Goal: Task Accomplishment & Management: Manage account settings

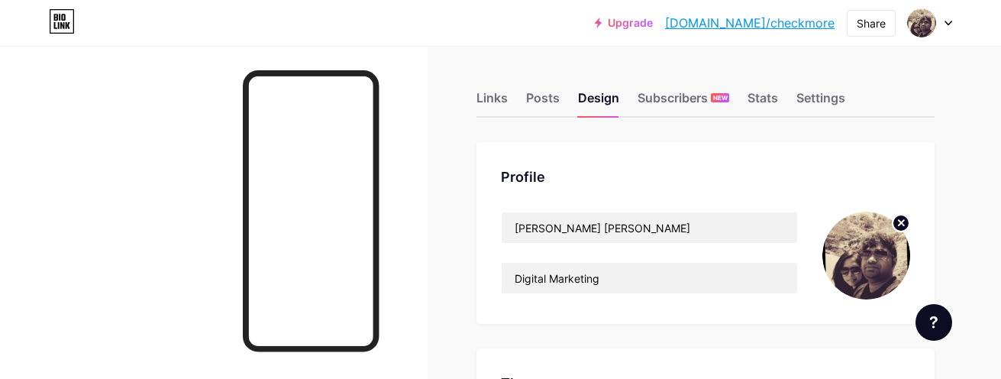
drag, startPoint x: 564, startPoint y: 280, endPoint x: 474, endPoint y: 30, distance: 266.2
click at [474, 30] on div "Upgrade bio.link/checkm... bio.link/checkmore Share Switch accounts Tejo vamsi …" at bounding box center [500, 22] width 1001 height 27
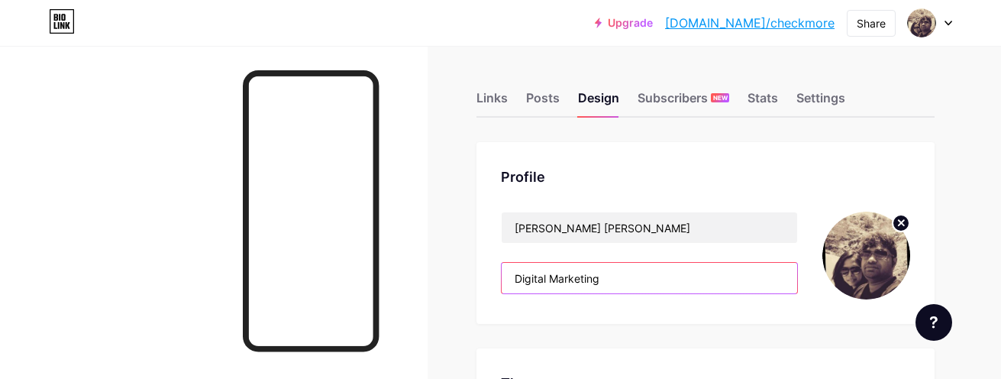
click at [598, 272] on input "Digital Marketing" at bounding box center [650, 278] width 296 height 31
paste input "🏋️‍♀️ The Secret to Quick Fat Loss — Supplement Guide"
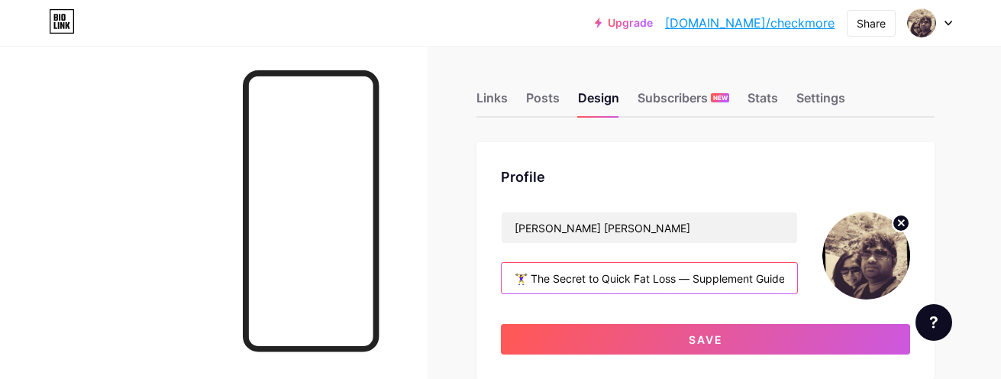
scroll to position [0, 4]
click at [752, 277] on input "🏋️‍♀️ The Secret to Quick Fat Loss — Supplement Guide" at bounding box center [650, 278] width 296 height 31
type input "🏋️‍♀️ The Secret to Quick Fat Loss — Supplements Guide"
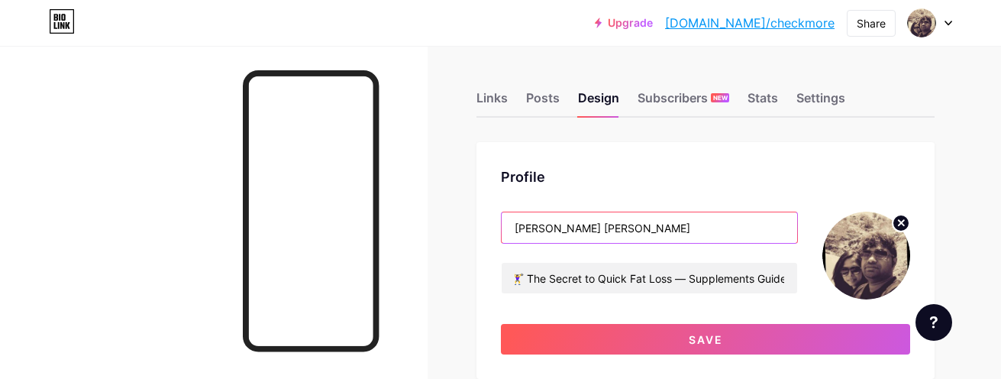
click at [580, 232] on input "Tejo vamsi krishna sappa" at bounding box center [650, 227] width 296 height 31
paste input "Weight Loss Diet Plans (Health and Fitness Tips workouts )"
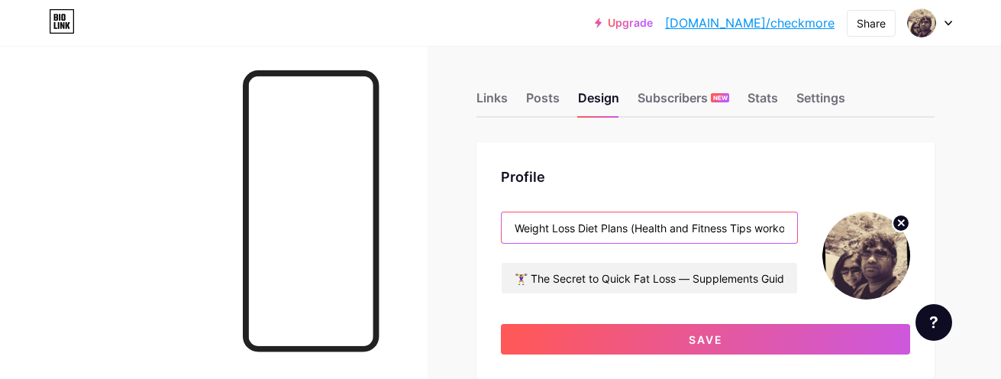
drag, startPoint x: 789, startPoint y: 225, endPoint x: 474, endPoint y: 223, distance: 315.4
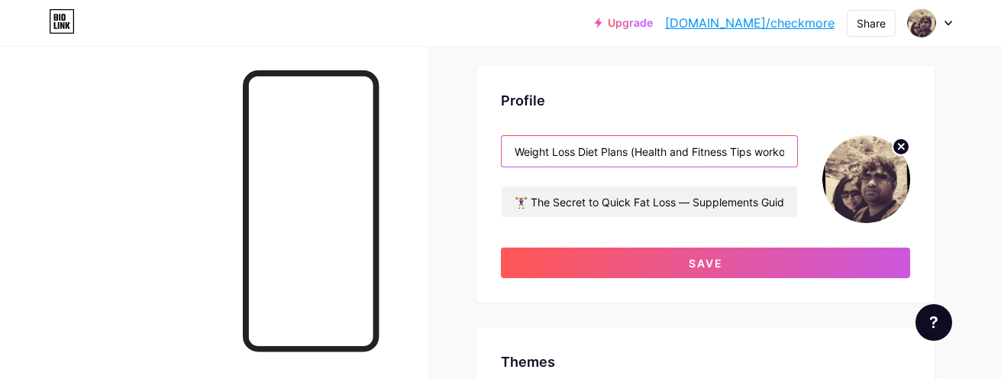
type input "Weight Loss Diet Plans (Health and Fitness Tips workouts )"
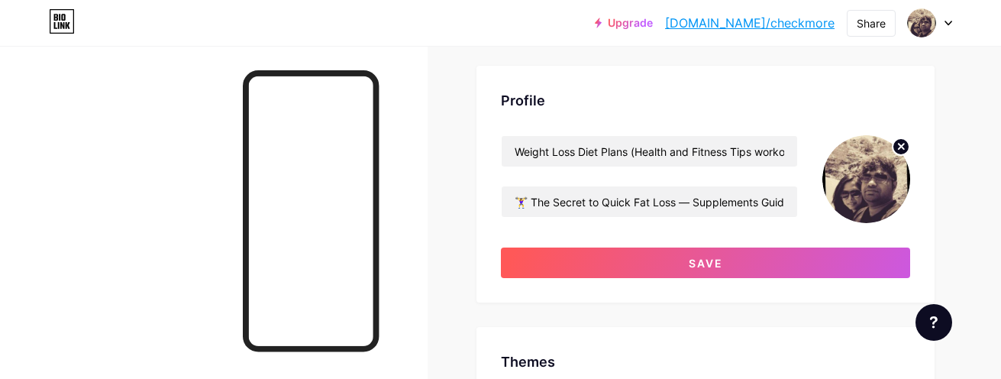
click at [874, 176] on img at bounding box center [867, 179] width 88 height 88
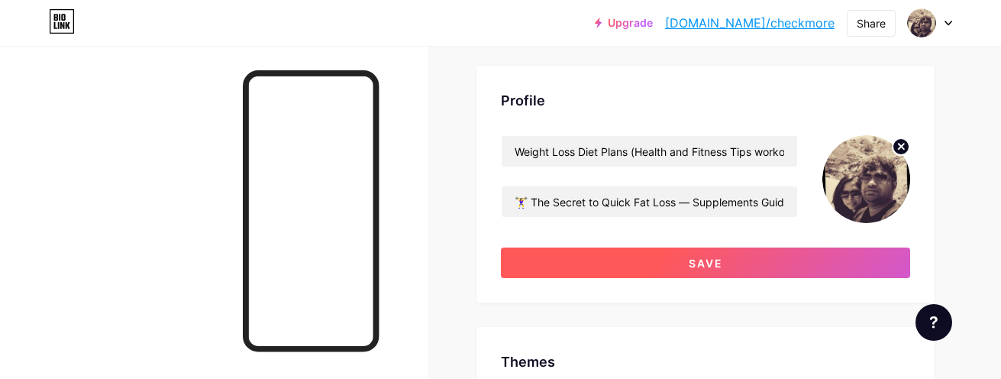
click at [704, 267] on span "Save" at bounding box center [706, 263] width 34 height 13
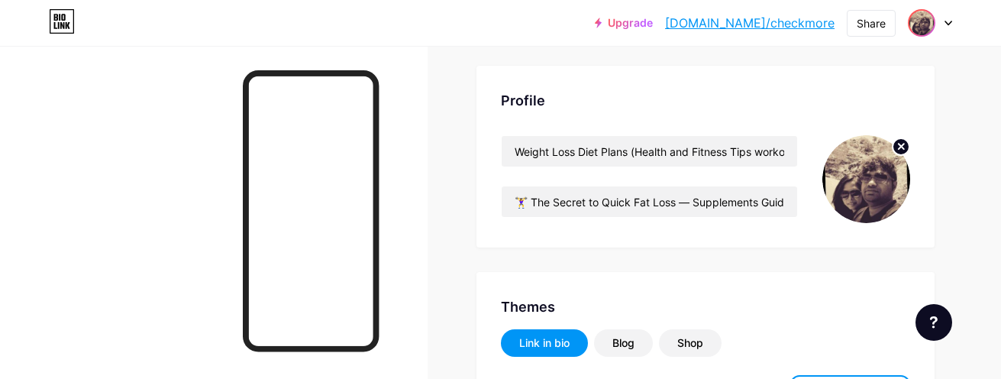
click at [916, 18] on img at bounding box center [922, 23] width 24 height 24
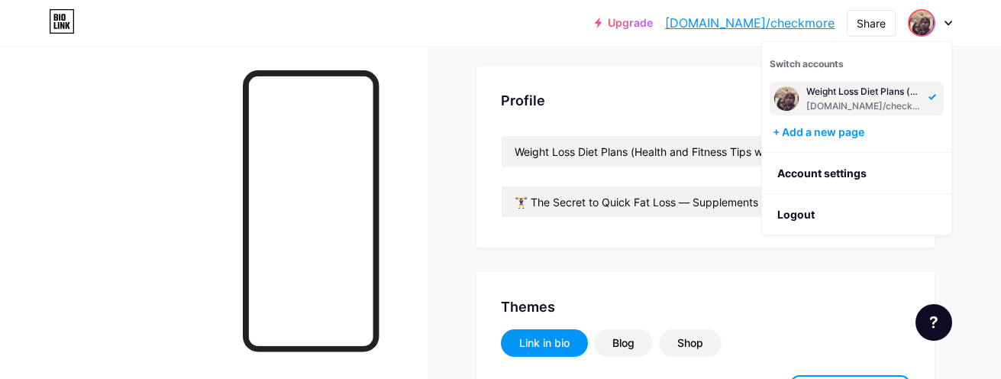
click at [787, 101] on img at bounding box center [786, 98] width 24 height 24
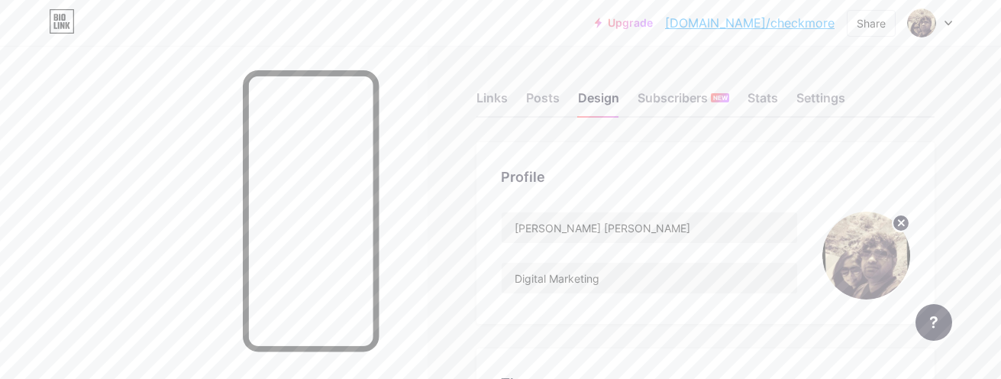
scroll to position [306, 0]
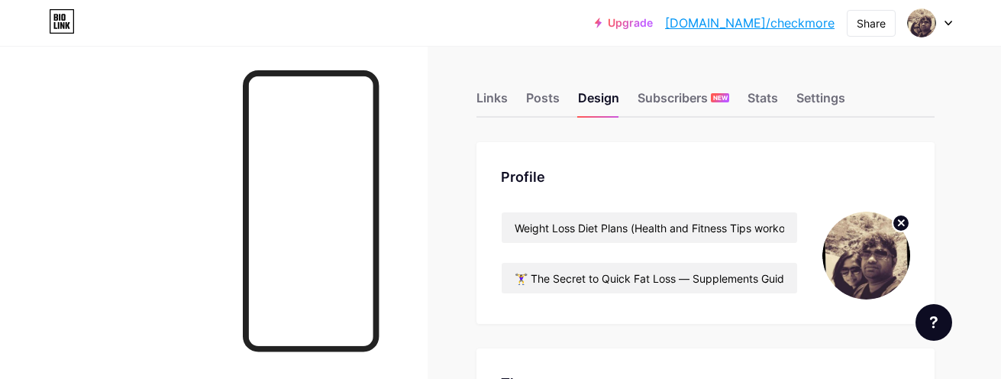
click at [869, 259] on img at bounding box center [867, 256] width 88 height 88
click at [827, 99] on div "Settings" at bounding box center [821, 102] width 49 height 27
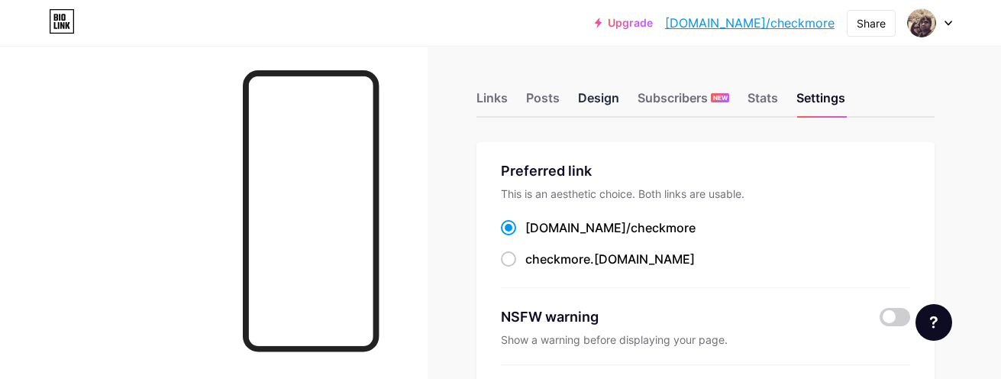
click at [585, 95] on div "Design" at bounding box center [598, 102] width 41 height 27
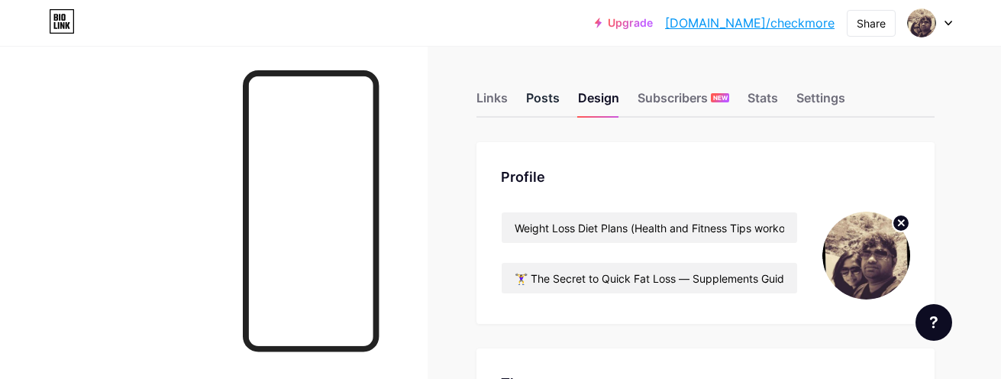
click at [541, 95] on div "Posts" at bounding box center [543, 102] width 34 height 27
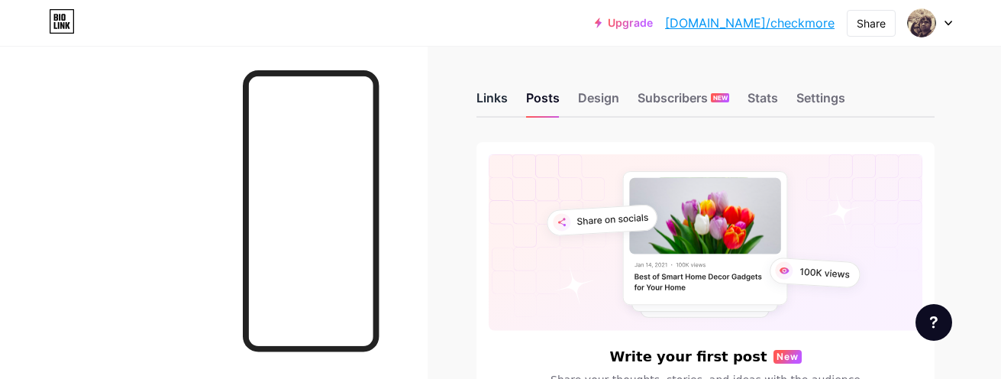
click at [499, 101] on div "Links" at bounding box center [492, 102] width 31 height 27
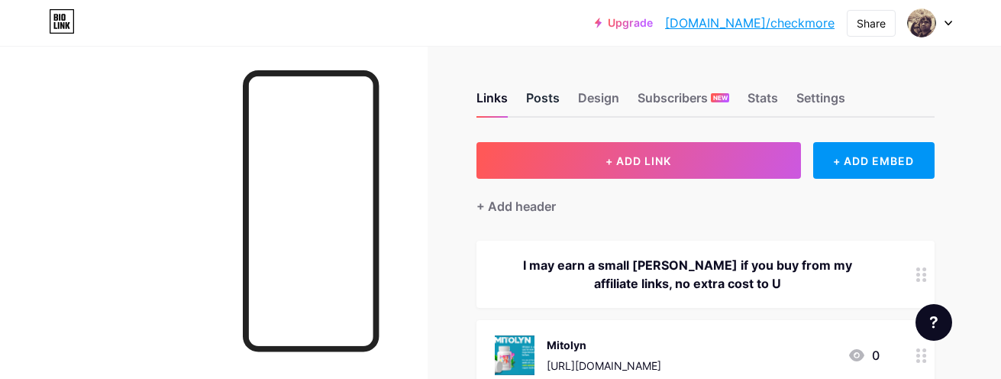
click at [546, 97] on div "Posts" at bounding box center [543, 102] width 34 height 27
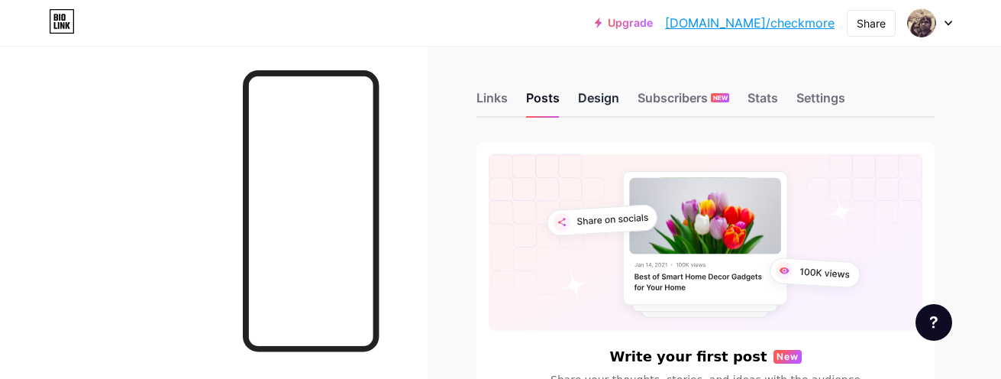
click at [600, 100] on div "Design" at bounding box center [598, 102] width 41 height 27
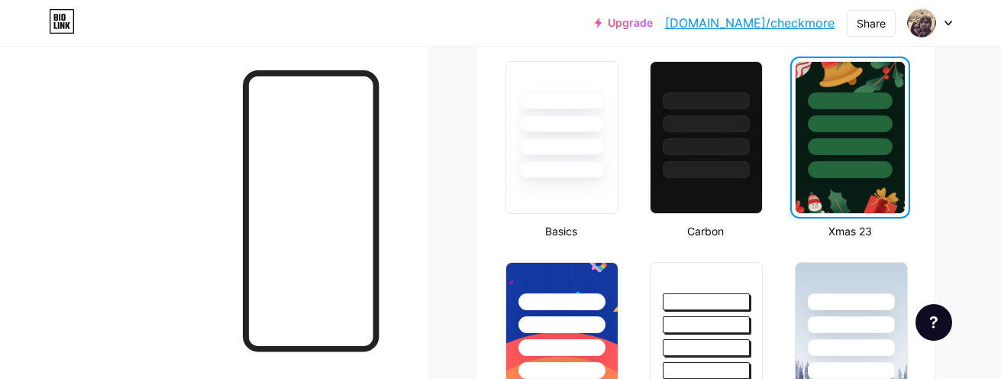
scroll to position [382, 0]
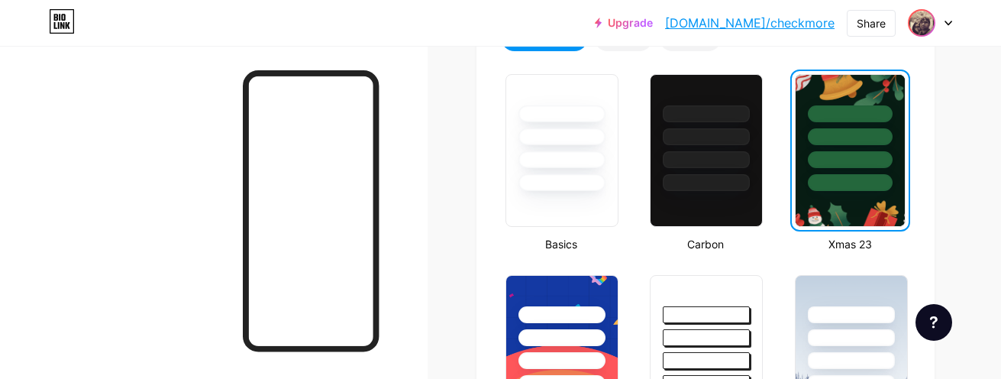
click at [923, 19] on img at bounding box center [922, 23] width 24 height 24
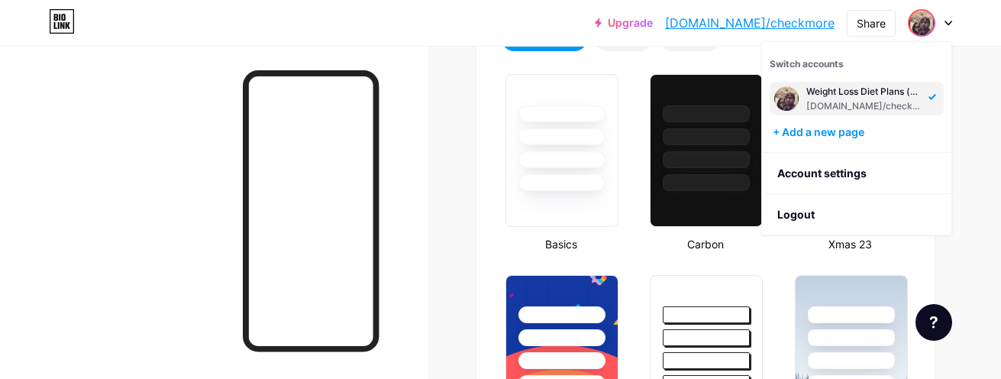
click at [784, 99] on img at bounding box center [786, 98] width 24 height 24
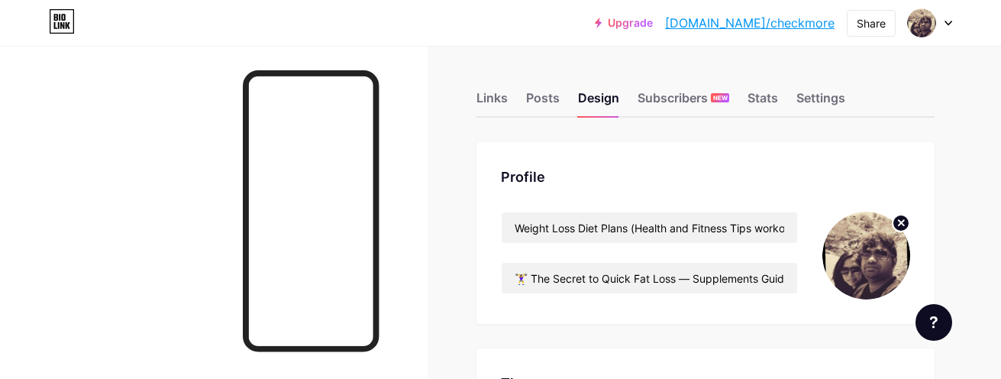
click at [871, 254] on img at bounding box center [867, 256] width 88 height 88
click at [904, 218] on circle at bounding box center [901, 223] width 17 height 17
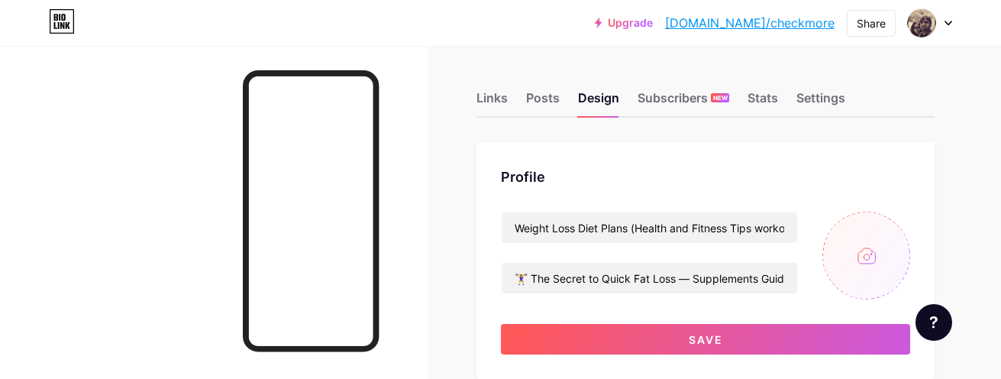
click at [871, 253] on input "file" at bounding box center [867, 256] width 88 height 88
type input "C:\fakepath\ChatGPT Image Aug 9, 2025, 04_13_02 PM.png"
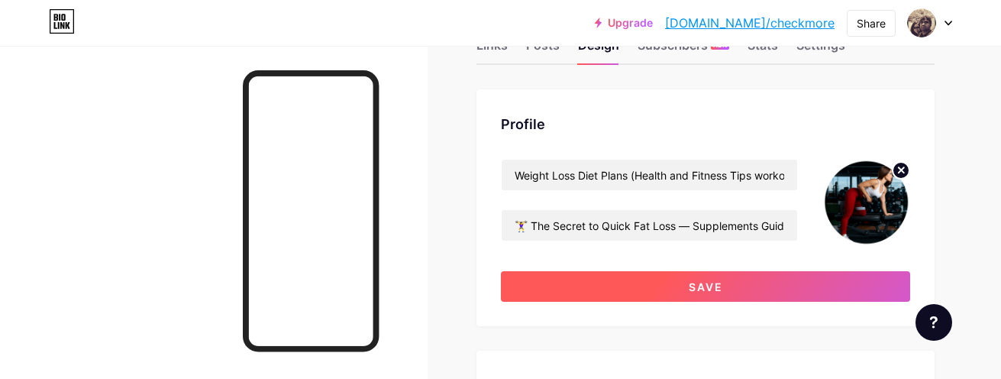
scroll to position [153, 0]
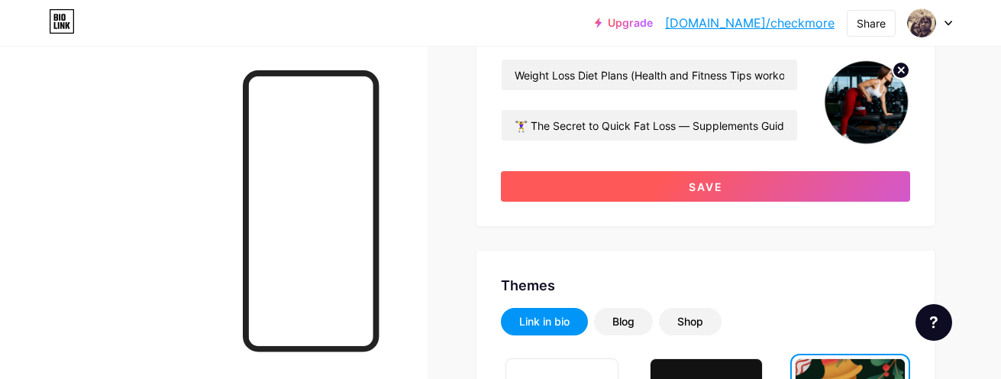
click at [672, 192] on button "Save" at bounding box center [705, 186] width 409 height 31
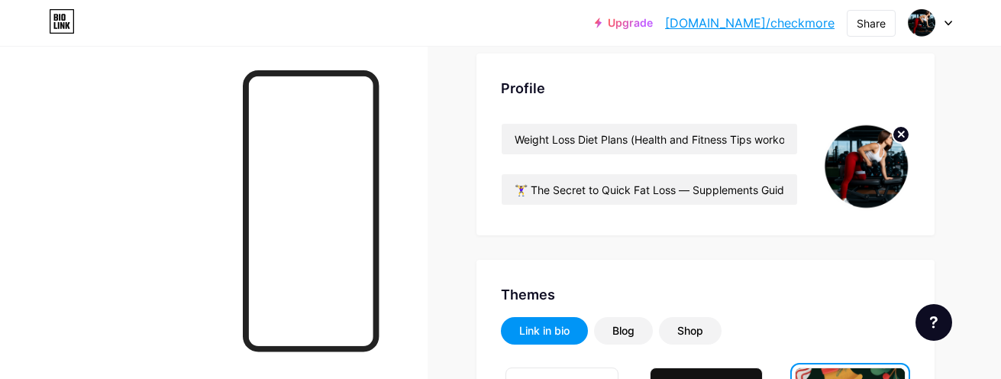
scroll to position [0, 0]
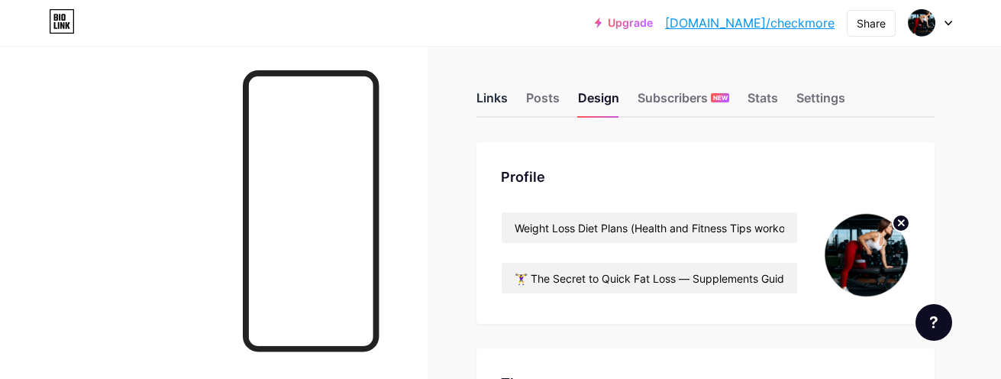
click at [490, 104] on div "Links" at bounding box center [492, 102] width 31 height 27
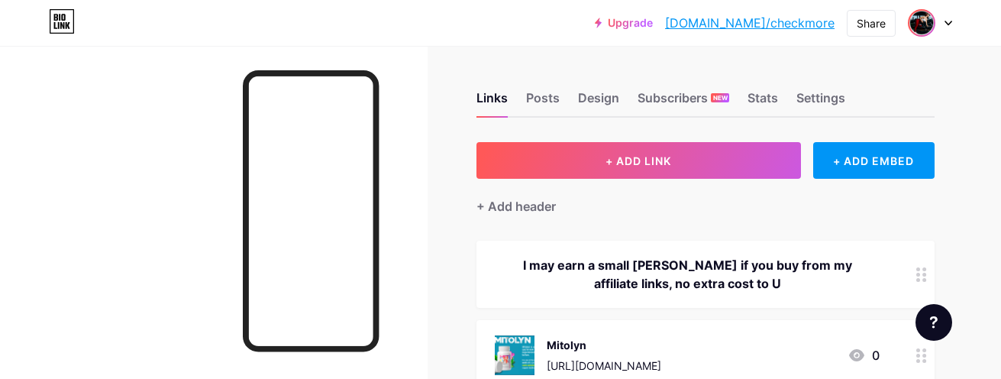
click at [930, 26] on img at bounding box center [922, 23] width 24 height 24
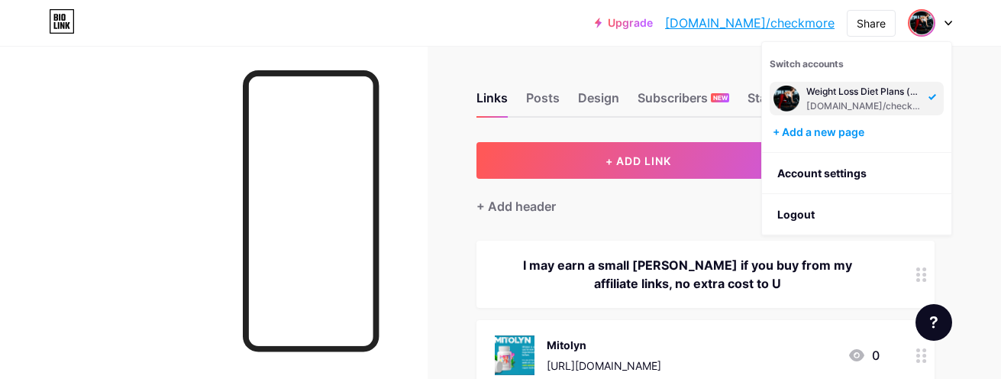
click at [868, 103] on div "[DOMAIN_NAME]/checkmore" at bounding box center [866, 106] width 118 height 12
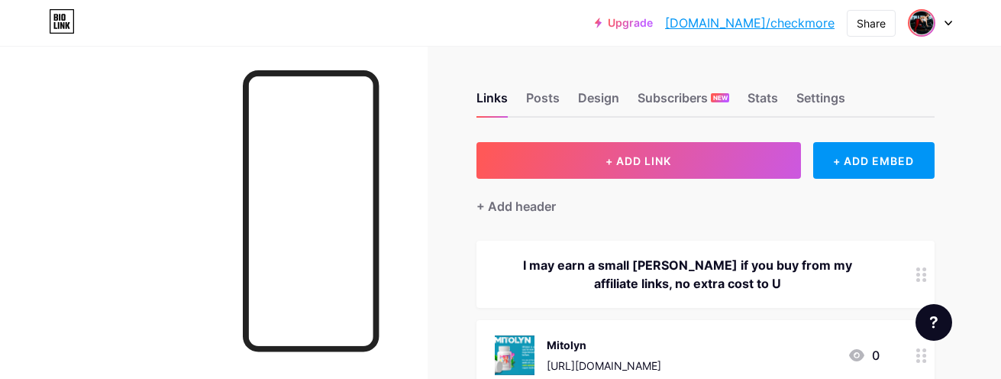
click at [934, 24] on img at bounding box center [922, 23] width 24 height 24
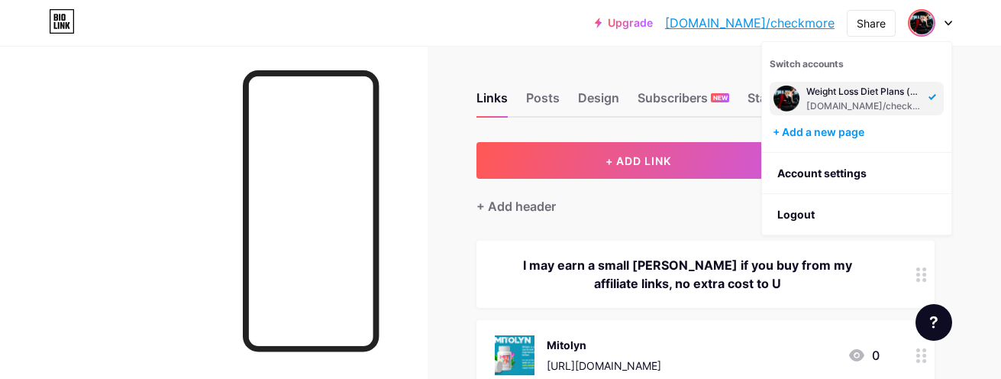
click at [868, 94] on div "Weight Loss Diet Plans (Health and Fitness Tips workouts )" at bounding box center [866, 92] width 118 height 12
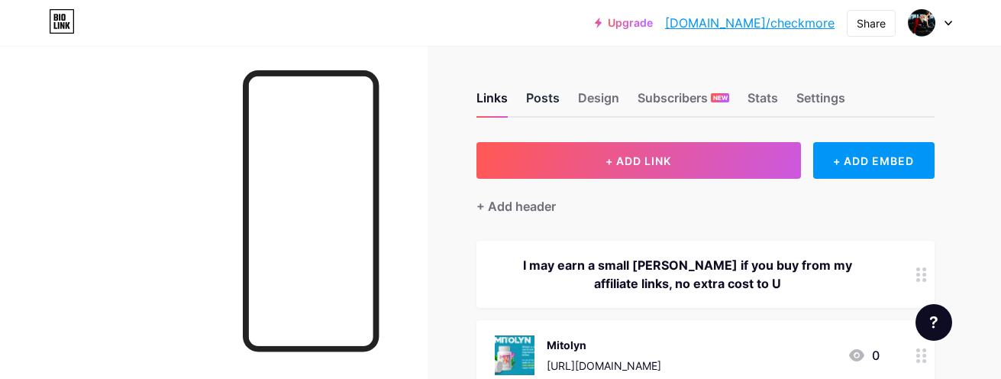
click at [547, 90] on div "Posts" at bounding box center [543, 102] width 34 height 27
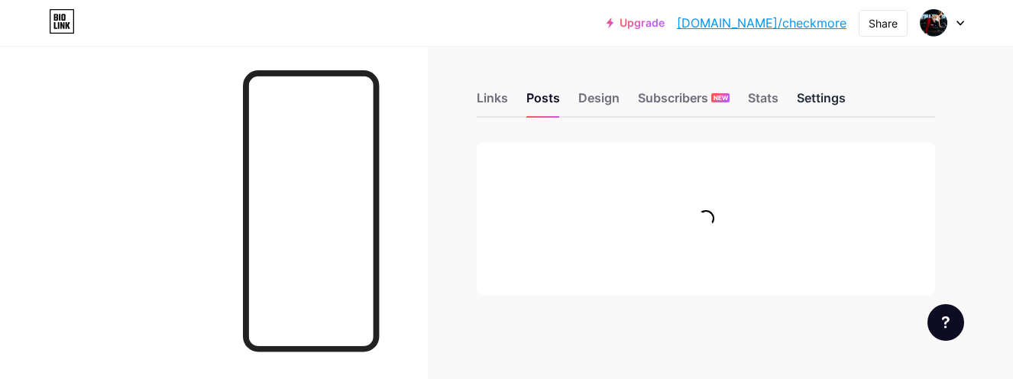
click at [813, 101] on div "Settings" at bounding box center [821, 102] width 49 height 27
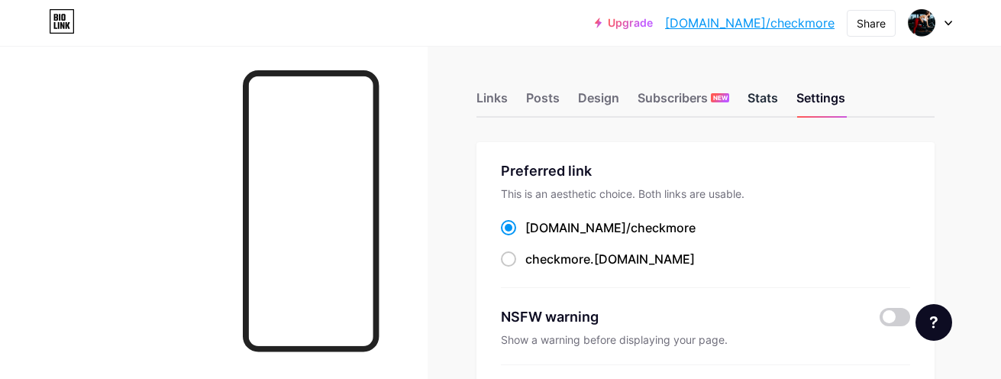
click at [768, 102] on div "Stats" at bounding box center [763, 102] width 31 height 27
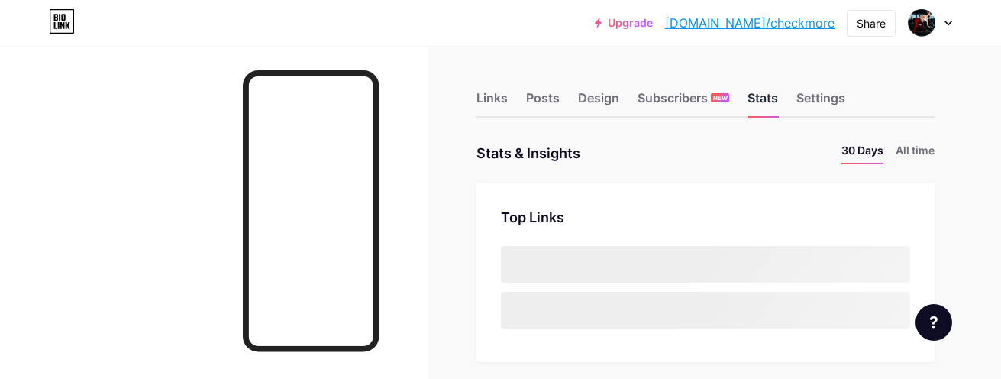
scroll to position [379, 1001]
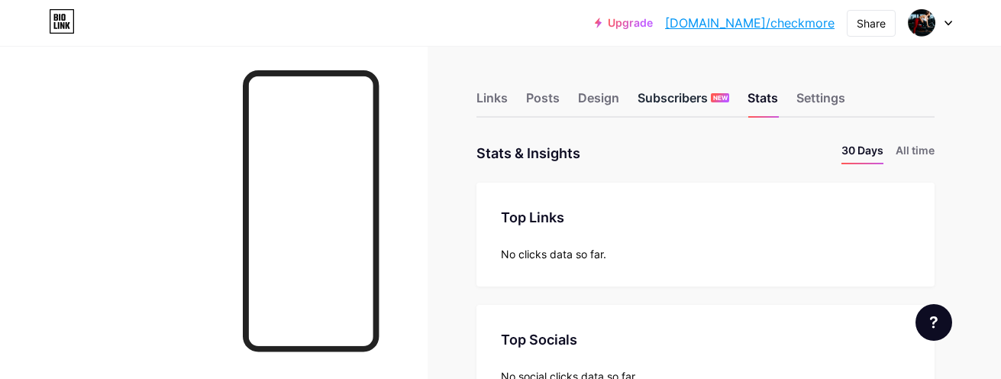
click at [698, 106] on div "Subscribers NEW" at bounding box center [684, 102] width 92 height 27
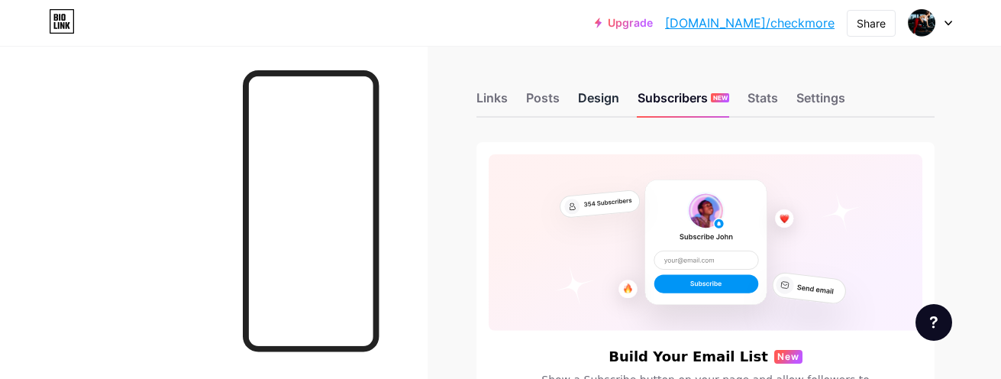
click at [589, 102] on div "Design" at bounding box center [598, 102] width 41 height 27
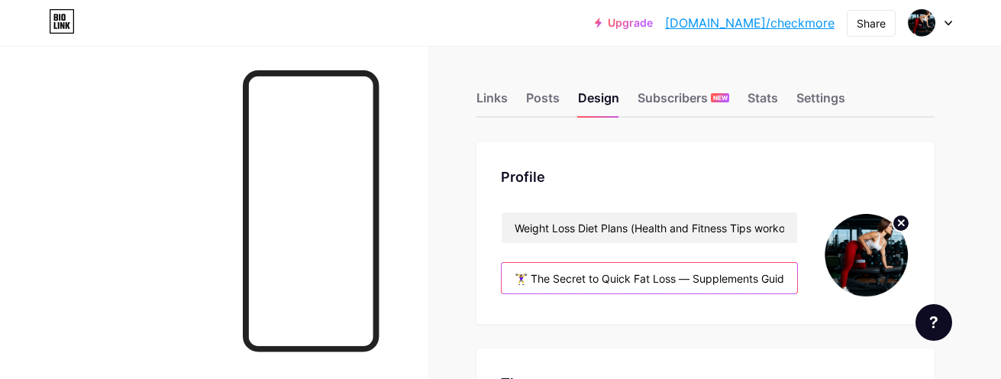
click at [595, 276] on input "🏋️‍♀️ The Secret to Quick Fat Loss — Supplements Guide" at bounding box center [650, 278] width 296 height 31
click at [596, 276] on input "🏋️‍♀️ The Secret to Quick Fat Loss — Supplements Guide" at bounding box center [650, 278] width 296 height 31
click at [602, 276] on input "🏋️‍♀️ The Secret to Quick Fat Loss — Supplements Guide" at bounding box center [650, 278] width 296 height 31
click at [683, 283] on input "🏋️‍♀️ The Secret to Quick Fat Loss — Supplements Guide" at bounding box center [650, 278] width 296 height 31
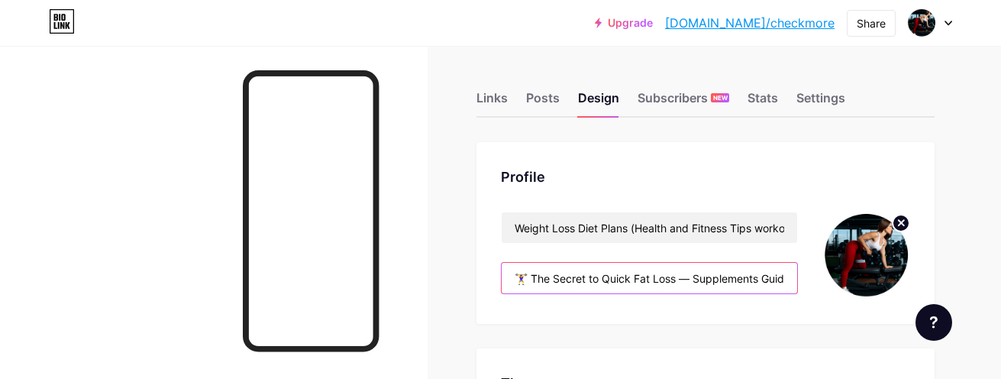
drag, startPoint x: 678, startPoint y: 280, endPoint x: 454, endPoint y: 279, distance: 223.8
paste input "Natural Fat Burner"
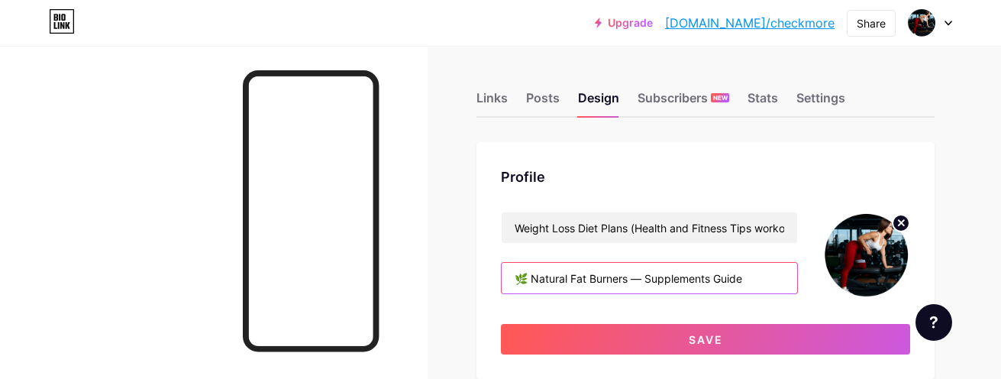
click at [639, 280] on input "🌿 Natural Fat Burners — Supplements Guide" at bounding box center [650, 278] width 296 height 31
click at [649, 280] on input "🌿 Natural Fat Burners — Supplements Guide" at bounding box center [650, 278] width 296 height 31
drag, startPoint x: 647, startPoint y: 278, endPoint x: 742, endPoint y: 279, distance: 95.5
click at [742, 279] on input "🌿 Natural Fat Burners — Supplements Guide" at bounding box center [650, 278] width 296 height 31
paste input "Quick Fat Loss"
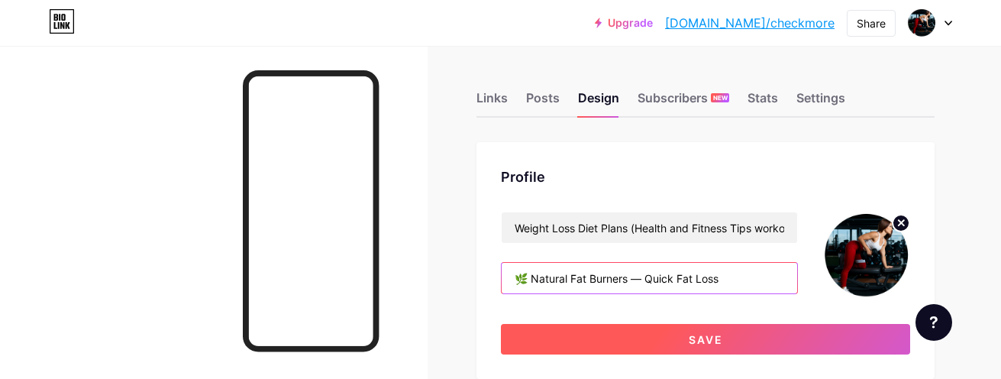
type input "🌿 Natural Fat Burners — Quick Fat Loss"
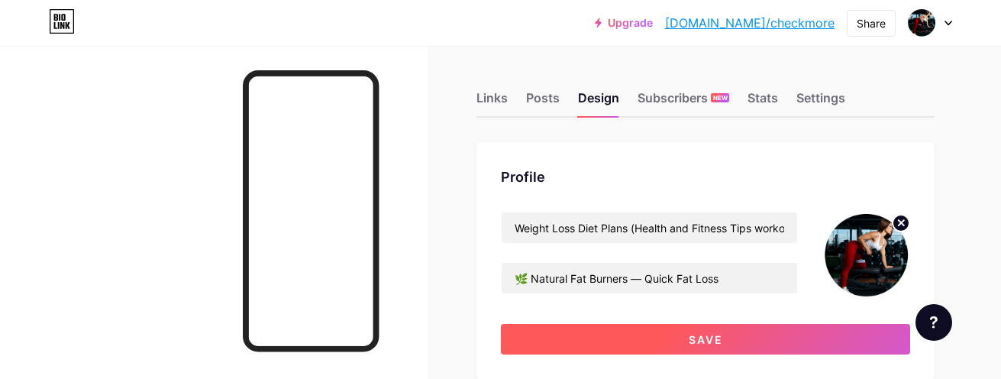
click at [674, 337] on button "Save" at bounding box center [705, 339] width 409 height 31
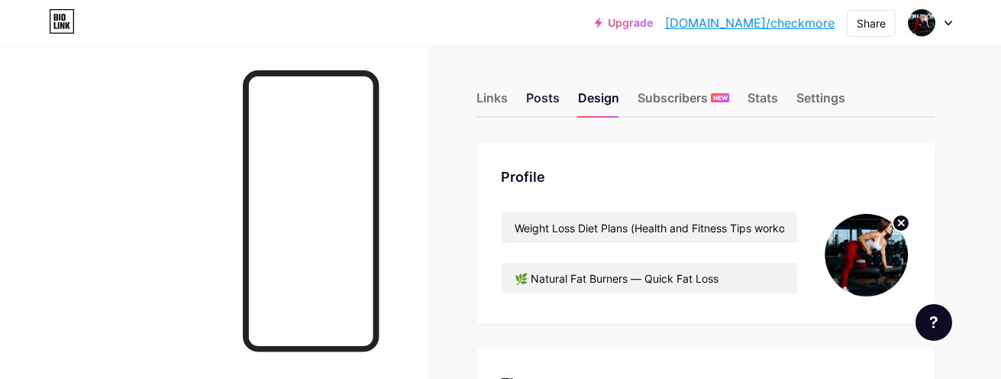
click at [539, 97] on div "Posts" at bounding box center [543, 102] width 34 height 27
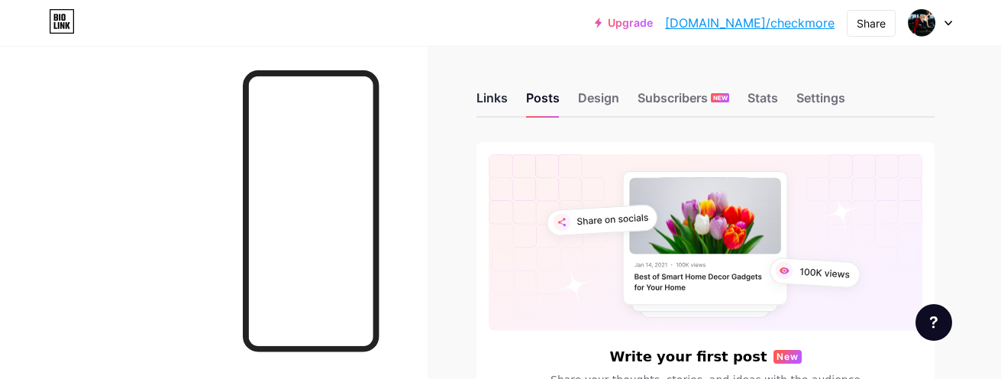
click at [495, 100] on div "Links" at bounding box center [492, 102] width 31 height 27
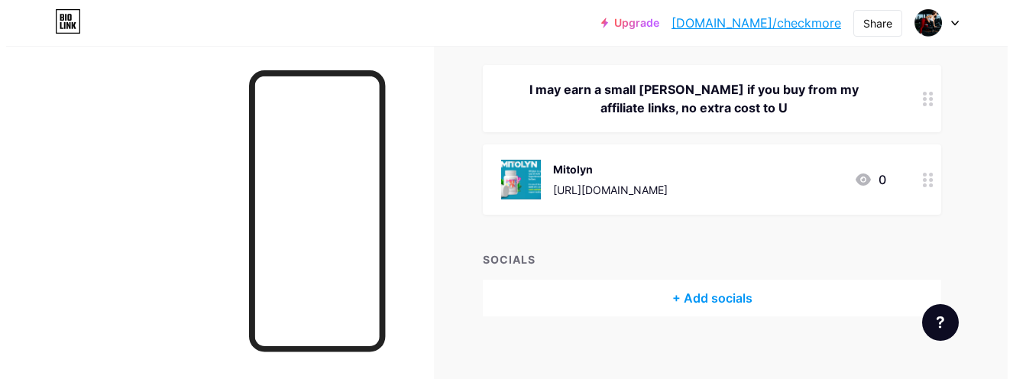
scroll to position [189, 0]
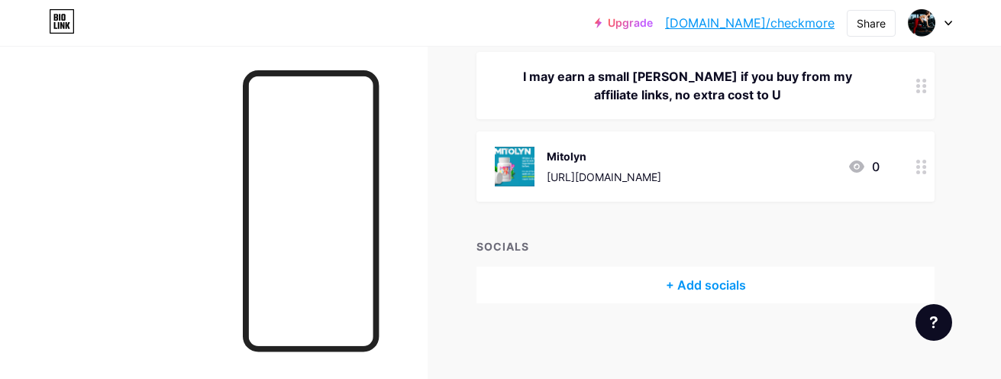
click at [920, 170] on icon at bounding box center [922, 167] width 11 height 15
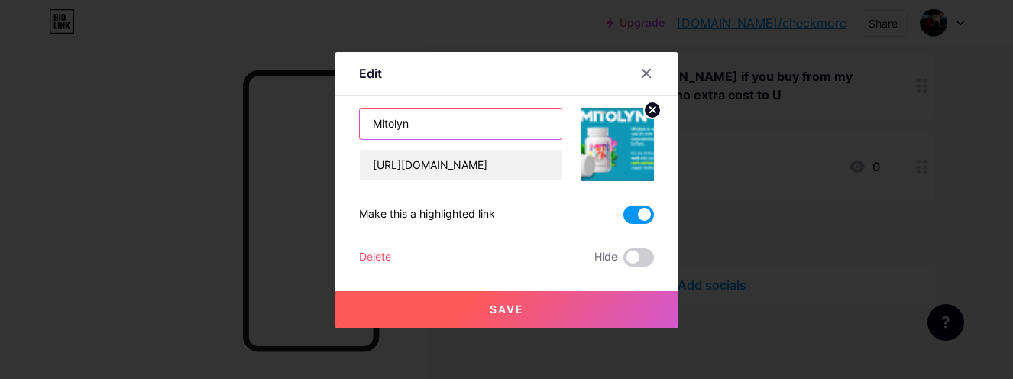
click at [412, 119] on input "Mitolyn" at bounding box center [461, 123] width 202 height 31
click at [412, 118] on input "Mitolyn" at bounding box center [461, 123] width 202 height 31
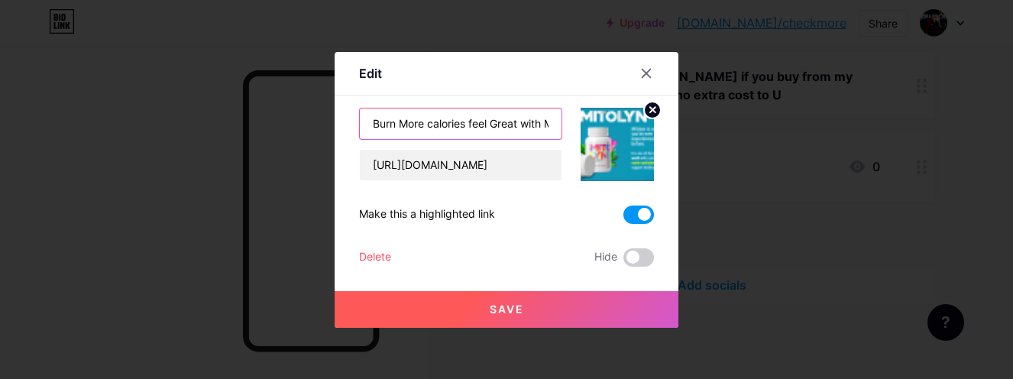
drag, startPoint x: 392, startPoint y: 121, endPoint x: 358, endPoint y: 121, distance: 33.6
click at [360, 121] on input "Burn More calories feel Great with Mitolin" at bounding box center [461, 123] width 202 height 31
click at [466, 127] on input "Burn More calories feel Great with Mitolin" at bounding box center [461, 123] width 202 height 31
click at [423, 126] on input "Burn More calories & feel Great with Mitolin" at bounding box center [461, 123] width 202 height 31
click at [423, 121] on input "Burn More valories & feel Great with Mitolin" at bounding box center [461, 123] width 202 height 31
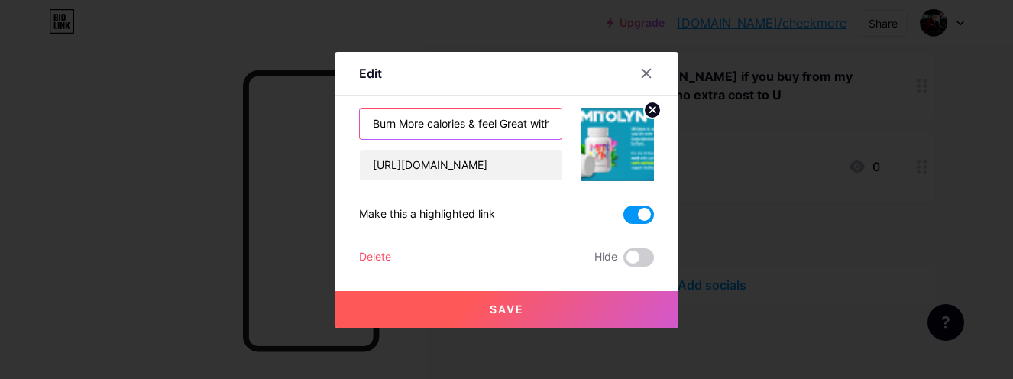
click at [423, 122] on input "Burn More calories & feel Great with Mitolin" at bounding box center [461, 123] width 202 height 31
click at [480, 122] on input "Burn More Calories & feel Great with Mitolin" at bounding box center [461, 123] width 202 height 31
drag, startPoint x: 532, startPoint y: 124, endPoint x: 492, endPoint y: 121, distance: 40.7
click at [492, 121] on input "Burn More Calories & Feel Great with Mitolin" at bounding box center [461, 123] width 202 height 31
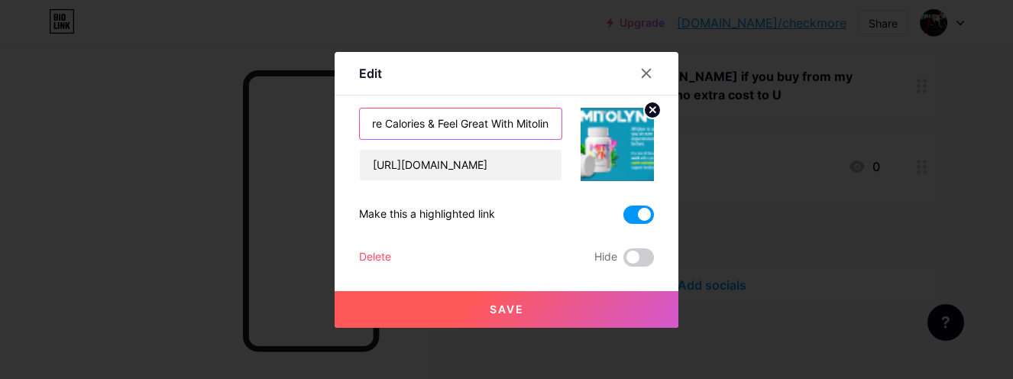
type input "Burn More Calories & Feel Great With Mitolin"
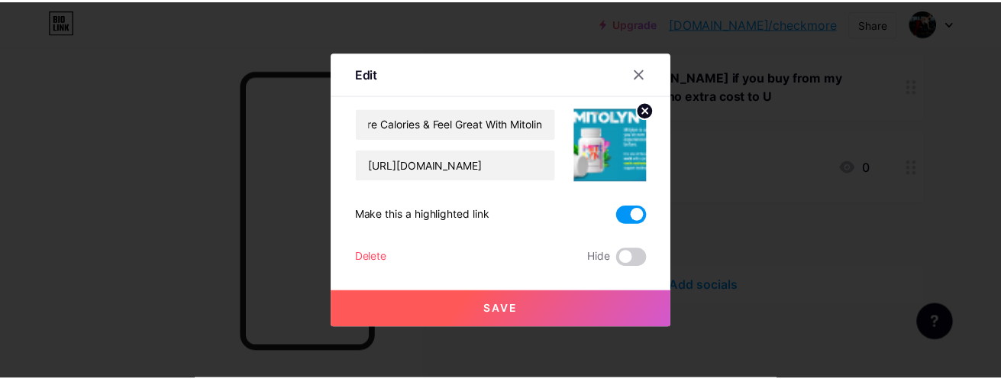
scroll to position [0, 0]
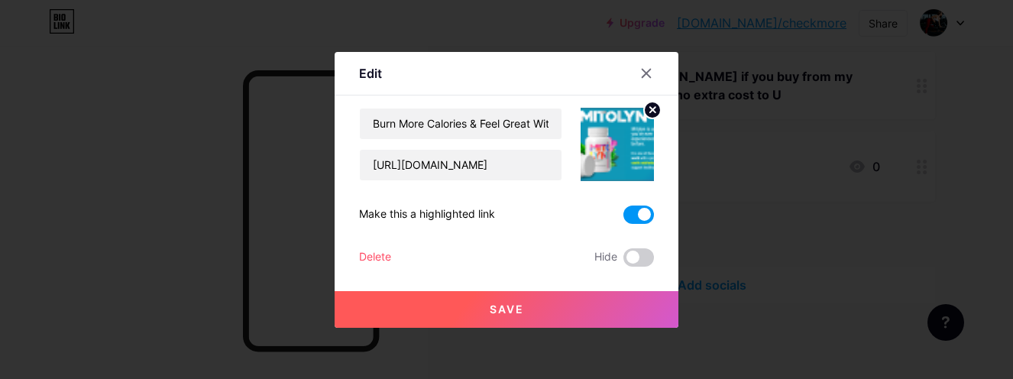
click at [528, 306] on button "Save" at bounding box center [507, 309] width 344 height 37
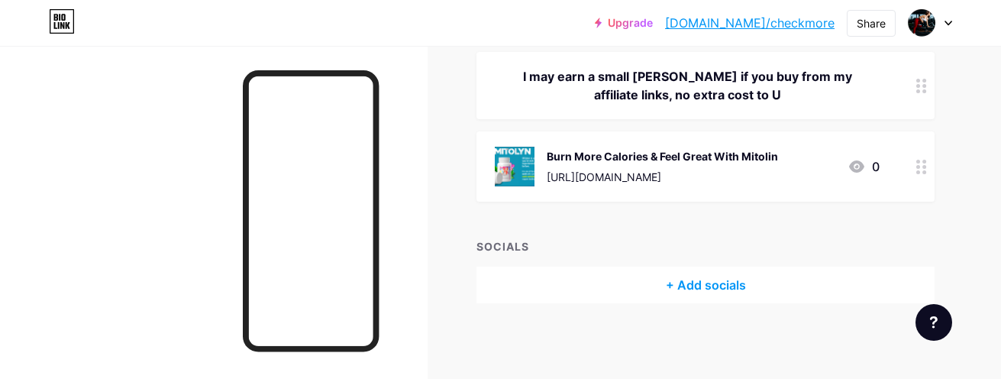
click at [923, 177] on div at bounding box center [922, 166] width 26 height 70
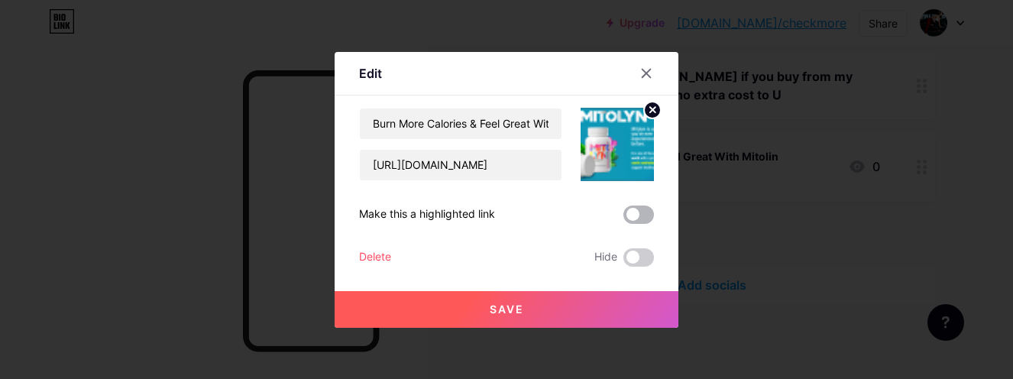
click at [637, 215] on span at bounding box center [638, 214] width 31 height 18
click at [623, 218] on input "checkbox" at bounding box center [623, 218] width 0 height 0
click at [534, 295] on button "Save" at bounding box center [507, 309] width 344 height 37
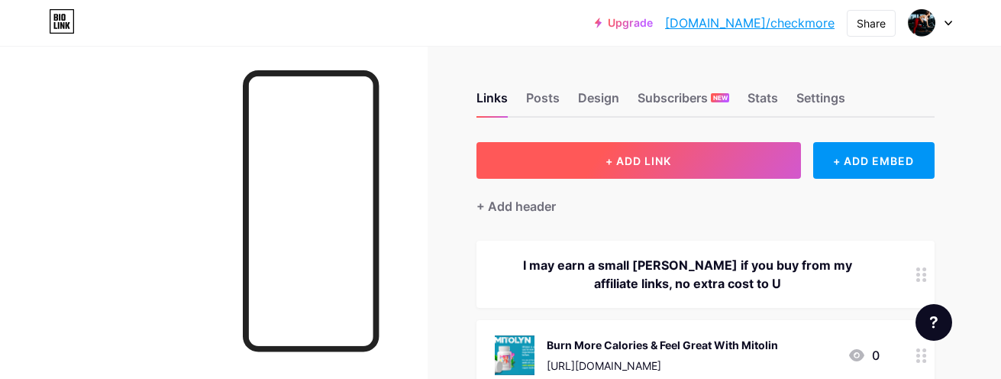
click at [647, 165] on span "+ ADD LINK" at bounding box center [639, 160] width 66 height 13
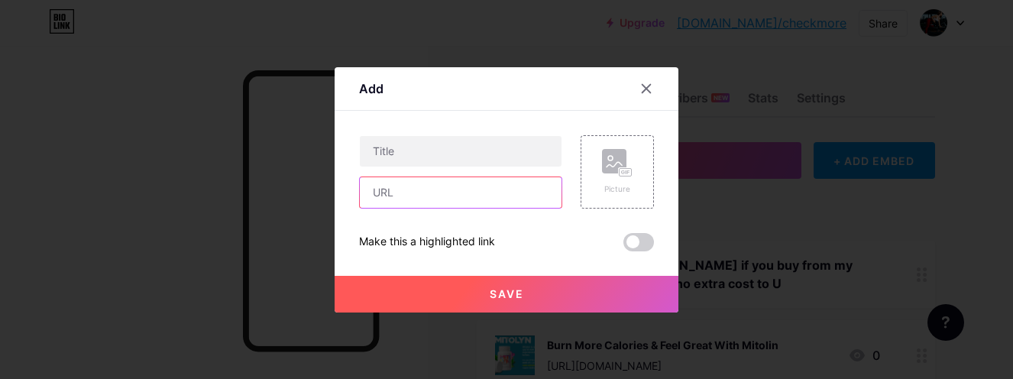
click at [408, 191] on input "text" at bounding box center [461, 192] width 202 height 31
paste input "https://10990a2ds-lhku77j3-xgf1ch6.hop.clickbank.net"
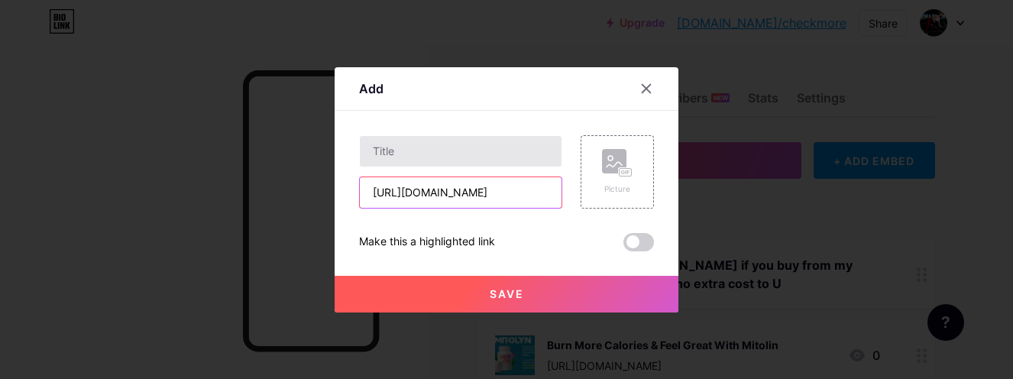
type input "https://10990a2ds-lhku77j3-xgf1ch6.hop.clickbank.net"
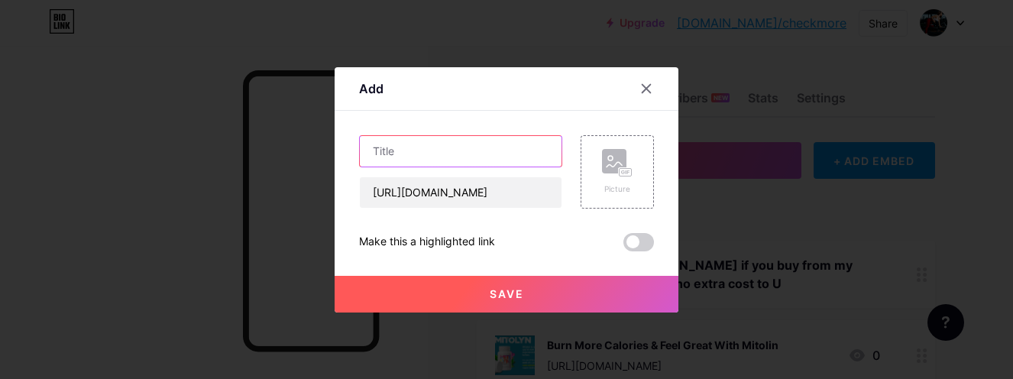
click at [441, 160] on input "text" at bounding box center [461, 151] width 202 height 31
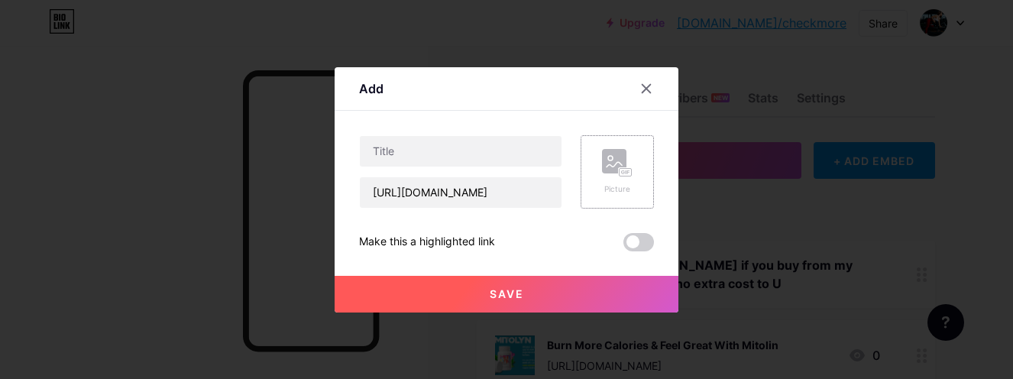
click at [614, 157] on rect at bounding box center [614, 161] width 24 height 24
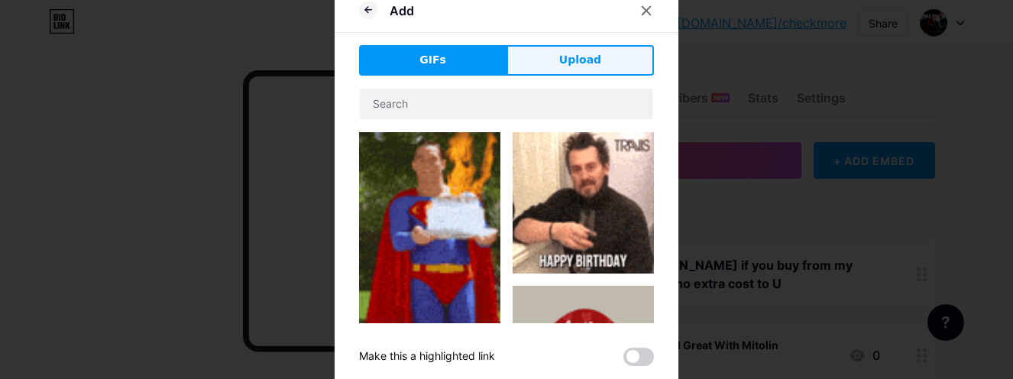
click at [567, 62] on span "Upload" at bounding box center [580, 60] width 42 height 16
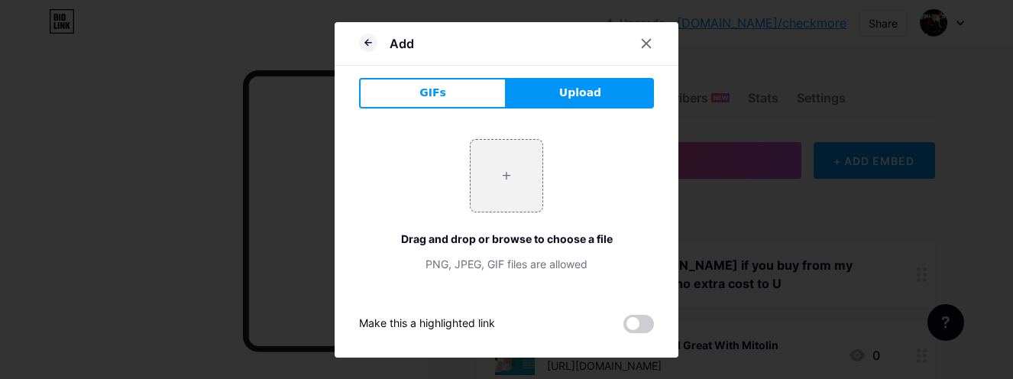
click at [553, 82] on button "Upload" at bounding box center [579, 93] width 147 height 31
click at [513, 179] on input "file" at bounding box center [506, 176] width 72 height 72
type input "C:\fakepath\Capture.PNG"
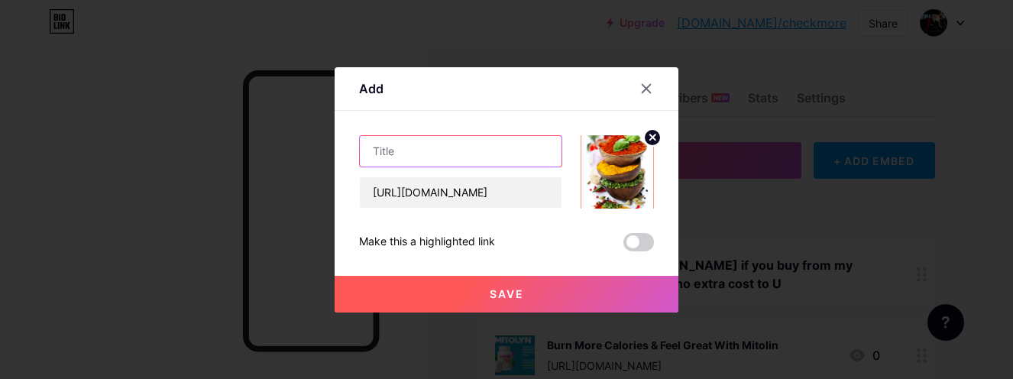
click at [425, 161] on input "text" at bounding box center [461, 151] width 202 height 31
paste input "Nicoya PuraTea is an all natural formula"
type input "Nicoya PuraTea is an all natural formula"
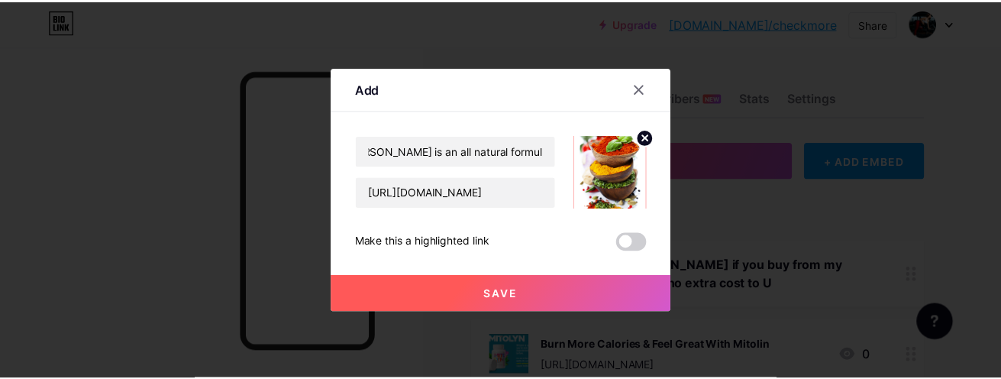
scroll to position [0, 0]
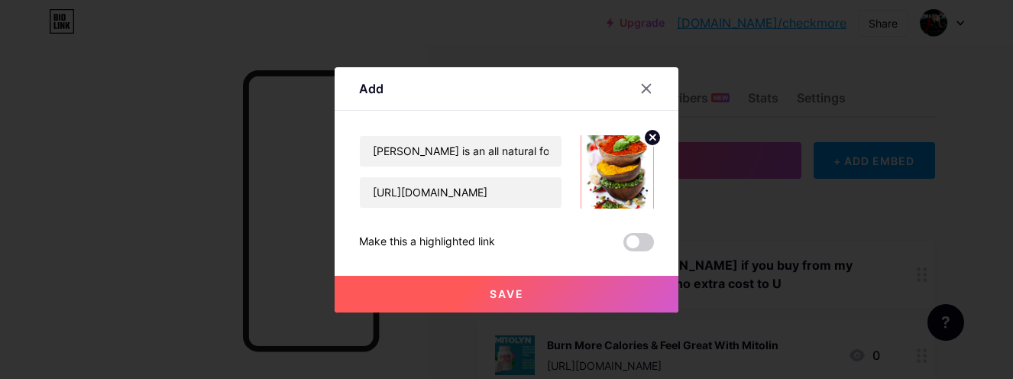
click at [639, 243] on span at bounding box center [638, 242] width 31 height 18
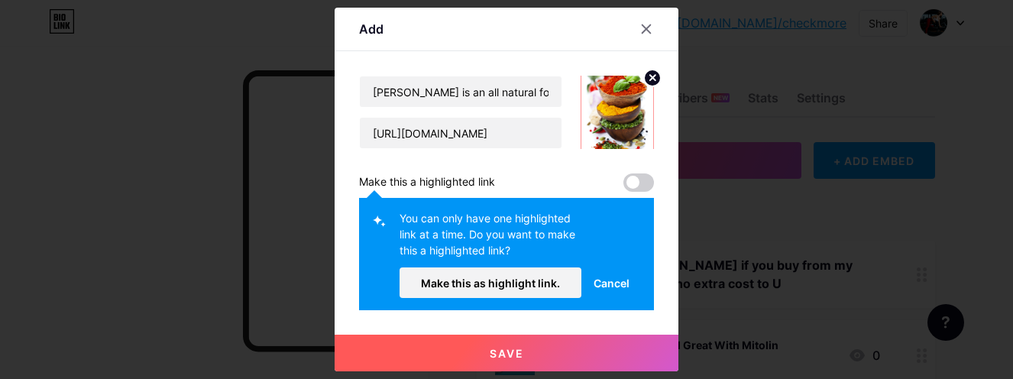
click at [612, 282] on span "Cancel" at bounding box center [611, 283] width 36 height 16
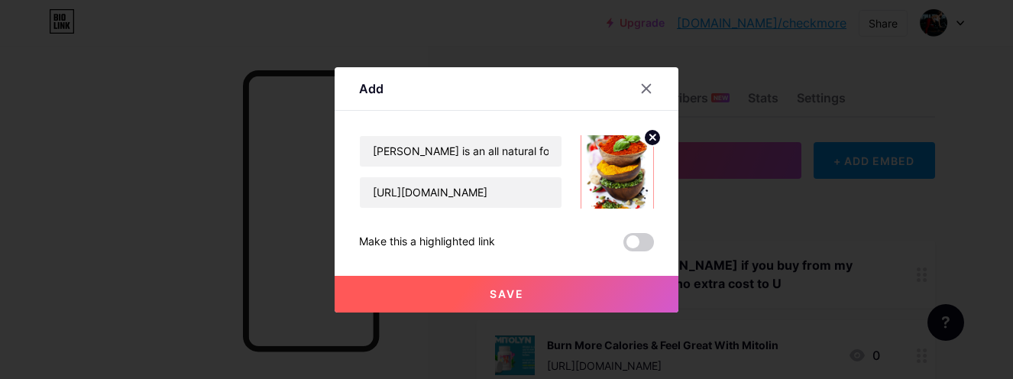
click at [509, 292] on span "Save" at bounding box center [507, 293] width 34 height 13
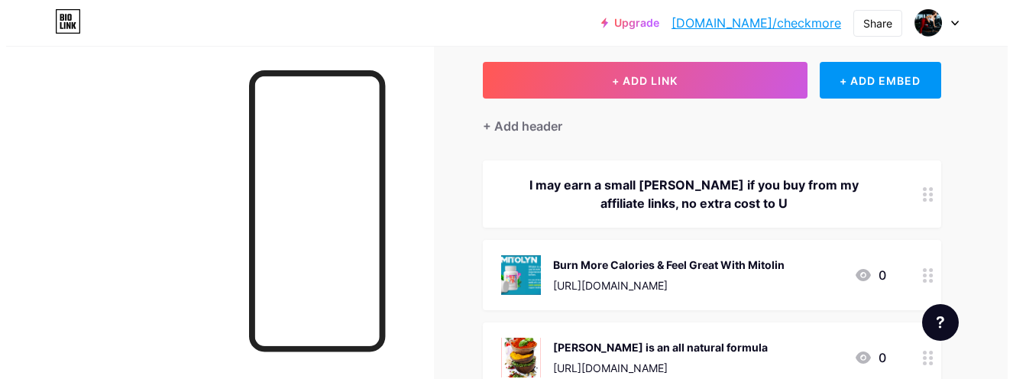
scroll to position [76, 0]
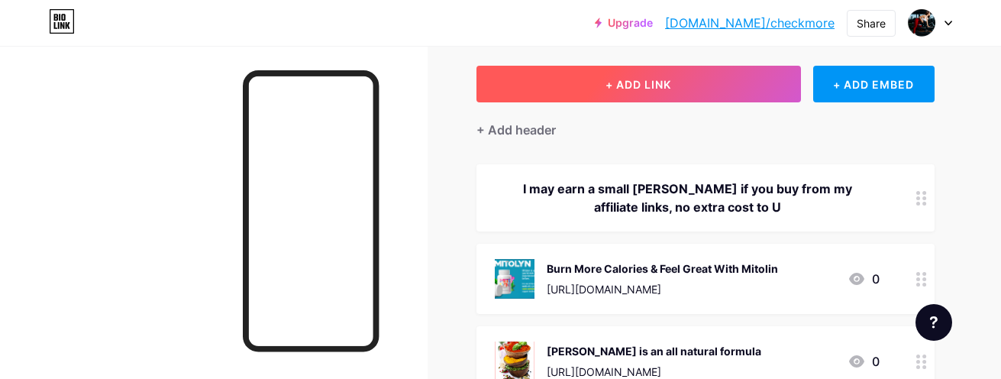
click at [622, 73] on button "+ ADD LINK" at bounding box center [639, 84] width 325 height 37
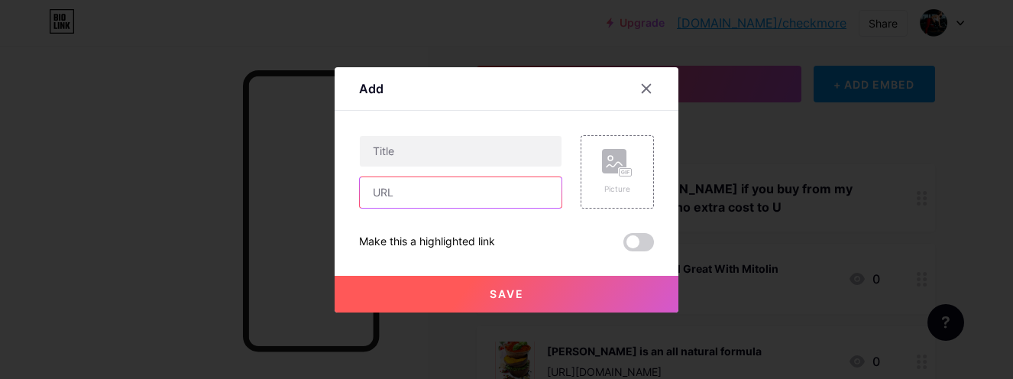
click at [380, 196] on input "text" at bounding box center [461, 192] width 202 height 31
paste input "https://86d38evon3hhbw2ky1icr1mh53.hop.clickbank.net"
type input "https://86d38evon3hhbw2ky1icr1mh53.hop.clickbank.net"
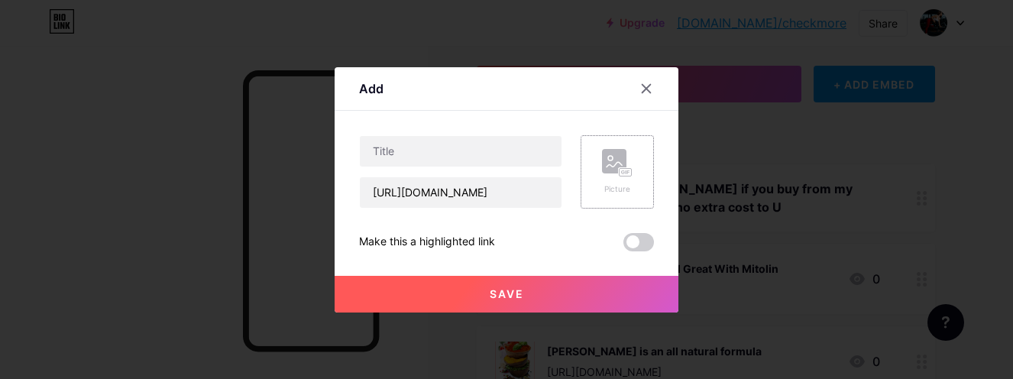
click at [602, 163] on rect at bounding box center [614, 161] width 24 height 24
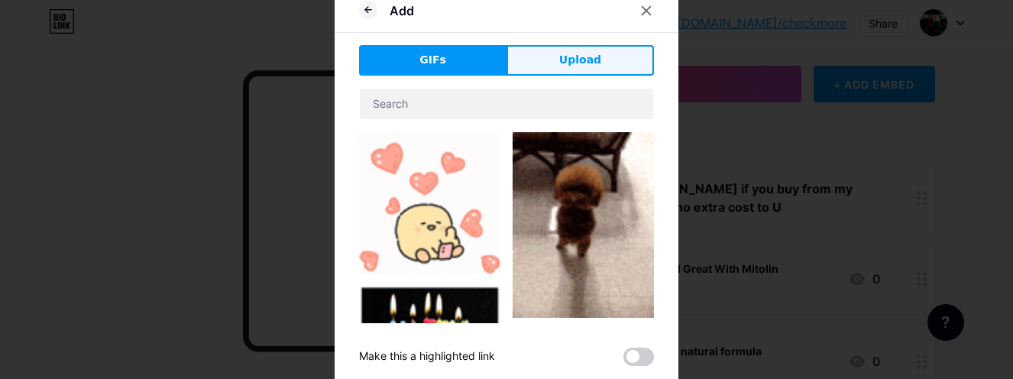
click at [584, 55] on span "Upload" at bounding box center [580, 60] width 42 height 16
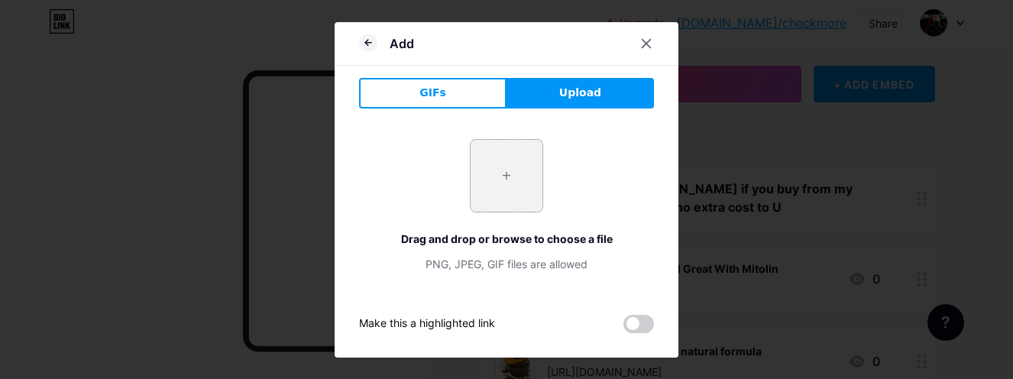
click at [499, 182] on input "file" at bounding box center [506, 176] width 72 height 72
type input "C:\fakepath\affiliate page_baner_6.jpg"
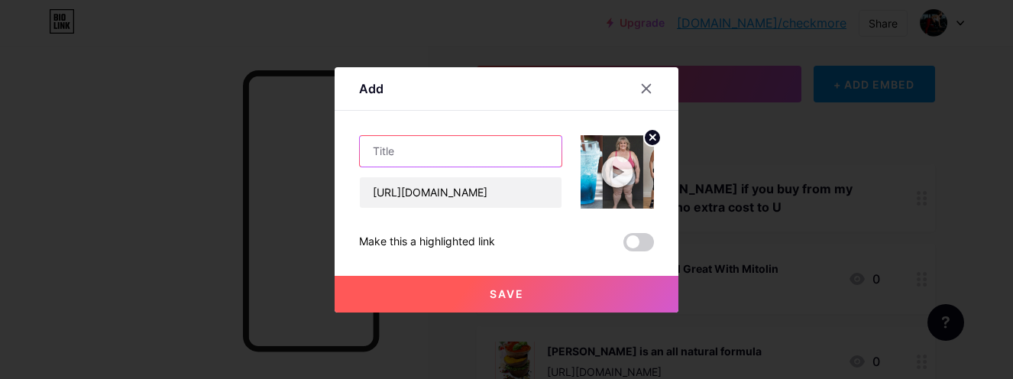
click at [449, 147] on input "text" at bounding box center [461, 151] width 202 height 31
paste input "Fat-Burning Breakthrough: Sleep Better, Burn Faster"
drag, startPoint x: 539, startPoint y: 151, endPoint x: 325, endPoint y: 150, distance: 214.6
click at [325, 150] on div "Add Content YouTube Play YouTube video without leaving your page. ADD Vimeo Pla…" at bounding box center [506, 189] width 1013 height 379
type input "Fat-Burning Breakthrough: Sleep Better, Burn Faster"
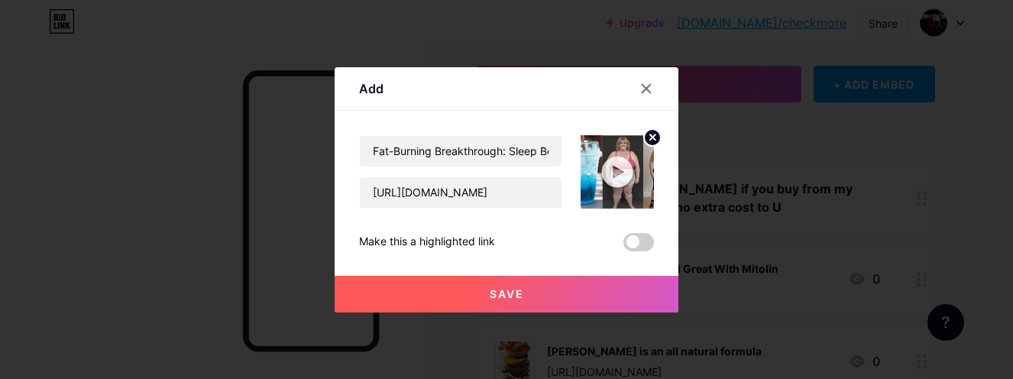
click at [483, 297] on button "Save" at bounding box center [507, 294] width 344 height 37
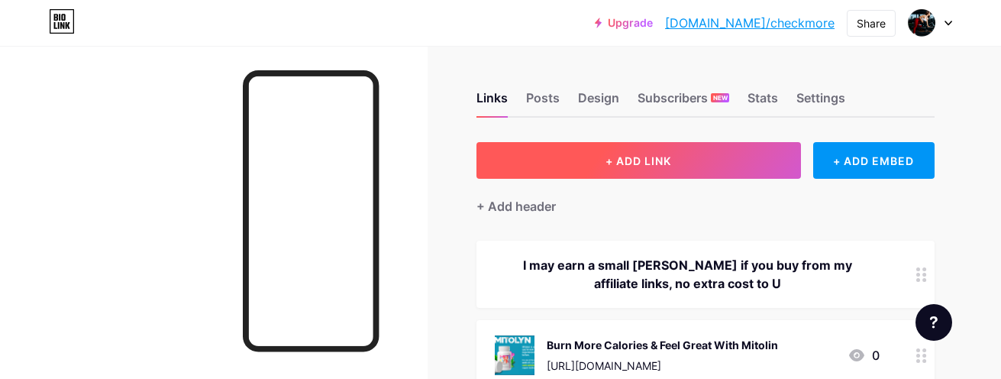
click at [607, 164] on span "+ ADD LINK" at bounding box center [639, 160] width 66 height 13
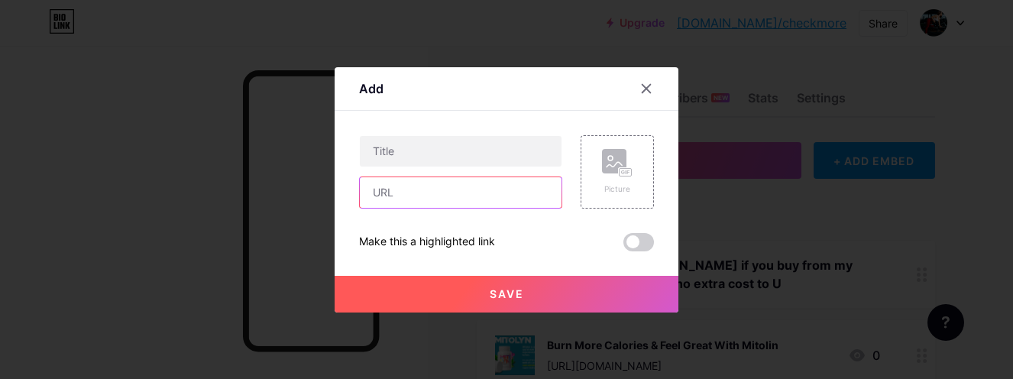
click at [393, 195] on input "text" at bounding box center [461, 192] width 202 height 31
paste input "https://1ce9dksdjchhio531y1an8o804.hop.clickbank.net"
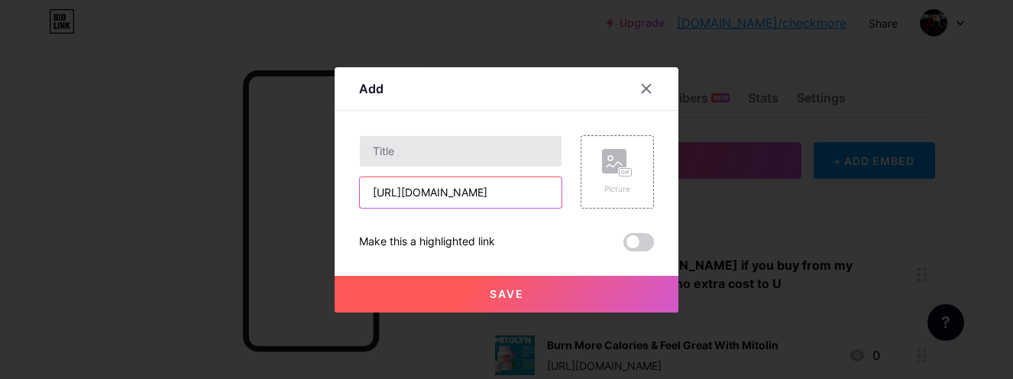
type input "https://1ce9dksdjchhio531y1an8o804.hop.clickbank.net"
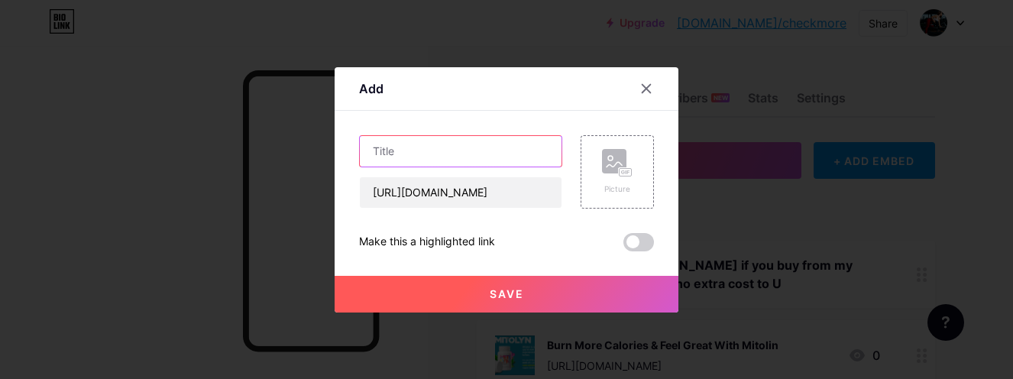
scroll to position [0, 0]
click at [435, 150] on input "text" at bounding box center [461, 151] width 202 height 31
click at [408, 150] on input "text" at bounding box center [461, 151] width 202 height 31
paste input "HydroLean XT Ingredients"
type input "HydroLean XT Ingredients"
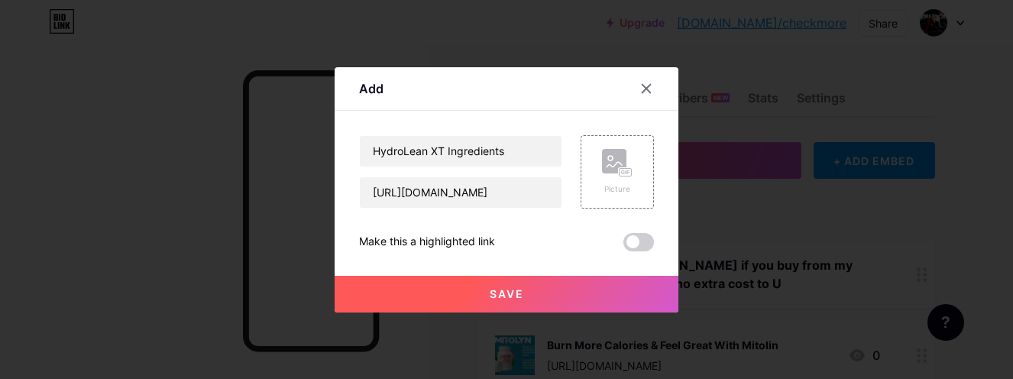
click at [561, 239] on div "Make this a highlighted link" at bounding box center [506, 242] width 295 height 18
click at [614, 157] on rect at bounding box center [614, 161] width 24 height 24
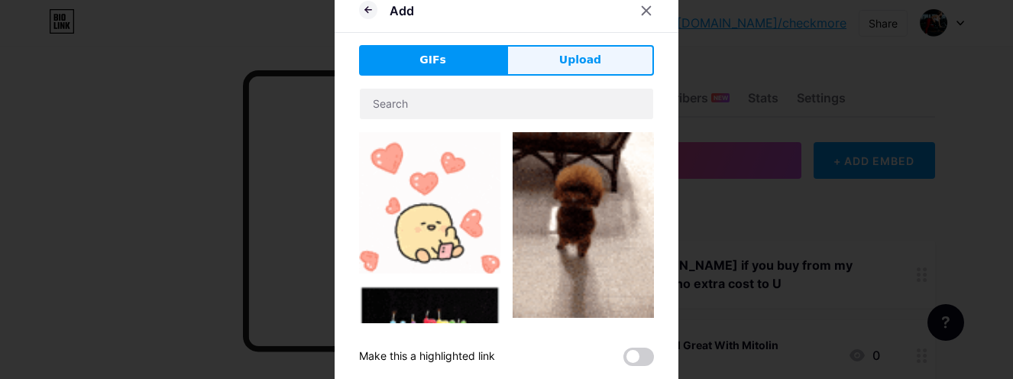
click at [583, 53] on span "Upload" at bounding box center [580, 60] width 42 height 16
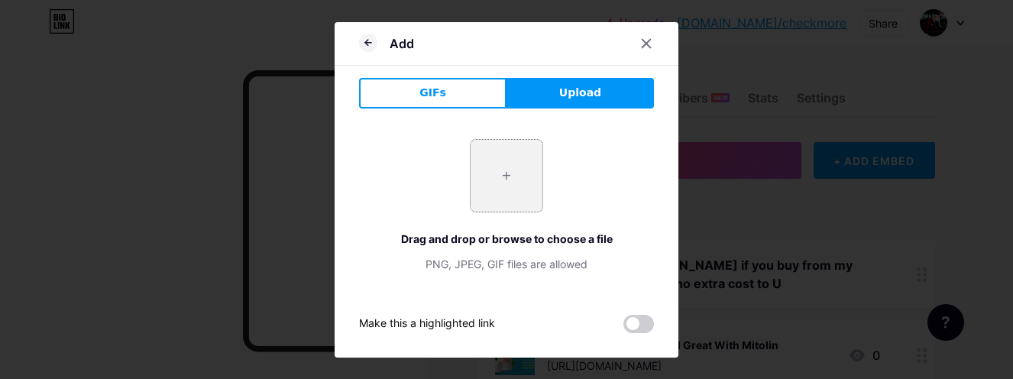
click at [503, 185] on input "file" at bounding box center [506, 176] width 72 height 72
type input "C:\fakepath\Capture.PNG"
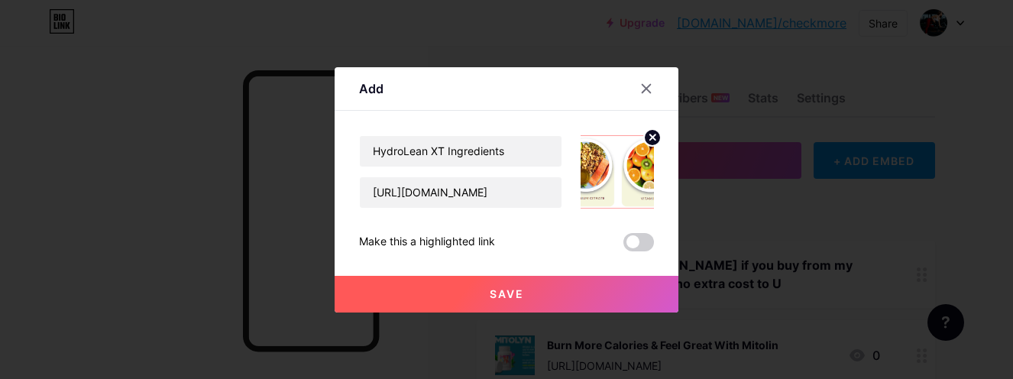
click at [516, 286] on button "Save" at bounding box center [507, 294] width 344 height 37
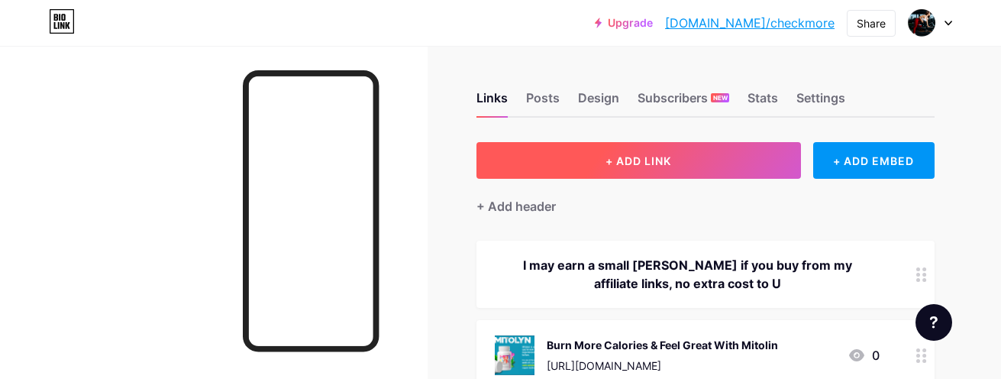
click at [600, 160] on button "+ ADD LINK" at bounding box center [639, 160] width 325 height 37
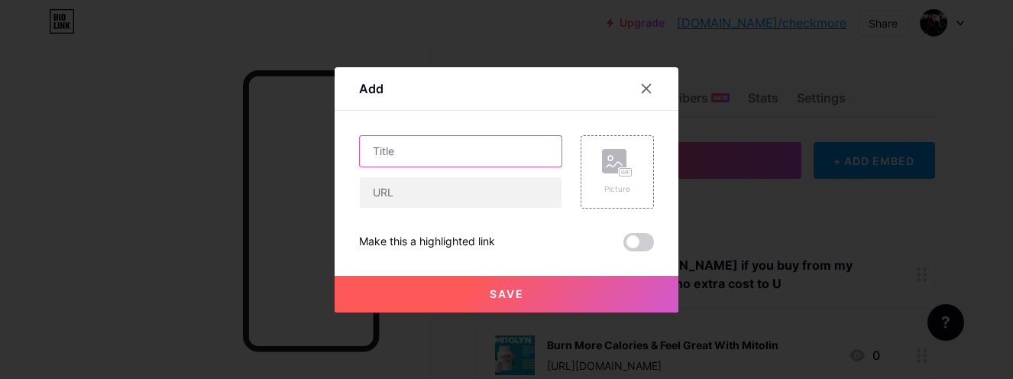
click at [419, 149] on input "text" at bounding box center [461, 151] width 202 height 31
paste input "African Lean Belly"
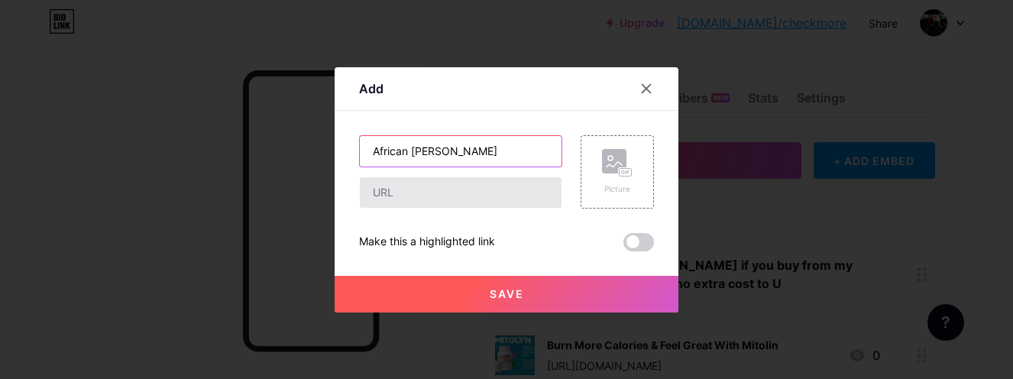
type input "African Lean Belly"
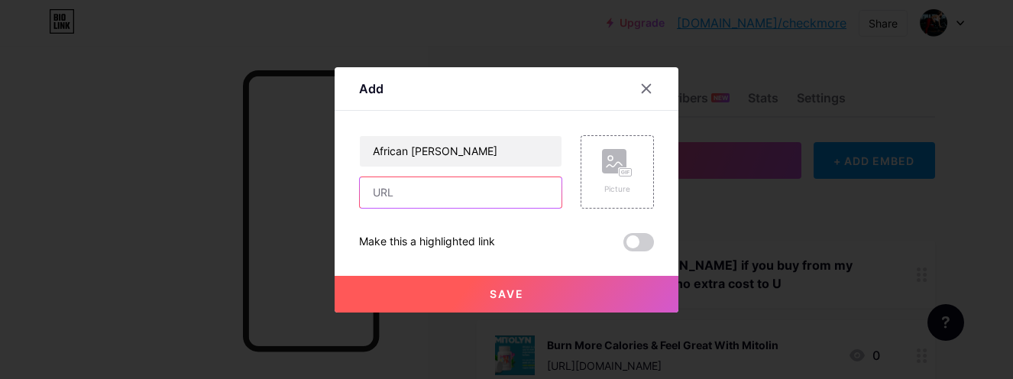
click at [457, 196] on input "text" at bounding box center [461, 192] width 202 height 31
paste input "https://7de0bbudt1ldcs0vy3p9zogtgy.hop.clickbank.net"
type input "https://7de0bbudt1ldcs0vy3p9zogtgy.hop.clickbank.net"
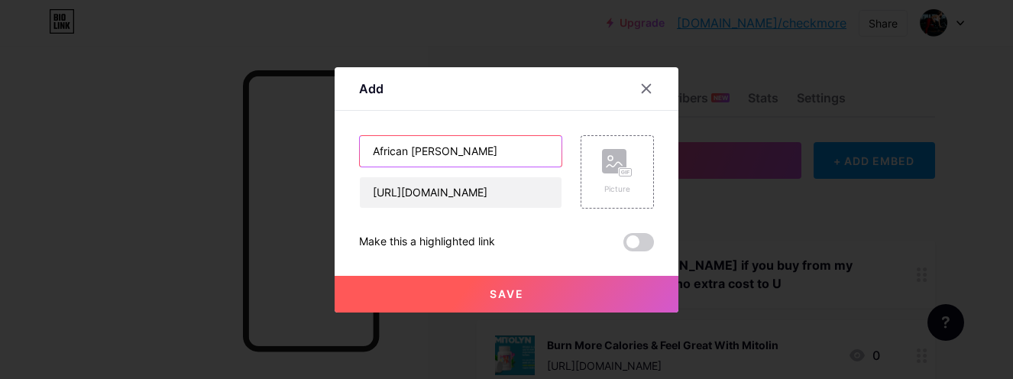
click at [466, 157] on input "African Lean Belly" at bounding box center [461, 151] width 202 height 31
paste input "BURNED 97lbs of Belly Fat"
type input "African Lean Belly-BURNED 97lbs of Belly Fat"
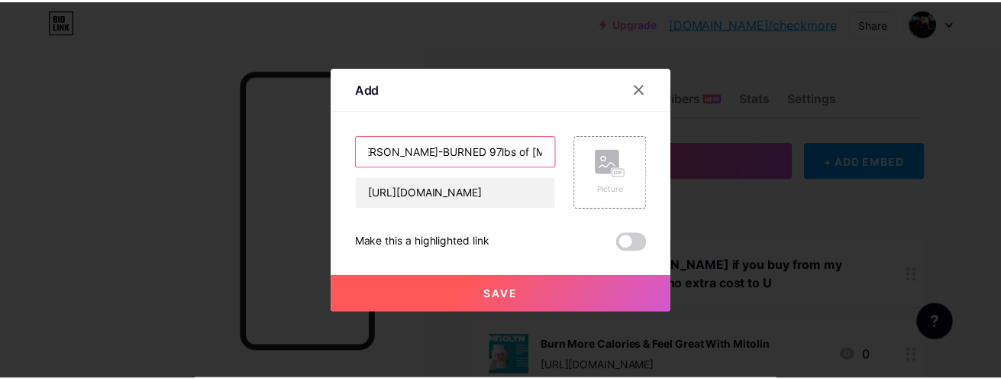
scroll to position [0, 0]
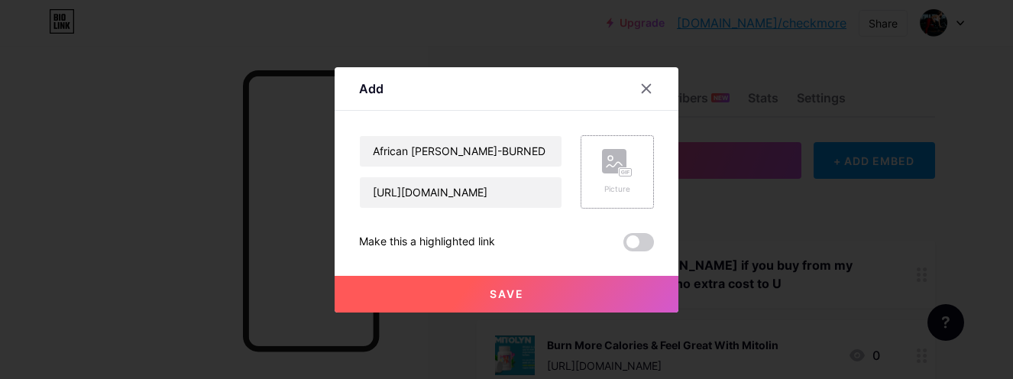
click at [614, 165] on rect at bounding box center [614, 161] width 24 height 24
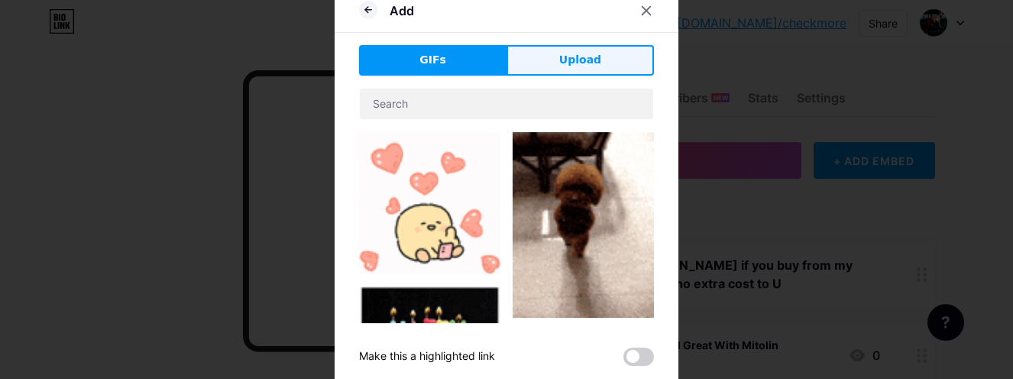
click at [620, 63] on button "Upload" at bounding box center [579, 60] width 147 height 31
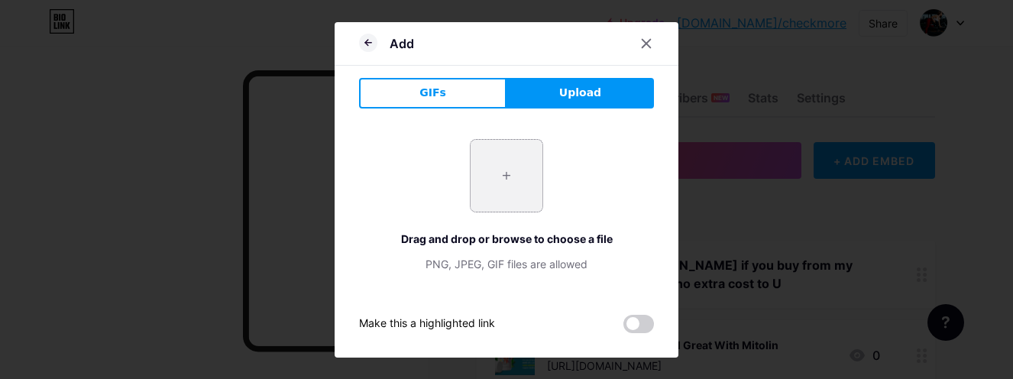
click at [522, 176] on input "file" at bounding box center [506, 176] width 72 height 72
type input "C:\fakepath\Capture.PNG"
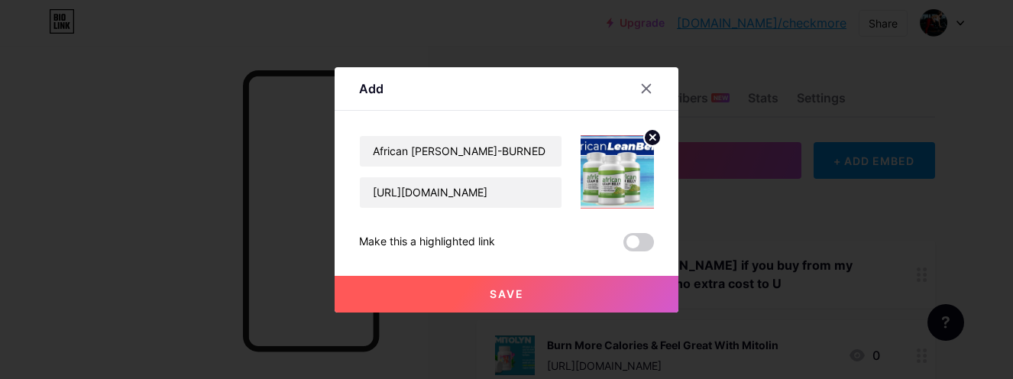
click at [614, 300] on button "Save" at bounding box center [507, 294] width 344 height 37
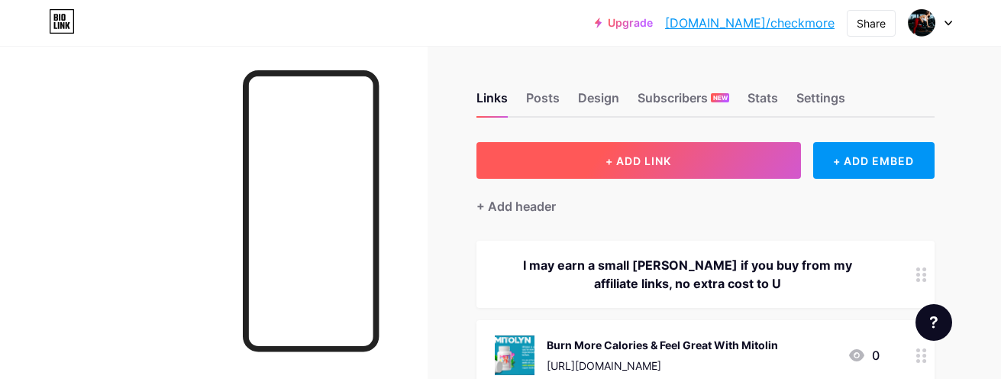
click at [622, 154] on span "+ ADD LINK" at bounding box center [639, 160] width 66 height 13
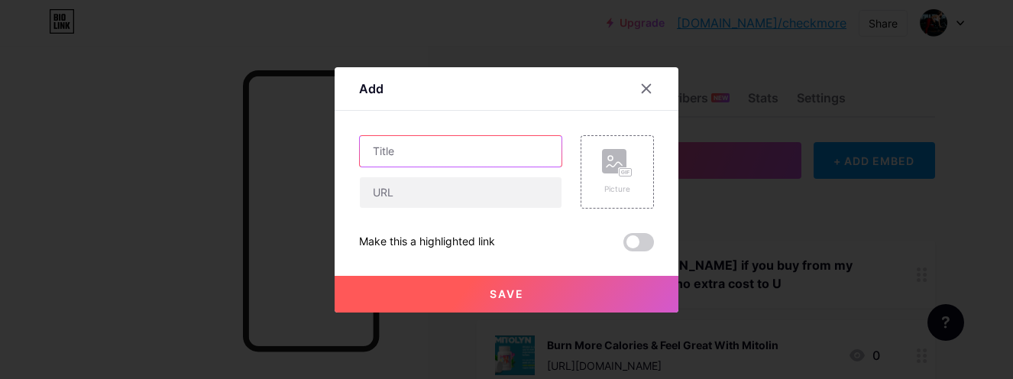
click at [444, 157] on input "text" at bounding box center [461, 151] width 202 height 31
paste input "Monk Lamai's Samsara Weight Loss Meditations"
type input "Monk Lamai's Samsara Weight Loss Meditations"
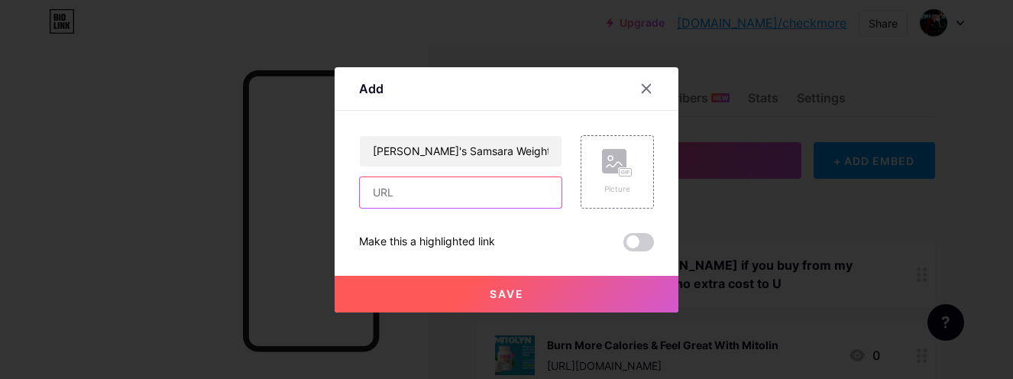
paste input "https://114e0kudfzlpfk55pfqj59157o.hop.clickbank.net"
type input "https://114e0kudfzlpfk55pfqj59157o.hop.clickbank.net"
click at [595, 228] on div "Monk Lamai's Samsara Weight Loss Meditations https://114e0kudfzlpfk55pfqj59157o…" at bounding box center [506, 193] width 295 height 116
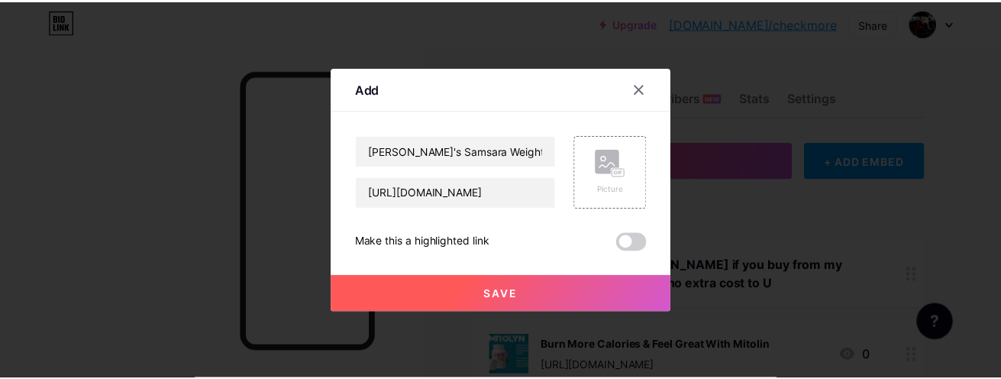
scroll to position [0, 0]
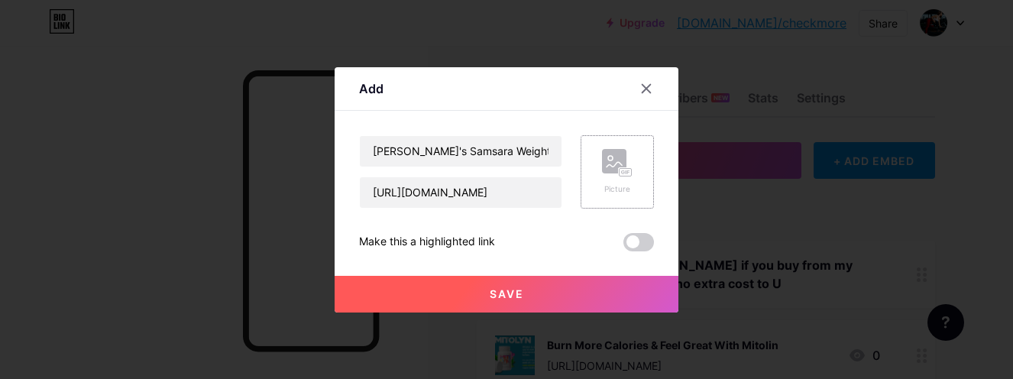
click at [604, 154] on rect at bounding box center [614, 161] width 24 height 24
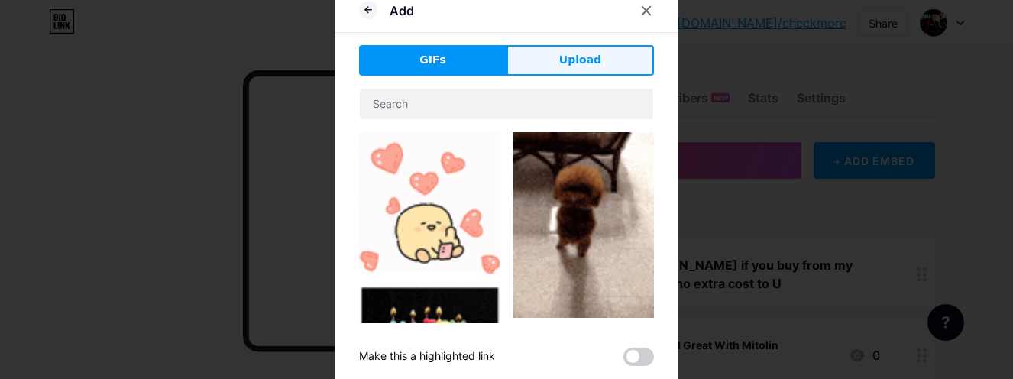
click at [570, 60] on span "Upload" at bounding box center [580, 60] width 42 height 16
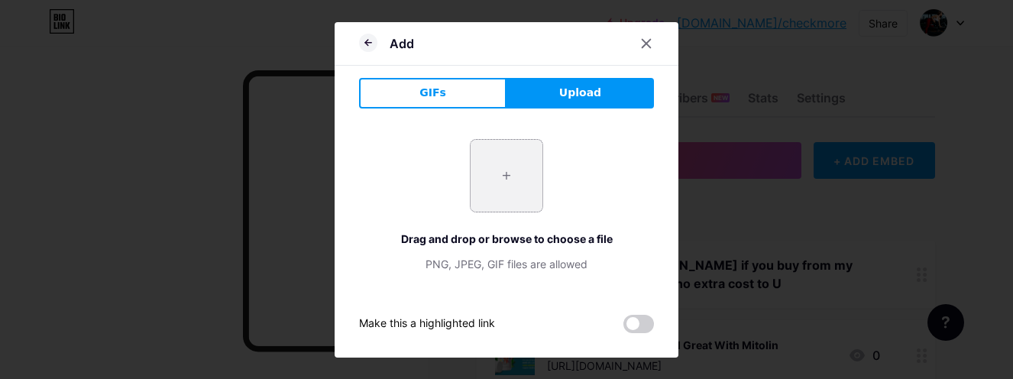
click at [509, 180] on input "file" at bounding box center [506, 176] width 72 height 72
type input "C:\fakepath\Capture.PNG"
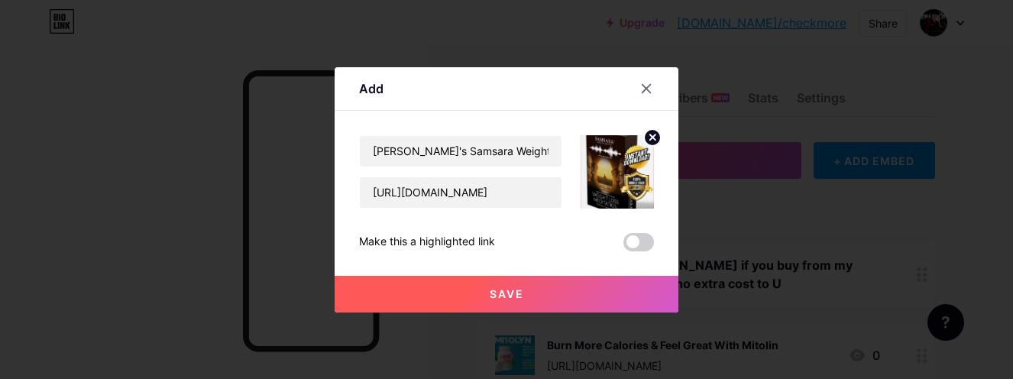
click at [554, 296] on button "Save" at bounding box center [507, 294] width 344 height 37
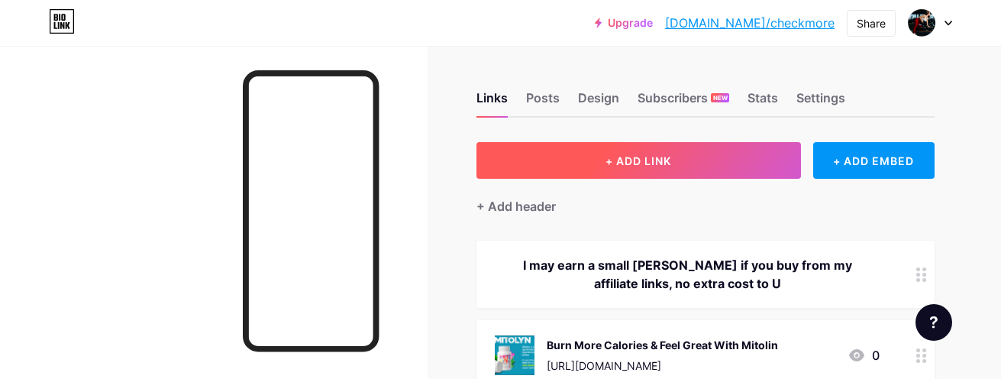
click at [607, 151] on button "+ ADD LINK" at bounding box center [639, 160] width 325 height 37
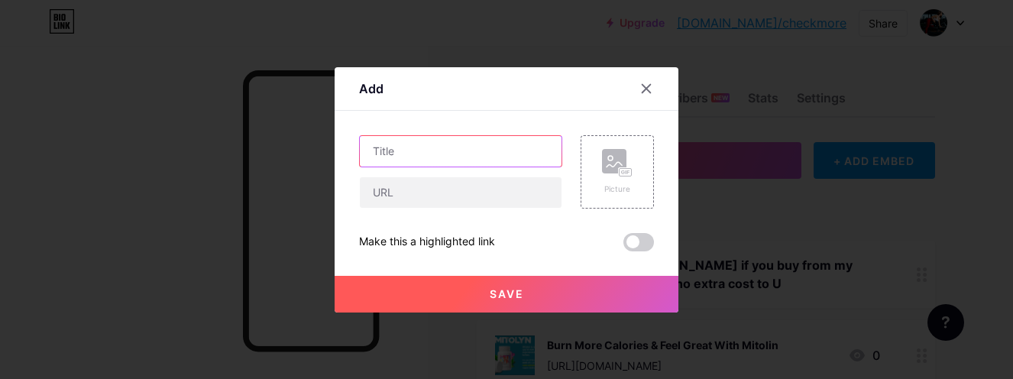
click at [432, 150] on input "text" at bounding box center [461, 151] width 202 height 31
paste input "Stop Overeating: Psychology-Based Weight Loss Program That Converts!"
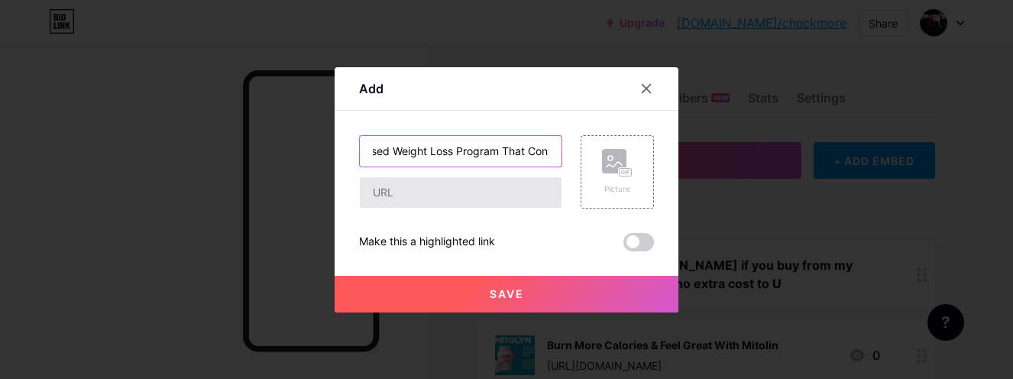
type input "Stop Overeating: Psychology-Based Weight Loss Program That Converts!"
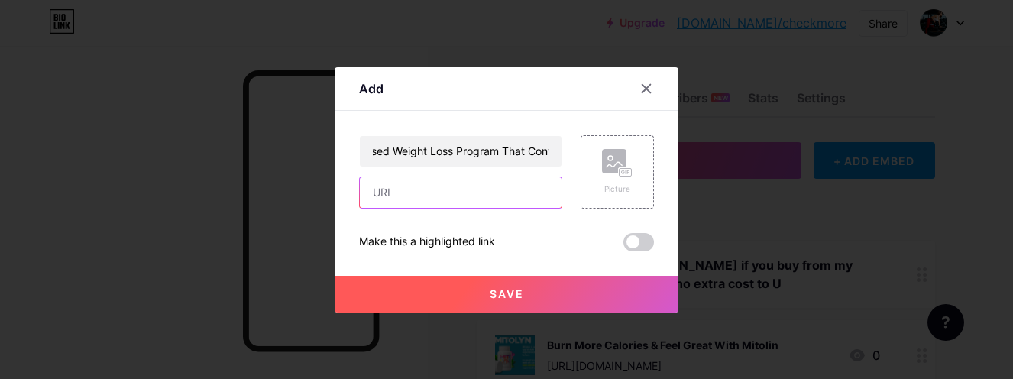
drag, startPoint x: 455, startPoint y: 201, endPoint x: 464, endPoint y: 192, distance: 13.0
click at [455, 201] on input "text" at bounding box center [461, 192] width 202 height 31
paste input "https://f2b2fi1lkauflvbrpex00i3zbw.hop.clickbank.net"
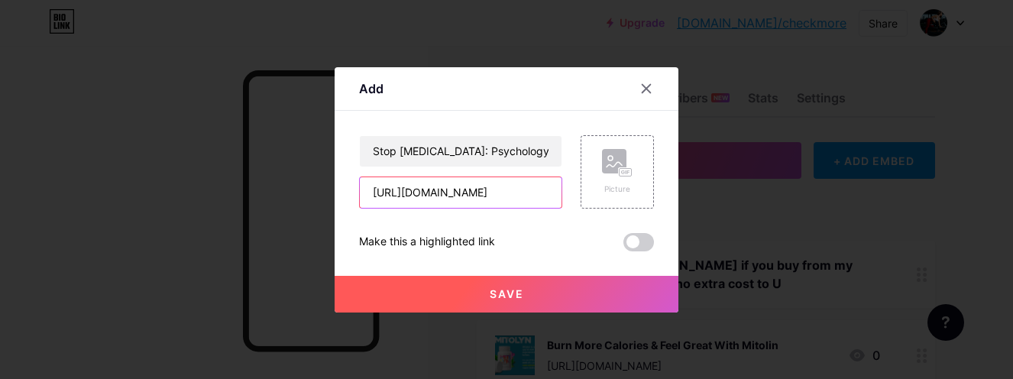
type input "https://f2b2fi1lkauflvbrpex00i3zbw.hop.clickbank.net"
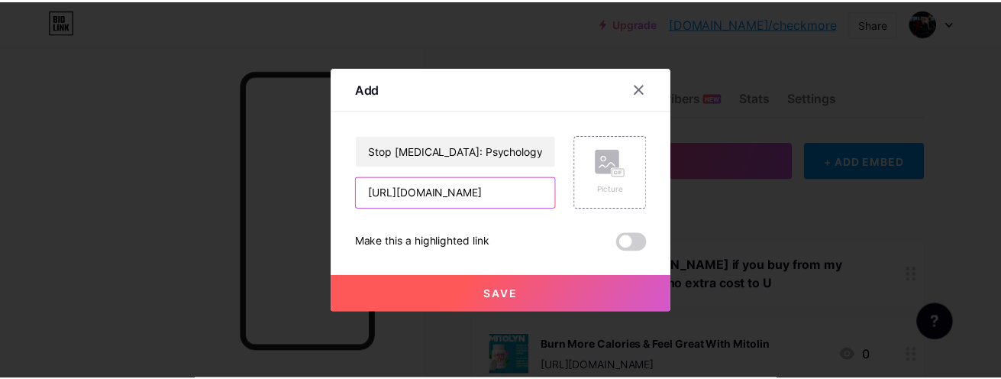
scroll to position [0, 0]
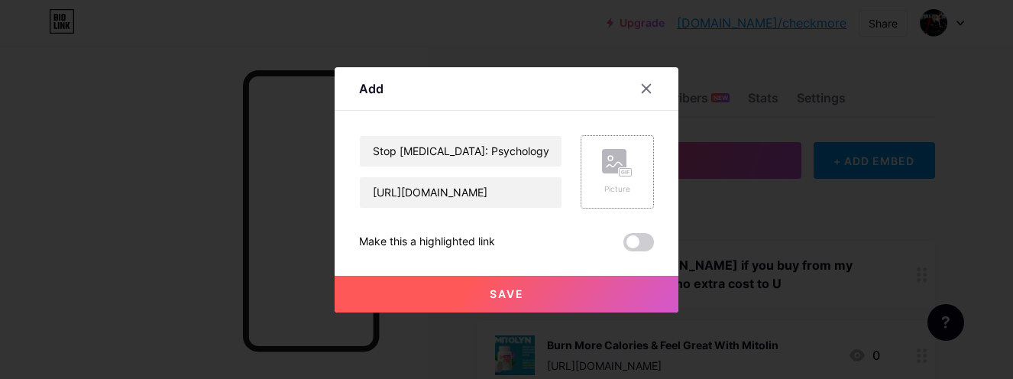
click at [606, 167] on rect at bounding box center [614, 161] width 24 height 24
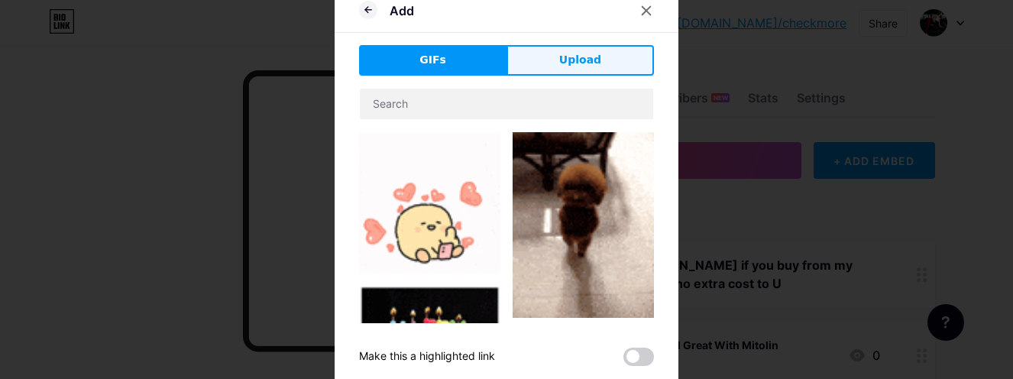
click at [623, 69] on button "Upload" at bounding box center [579, 60] width 147 height 31
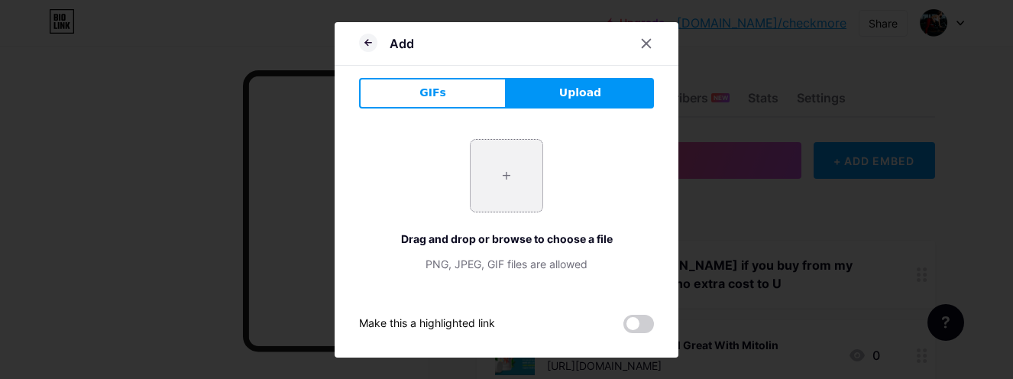
click at [495, 178] on input "file" at bounding box center [506, 176] width 72 height 72
type input "C:\fakepath\Capture.PNG"
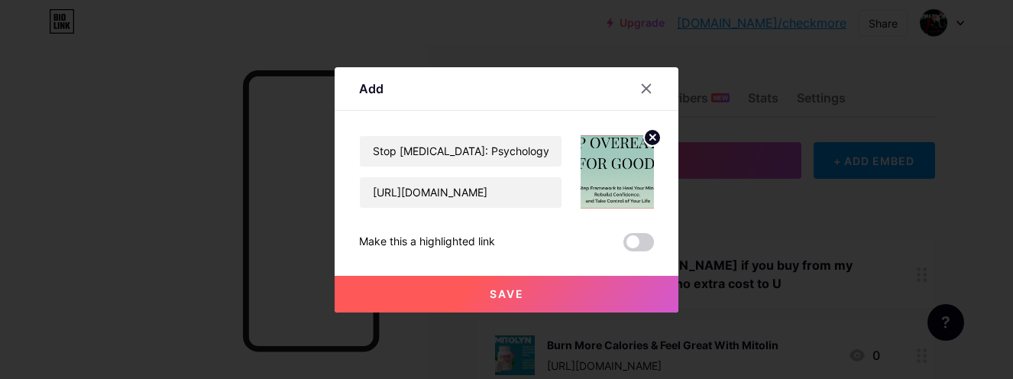
click at [509, 286] on button "Save" at bounding box center [507, 294] width 344 height 37
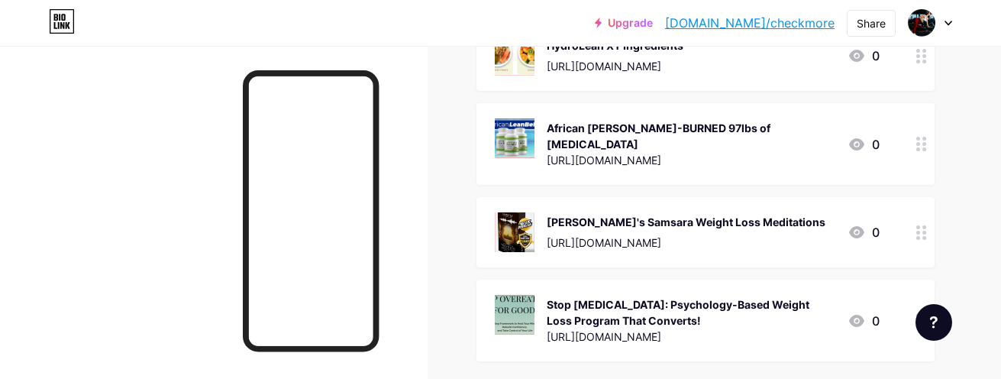
scroll to position [611, 0]
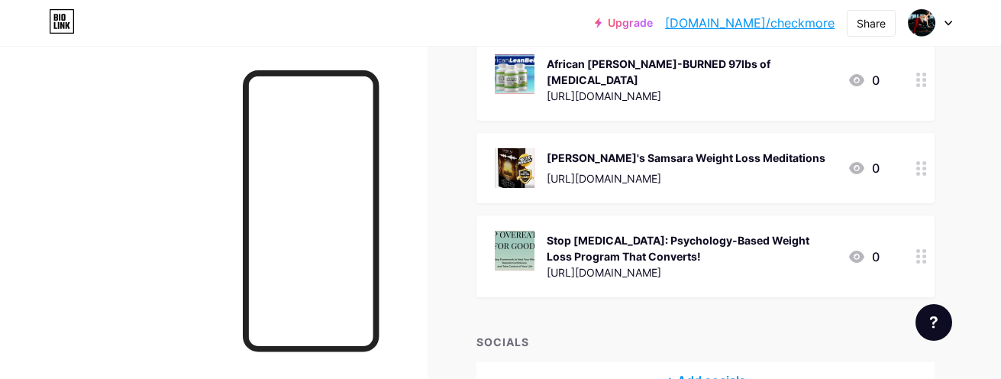
click at [923, 254] on circle at bounding box center [925, 256] width 4 height 4
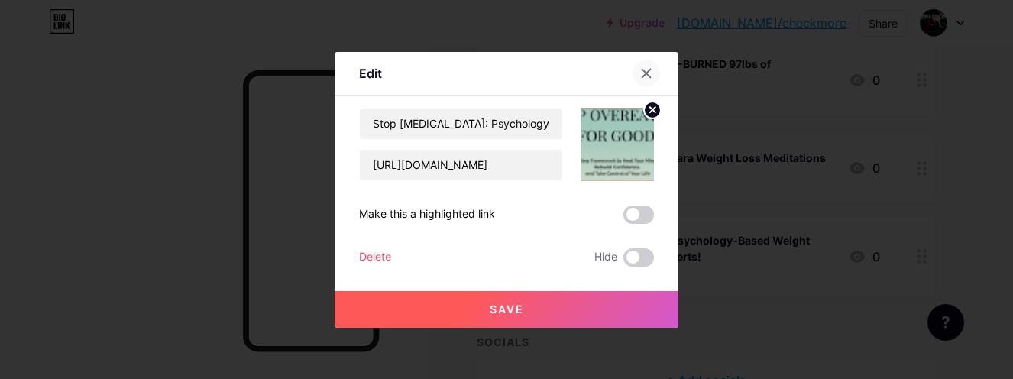
click at [642, 73] on icon at bounding box center [646, 73] width 8 height 8
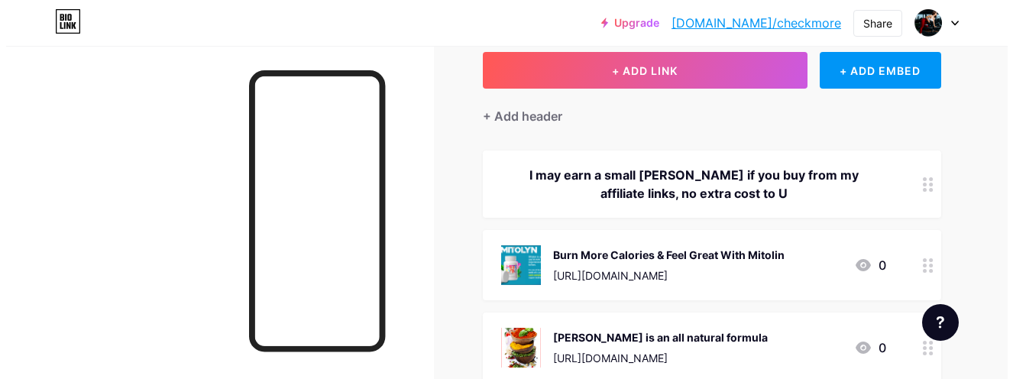
scroll to position [0, 0]
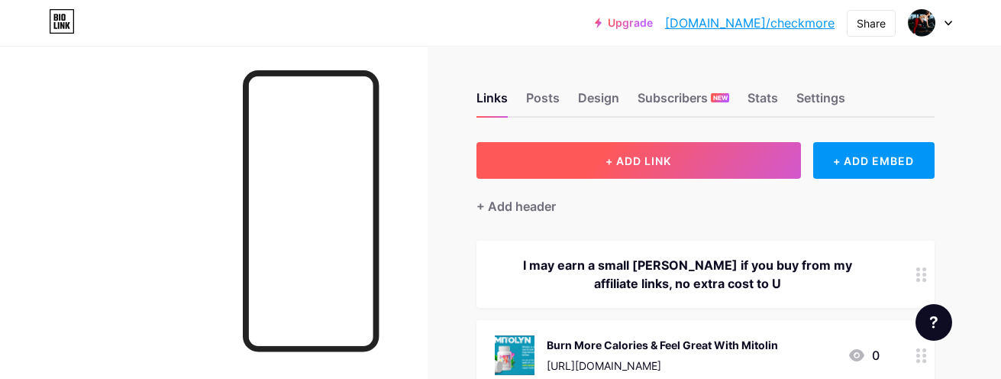
click at [629, 156] on span "+ ADD LINK" at bounding box center [639, 160] width 66 height 13
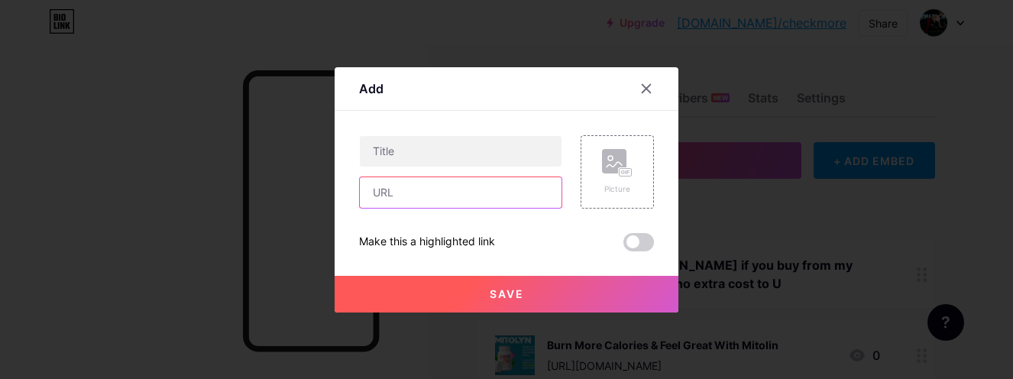
click at [441, 196] on input "text" at bounding box center [461, 192] width 202 height 31
paste input "https://97d61a-olafilmbdnmtfx5t7uy.hop.clickbank.net"
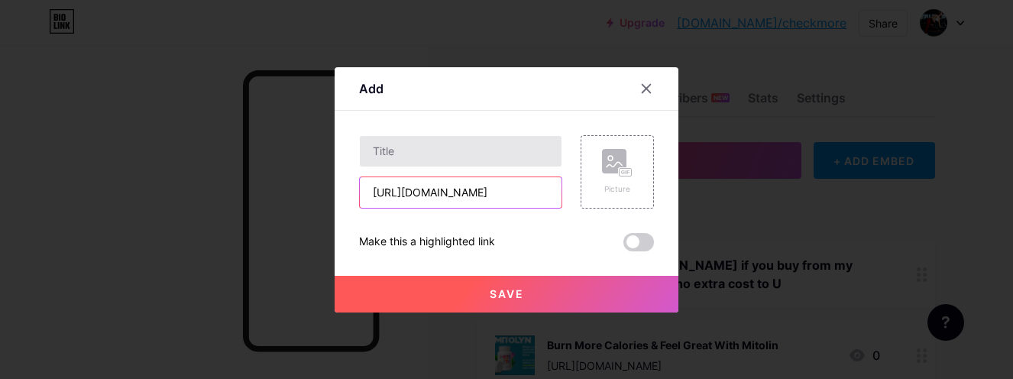
type input "https://97d61a-olafilmbdnmtfx5t7uy.hop.clickbank.net"
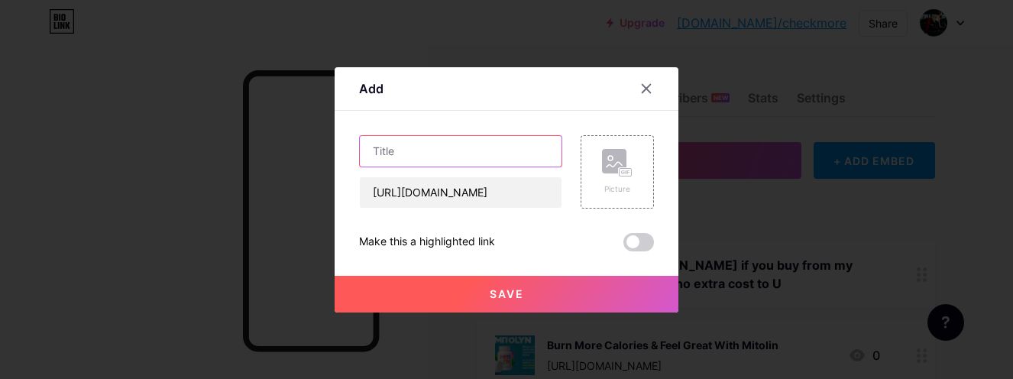
scroll to position [0, 0]
click at [476, 166] on input "text" at bounding box center [461, 151] width 202 height 31
click at [413, 150] on input "text" at bounding box center [461, 151] width 202 height 31
paste input "The Smoothie Diet: 21 Day Rapid Weight Loss Program"
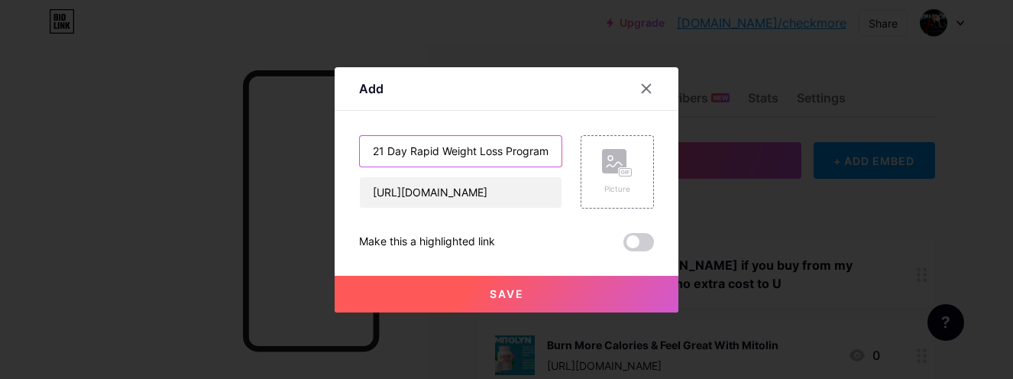
type input "The Smoothie Diet: 21 Day Rapid Weight Loss Program"
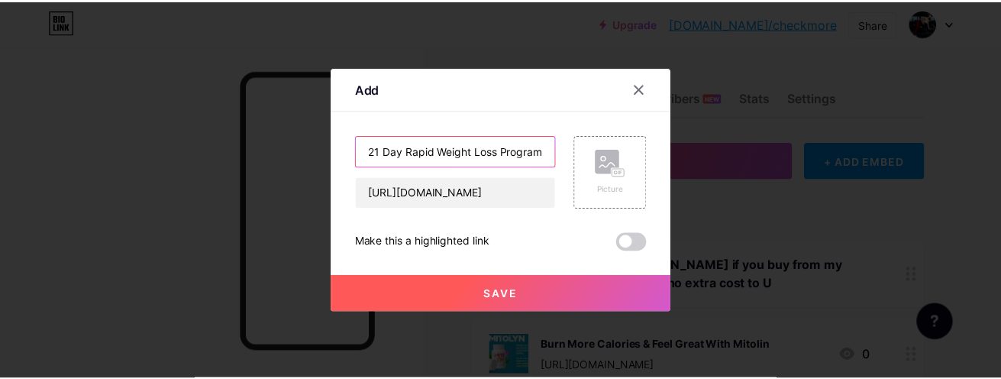
scroll to position [0, 0]
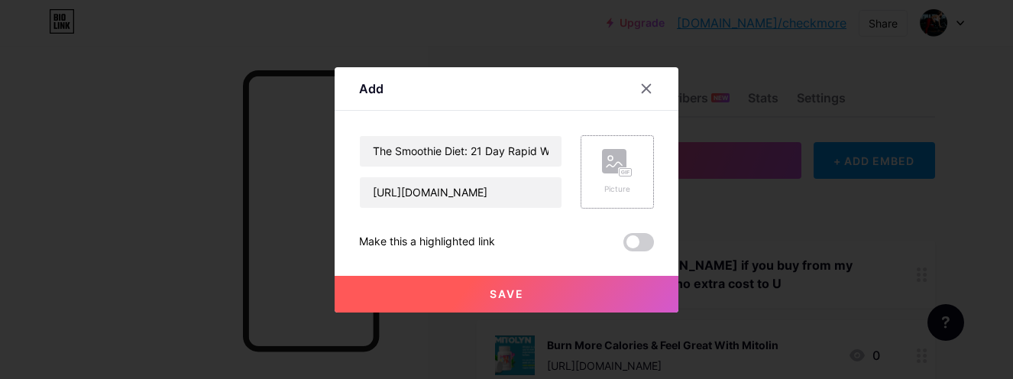
click at [622, 164] on icon at bounding box center [617, 163] width 31 height 28
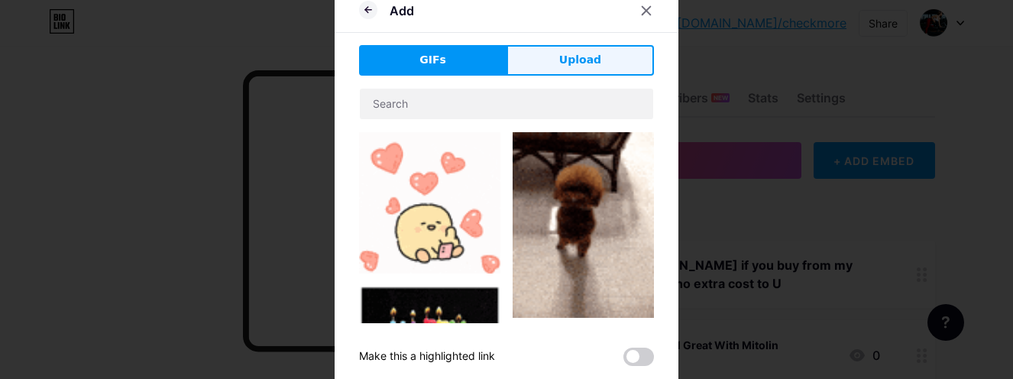
click at [554, 56] on button "Upload" at bounding box center [579, 60] width 147 height 31
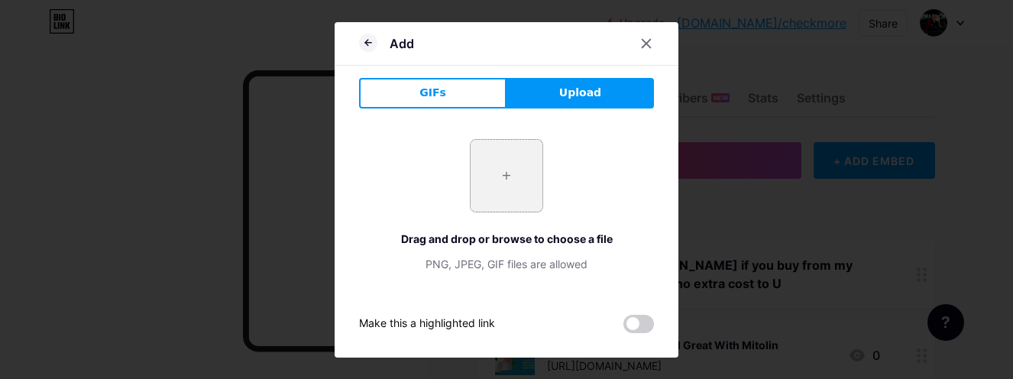
click at [509, 189] on input "file" at bounding box center [506, 176] width 72 height 72
type input "C:\fakepath\Capture.PNG"
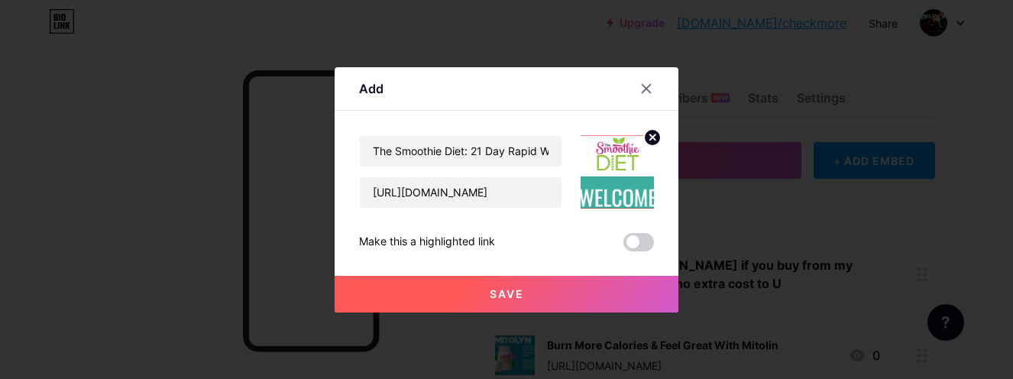
click at [587, 300] on button "Save" at bounding box center [507, 294] width 344 height 37
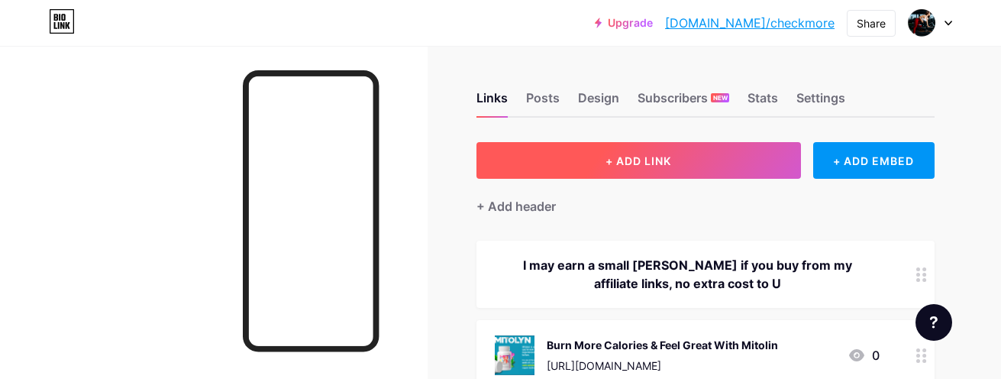
click at [648, 158] on span "+ ADD LINK" at bounding box center [639, 160] width 66 height 13
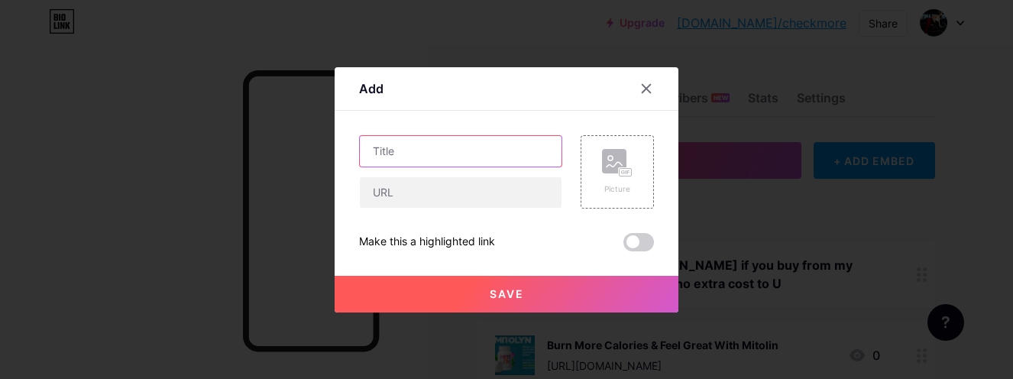
click at [409, 150] on input "text" at bounding box center [461, 151] width 202 height 31
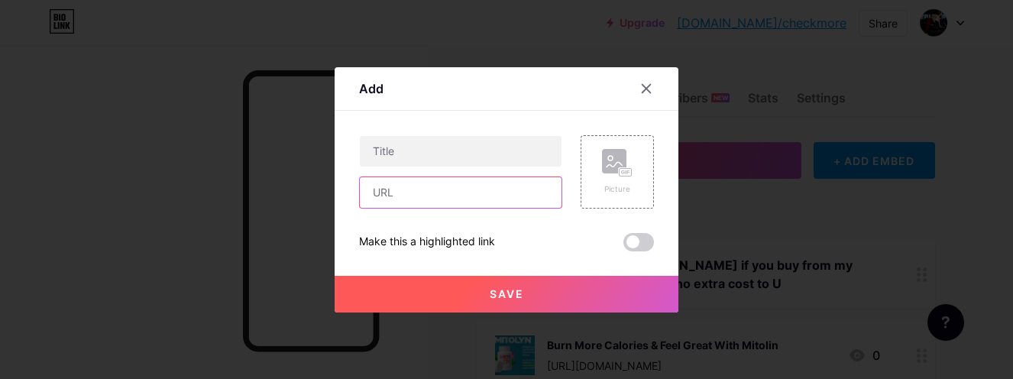
click at [409, 198] on input "text" at bounding box center [461, 192] width 202 height 31
paste input "https://cb0afb0is-sskta-jshgpgyoe2.hop.clickbank.net"
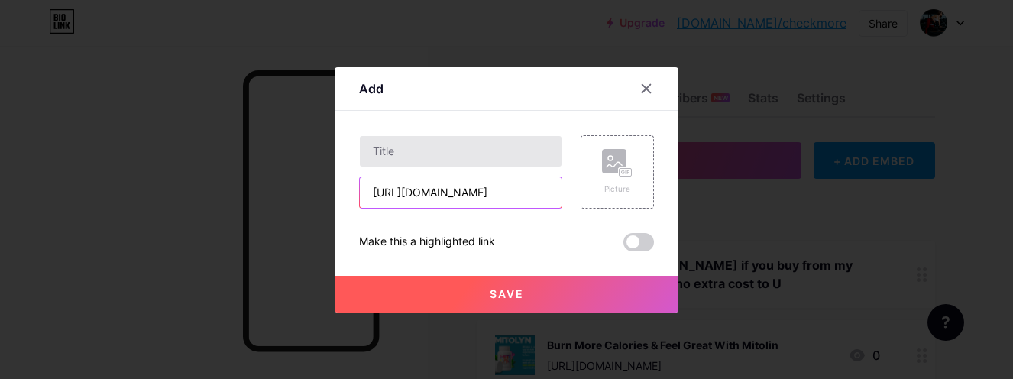
type input "https://cb0afb0is-sskta-jshgpgyoe2.hop.clickbank.net"
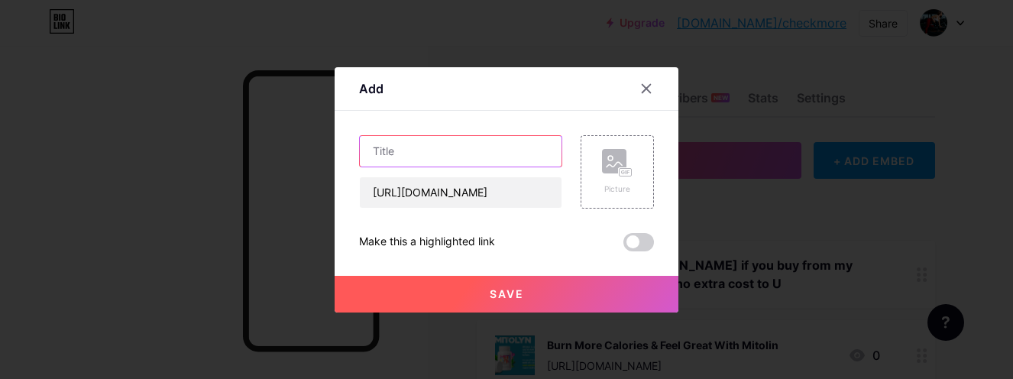
click at [448, 155] on input "text" at bounding box center [461, 151] width 202 height 31
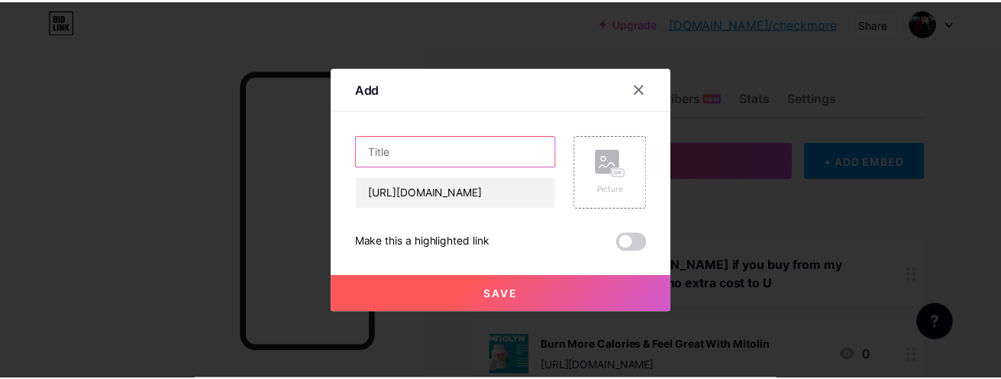
scroll to position [0, 0]
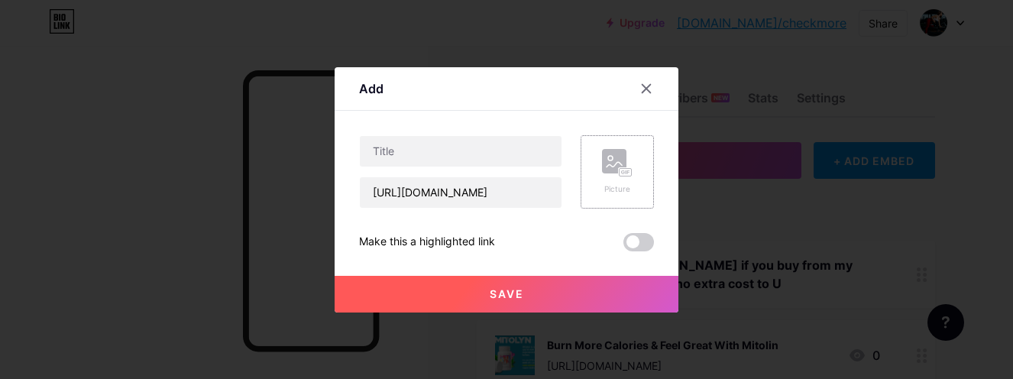
click at [606, 167] on rect at bounding box center [614, 161] width 24 height 24
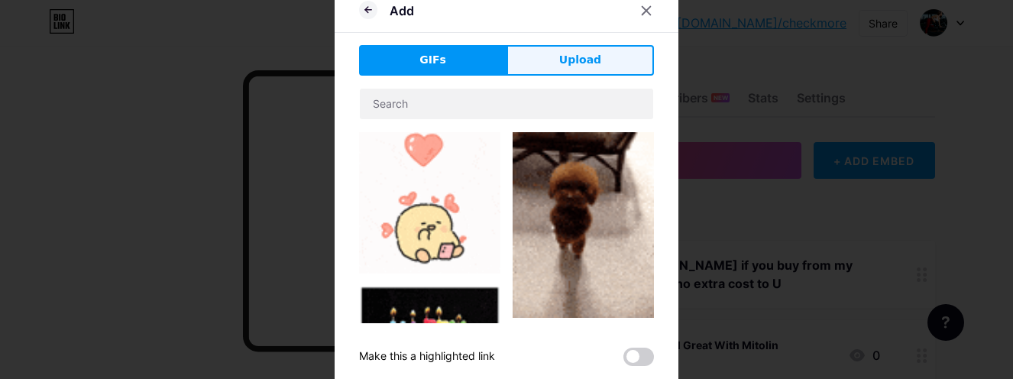
click at [576, 66] on span "Upload" at bounding box center [580, 60] width 42 height 16
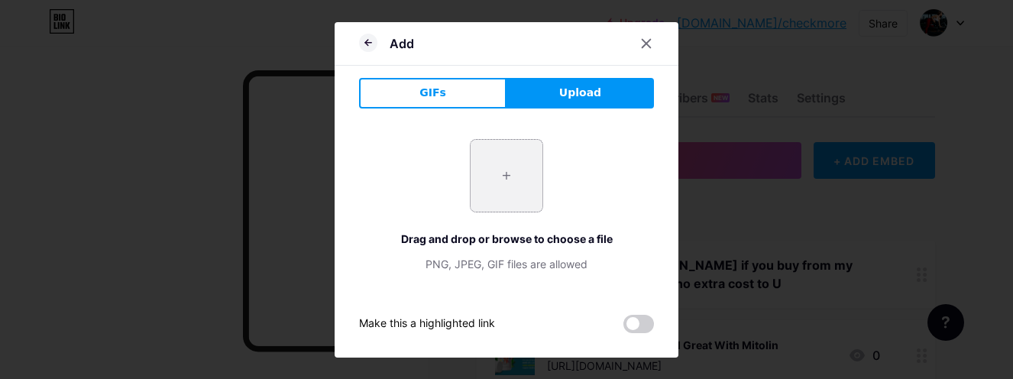
click at [500, 186] on input "file" at bounding box center [506, 176] width 72 height 72
type input "C:\fakepath\Capture.PNG"
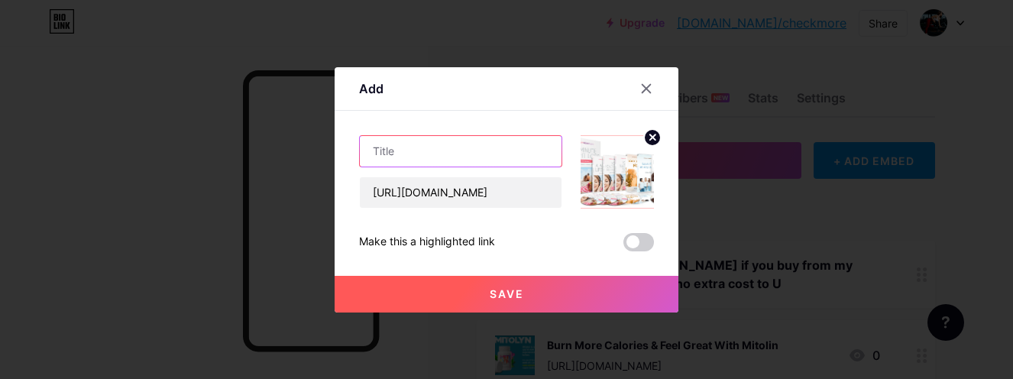
click at [430, 150] on input "text" at bounding box center [461, 151] width 202 height 31
click at [444, 151] on input "text" at bounding box center [461, 151] width 202 height 31
paste input "15minuteweightloss"
click at [447, 151] on input "15minuteweightloss" at bounding box center [461, 151] width 202 height 31
click at [415, 150] on input "15minuteweight loss" at bounding box center [461, 151] width 202 height 31
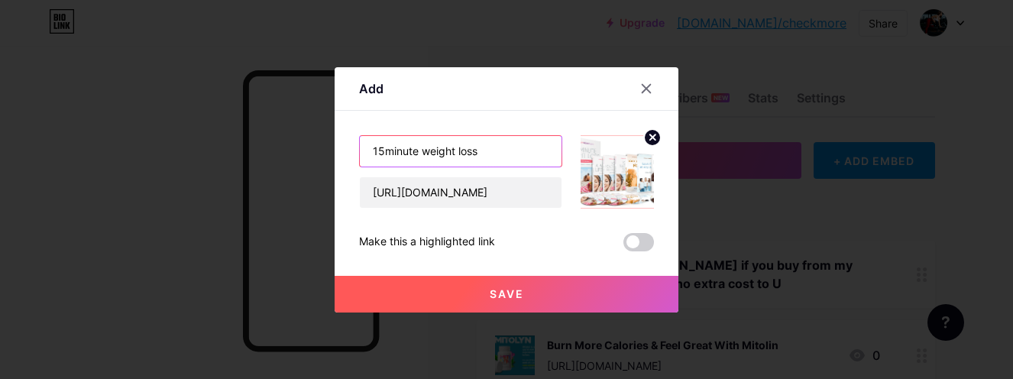
click at [378, 150] on input "15minute weight loss" at bounding box center [461, 151] width 202 height 31
click at [493, 152] on input "15 minute weight loss" at bounding box center [461, 151] width 202 height 31
type input "15 minute weight loss GUIDE"
click at [538, 293] on button "Save" at bounding box center [507, 294] width 344 height 37
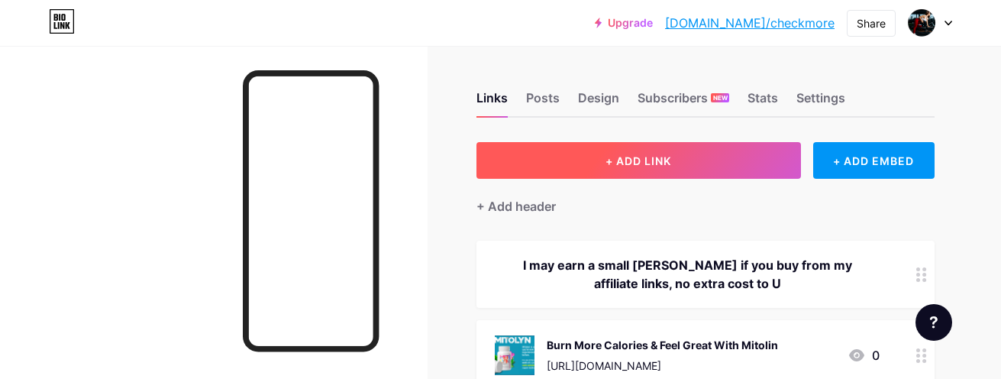
click at [667, 154] on span "+ ADD LINK" at bounding box center [639, 160] width 66 height 13
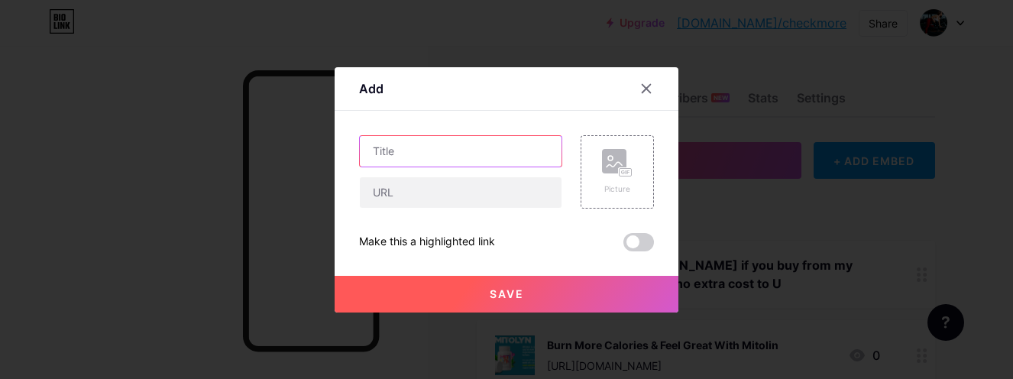
click at [419, 154] on input "text" at bounding box center [461, 151] width 202 height 31
click at [407, 151] on input "text" at bounding box center [461, 151] width 202 height 31
paste input "Kickstart Your Weight Loss The Easy Way"
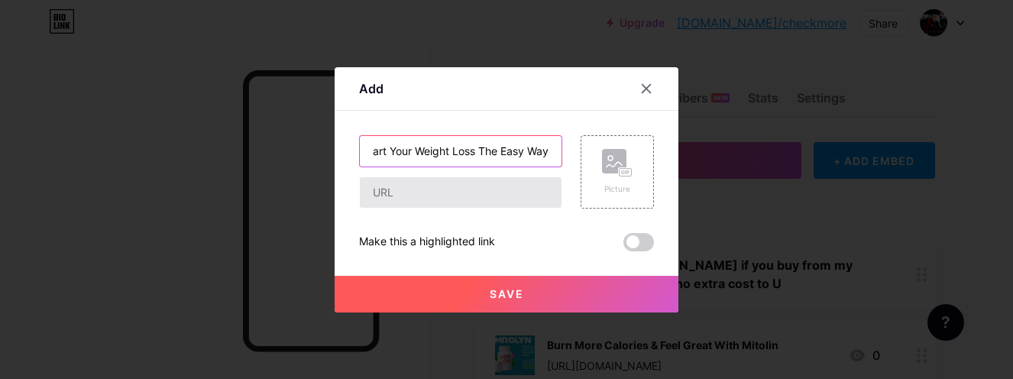
type input "Kickstart Your Weight Loss The Easy Way"
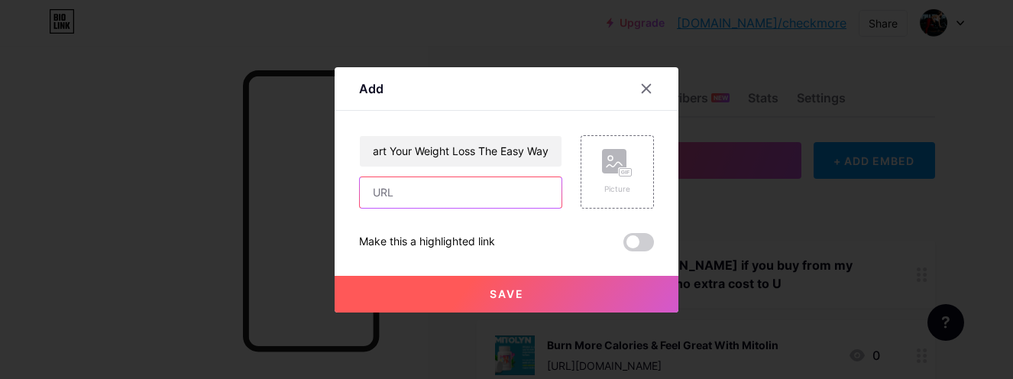
scroll to position [0, 0]
click at [437, 189] on input "text" at bounding box center [461, 192] width 202 height 31
click at [474, 200] on input "text" at bounding box center [461, 192] width 202 height 31
paste input "Get YOUR Better body in under 12 minutes"
click at [443, 194] on input "Get YOUR Better body in under 12 minutes" at bounding box center [461, 192] width 202 height 31
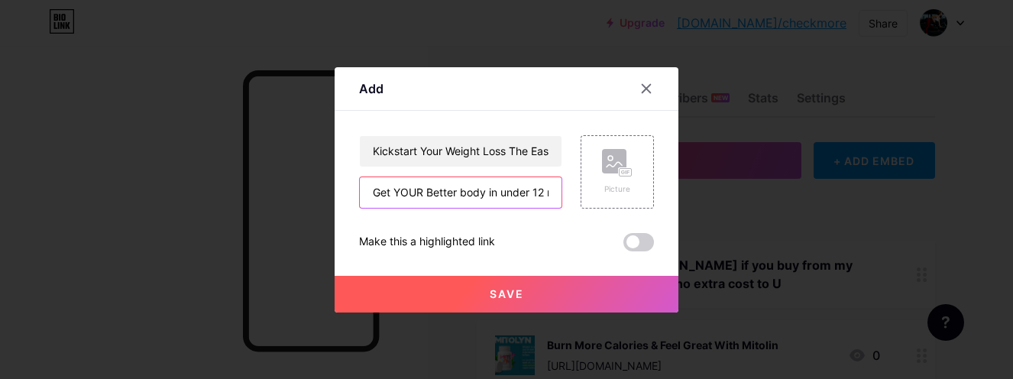
click at [443, 194] on input "Get YOUR Better body in under 12 minutes" at bounding box center [461, 192] width 202 height 31
paste input "https://cf.bodyrock.cc/optin1742856599513?hopId=3de9a459-8075-4fed-93af-6a9c68d…"
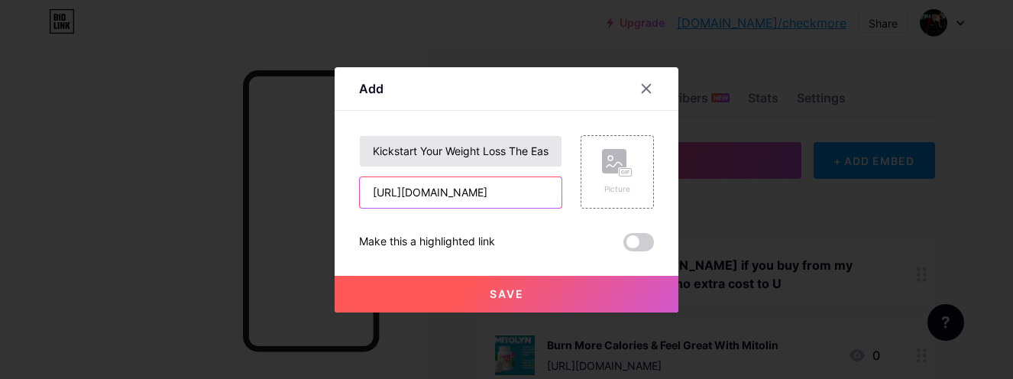
scroll to position [0, 309]
type input "https://cf.bodyrock.cc/optin1742856599513?hopId=3de9a459-8075-4fed-93af-6a9c68d…"
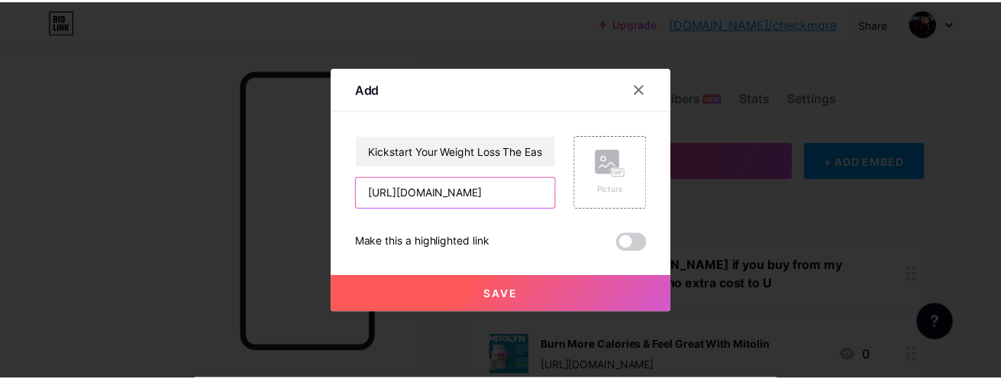
scroll to position [0, 0]
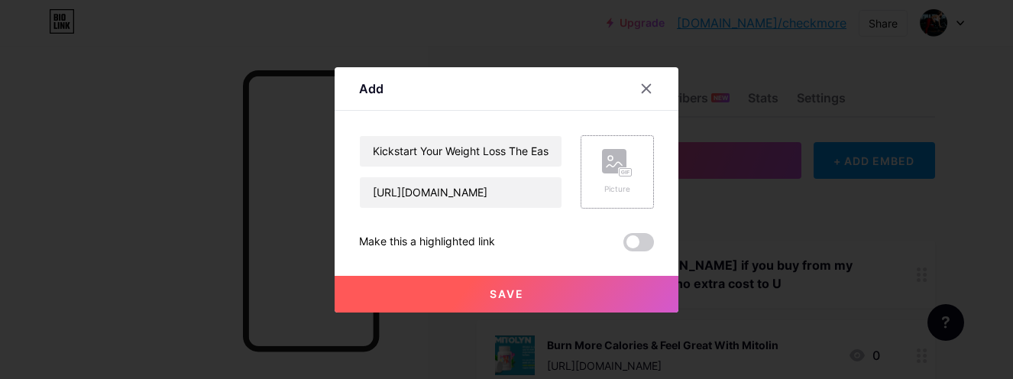
click at [616, 160] on rect at bounding box center [614, 161] width 24 height 24
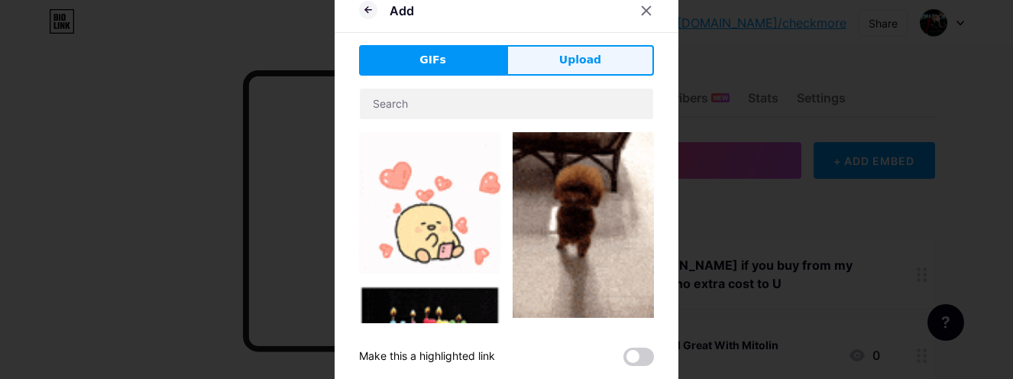
click at [559, 58] on span "Upload" at bounding box center [580, 60] width 42 height 16
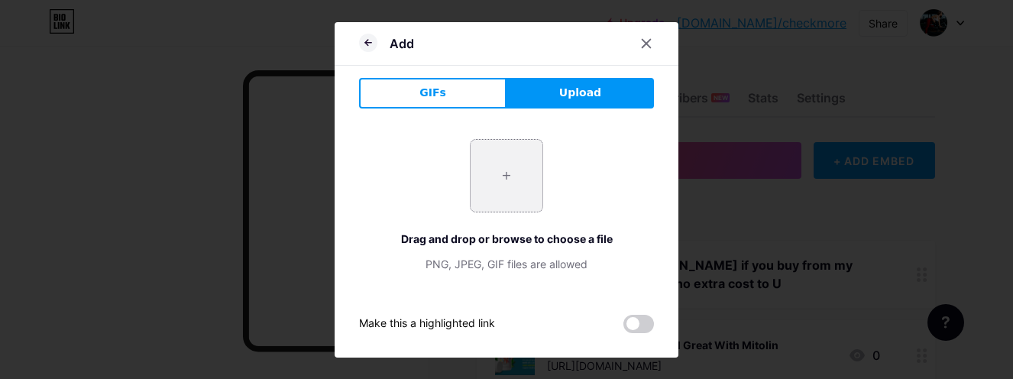
click at [500, 184] on input "file" at bounding box center [506, 176] width 72 height 72
type input "C:\fakepath\Capture.PNG"
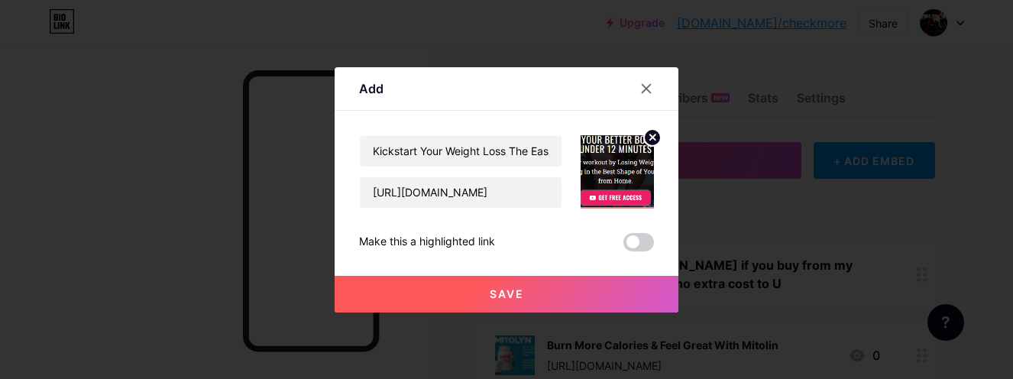
click at [603, 293] on button "Save" at bounding box center [507, 294] width 344 height 37
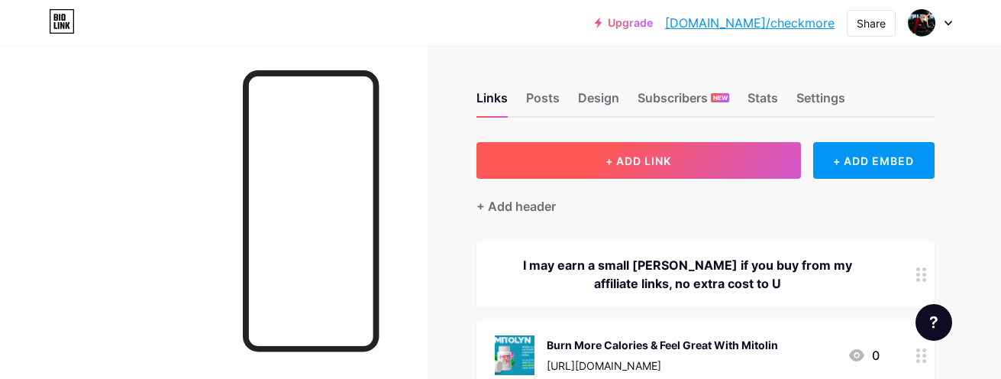
click at [641, 156] on span "+ ADD LINK" at bounding box center [639, 160] width 66 height 13
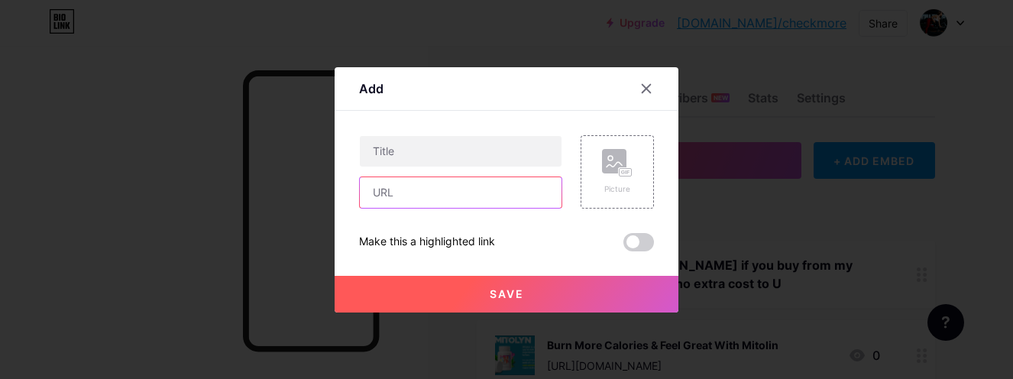
click at [441, 188] on input "text" at bounding box center [461, 192] width 202 height 31
paste input "https://27443izbrbqmoo7opgld34co5j.hop.clickbank.net"
type input "https://27443izbrbqmoo7opgld34co5j.hop.clickbank.net"
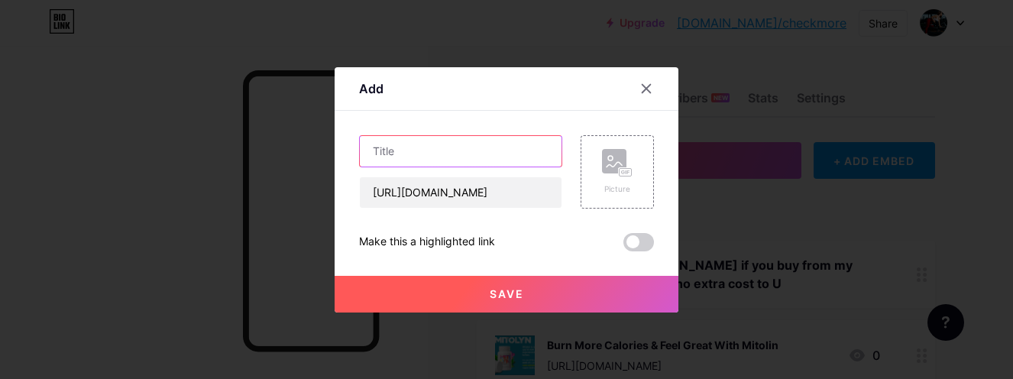
click at [428, 150] on input "text" at bounding box center [461, 151] width 202 height 31
paste input "New Unique Weight Loss Method - Blue Heron Health"
drag, startPoint x: 469, startPoint y: 145, endPoint x: 327, endPoint y: 157, distance: 142.5
click at [327, 157] on div "Add Content YouTube Play YouTube video without leaving your page. ADD Vimeo Pla…" at bounding box center [506, 189] width 1013 height 379
click at [443, 159] on input "New Unique Weight Loss Method - Blue Heron Health" at bounding box center [461, 151] width 202 height 31
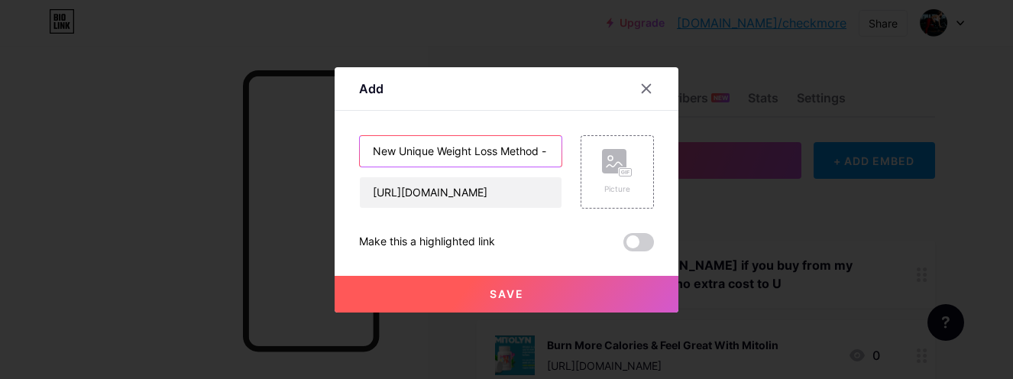
click at [443, 159] on input "New Unique Weight Loss Method - Blue Heron Health" at bounding box center [461, 151] width 202 height 31
click at [364, 152] on input "New Unique Weight Loss Method - Blue Heron Health" at bounding box center [461, 151] width 202 height 31
drag, startPoint x: 367, startPoint y: 152, endPoint x: 595, endPoint y: 160, distance: 228.5
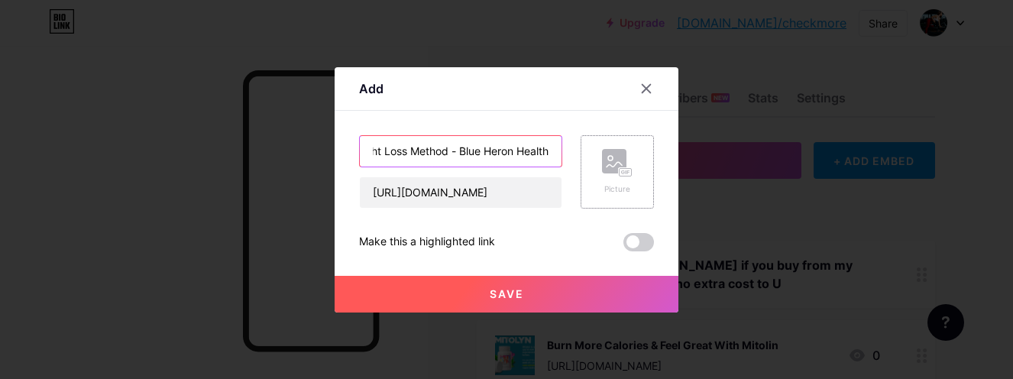
click at [595, 160] on div "New Unique Weight Loss Method - Blue Heron Health https://27443izbrbqmoo7opgld3…" at bounding box center [506, 171] width 295 height 73
paste input "News"
drag, startPoint x: 547, startPoint y: 156, endPoint x: 344, endPoint y: 165, distance: 203.4
click at [344, 165] on div "Add Content YouTube Play YouTube video without leaving your page. ADD Vimeo Pla…" at bounding box center [507, 189] width 344 height 245
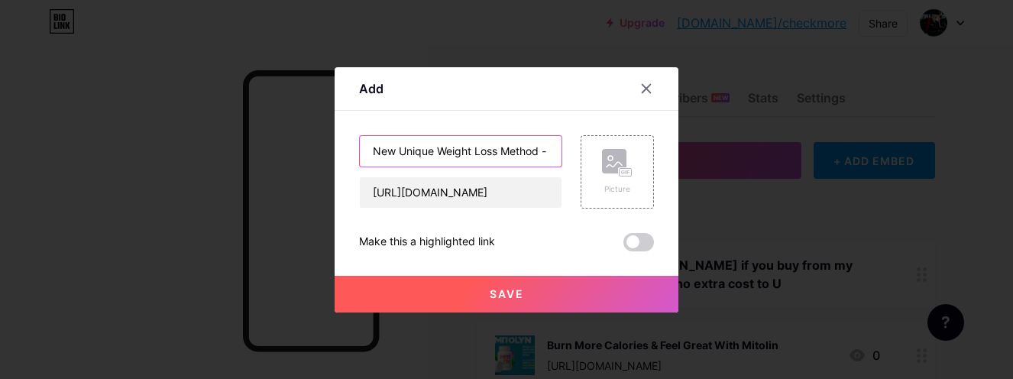
type input "New Unique Weight Loss Method - Blue Heron Health News"
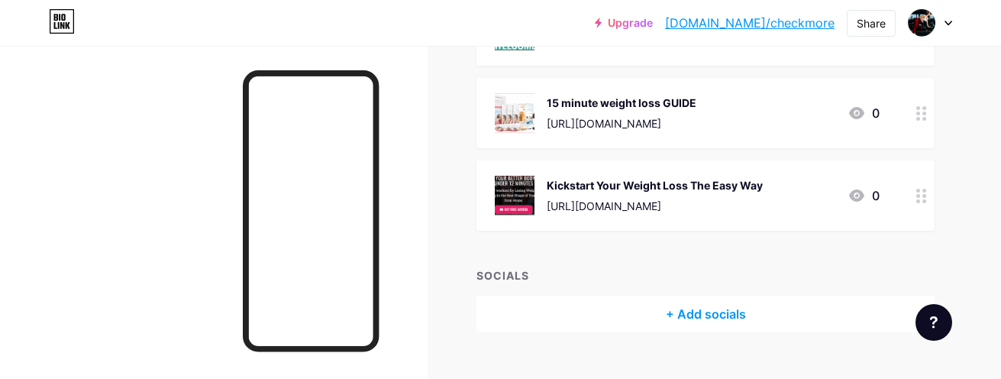
scroll to position [942, 0]
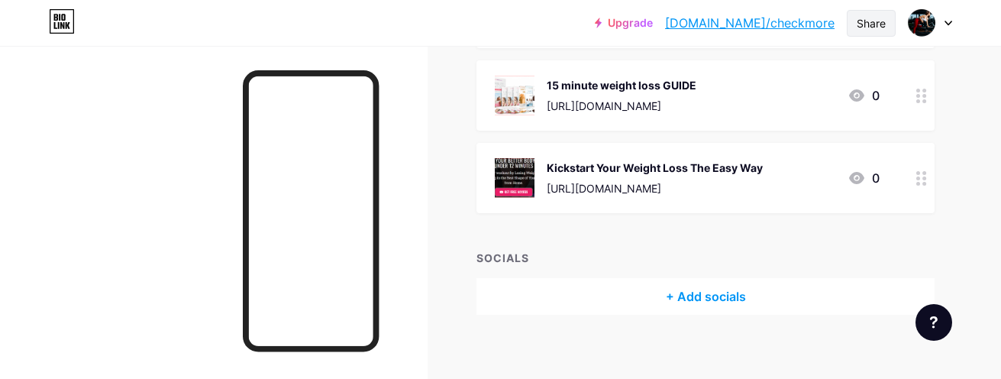
click at [854, 28] on div "Share" at bounding box center [871, 23] width 49 height 27
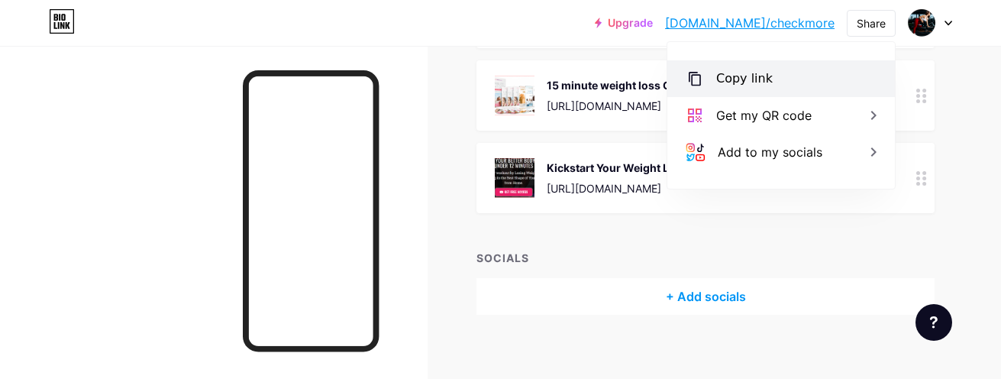
click at [760, 79] on div "Copy link" at bounding box center [744, 79] width 57 height 18
click at [751, 75] on div "Copy link" at bounding box center [744, 79] width 57 height 18
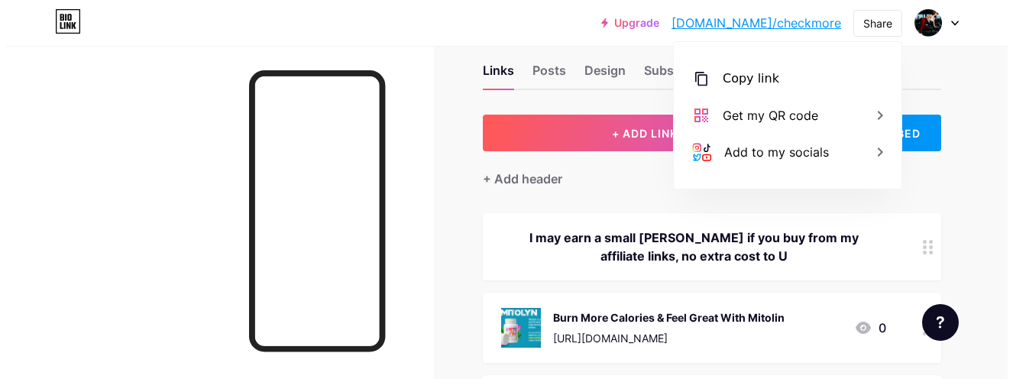
scroll to position [26, 0]
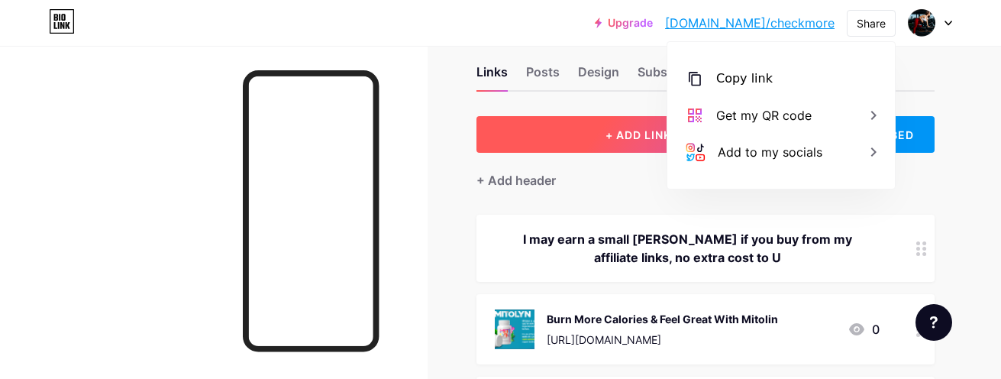
click at [604, 135] on button "+ ADD LINK" at bounding box center [639, 134] width 325 height 37
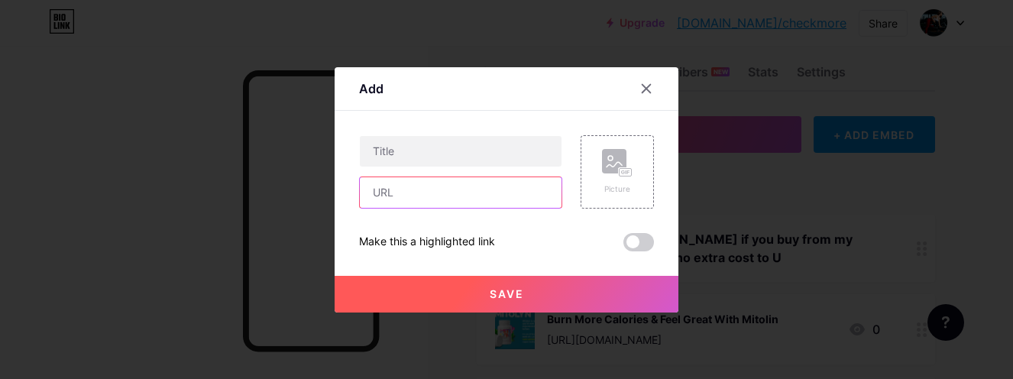
click at [444, 183] on input "text" at bounding box center [461, 192] width 202 height 31
paste input "https://b1d04azeh9ghps9ktazkbj271j.hop.clickbank.net"
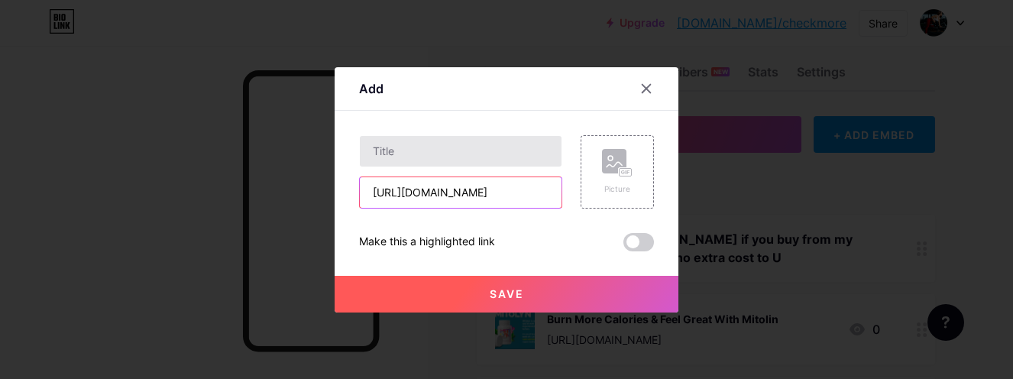
type input "https://b1d04azeh9ghps9ktazkbj271j.hop.clickbank.net"
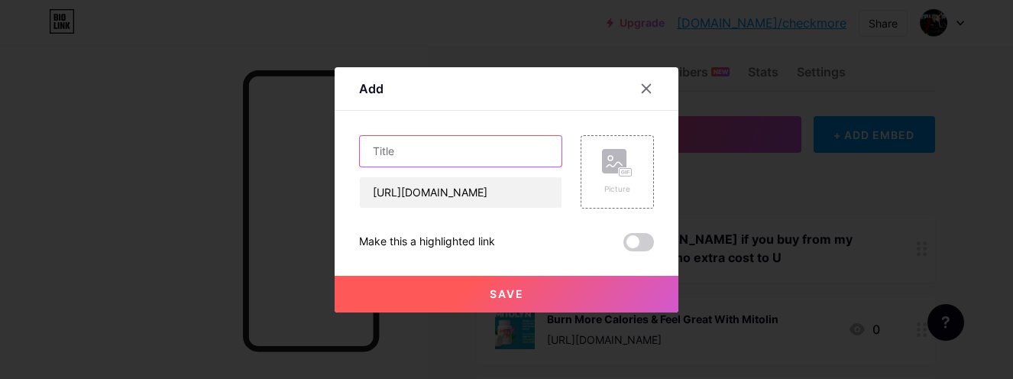
scroll to position [0, 0]
click at [438, 152] on input "text" at bounding box center [461, 151] width 202 height 31
click at [432, 159] on input "text" at bounding box center [461, 151] width 202 height 31
paste input "The Weight Isn’t Your Fault -It’s Your Hormones"
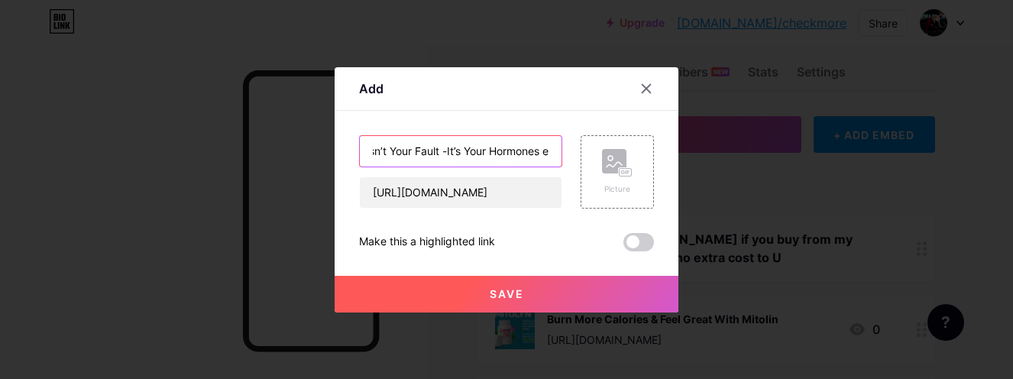
drag, startPoint x: 537, startPoint y: 151, endPoint x: 548, endPoint y: 156, distance: 11.6
click at [548, 156] on input "The Weight Isn’t Your Fault -It’s Your Hormones e" at bounding box center [461, 151] width 202 height 31
drag, startPoint x: 506, startPoint y: 147, endPoint x: 513, endPoint y: 150, distance: 7.9
click at [513, 150] on input "The Weight Isn’t Your Fault -It’s Your Hormones E BOOK" at bounding box center [461, 151] width 202 height 31
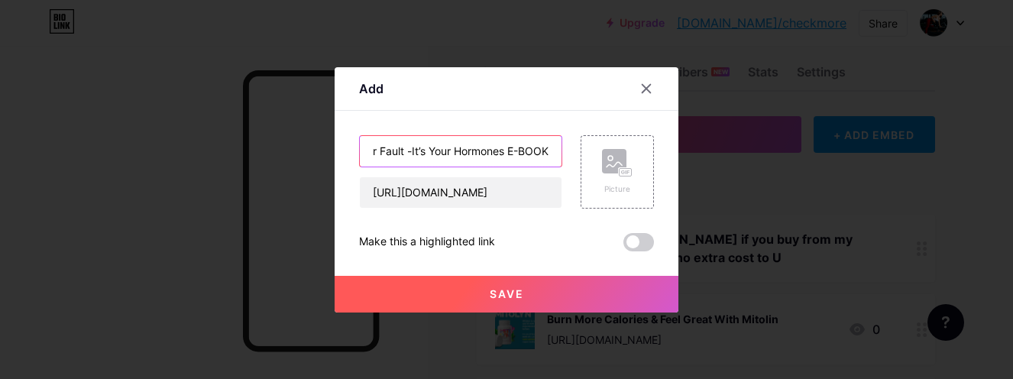
click at [550, 150] on input "The Weight Isn’t Your Fault -It’s Your Hormones E-BOOK" at bounding box center [461, 151] width 202 height 31
click at [540, 154] on input "The Weight Isn’t Your Fault -It’s Your Hormones E-BOOK" at bounding box center [461, 151] width 202 height 31
click at [545, 147] on input "The Weight Isn’t Your Fault -It’s Your Hormones E-BOOK" at bounding box center [461, 151] width 202 height 31
type input "The Weight Isn’t Your Fault -It’s Your Hormones E-BOOK"
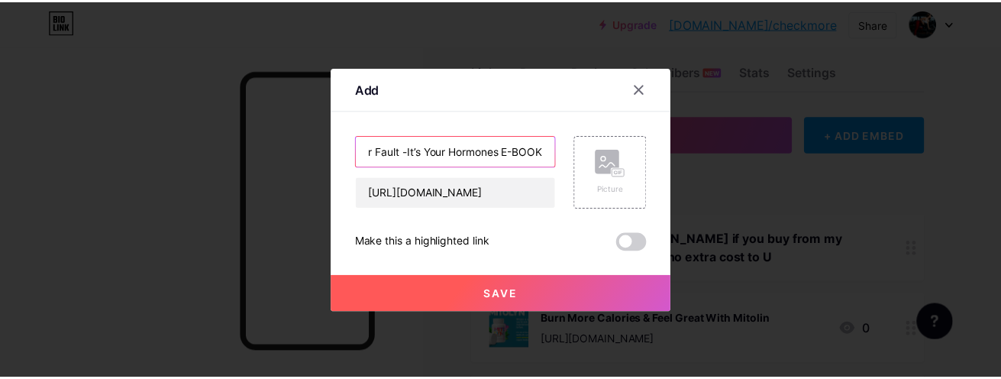
scroll to position [0, 0]
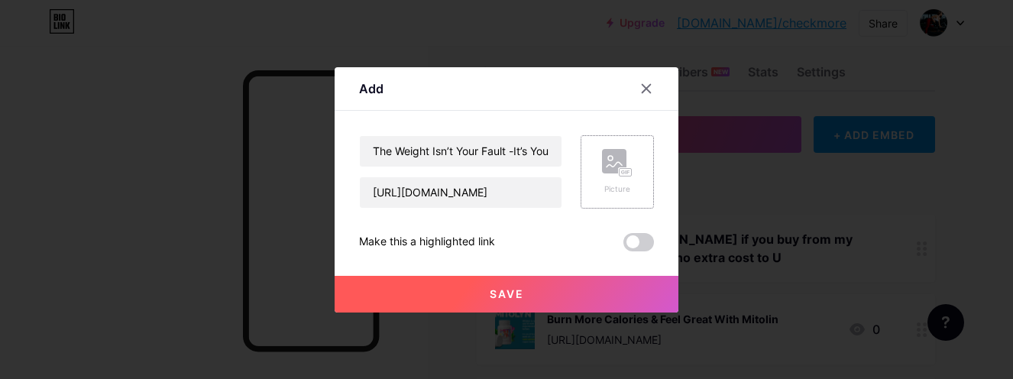
click at [616, 159] on rect at bounding box center [614, 161] width 24 height 24
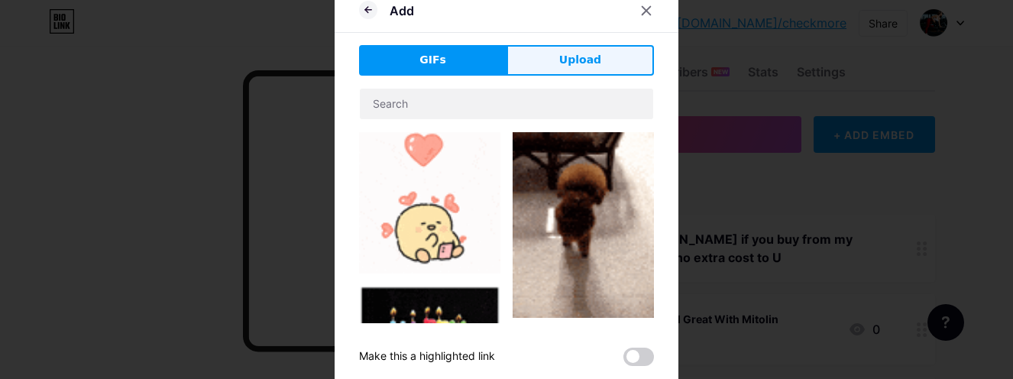
click at [580, 71] on button "Upload" at bounding box center [579, 60] width 147 height 31
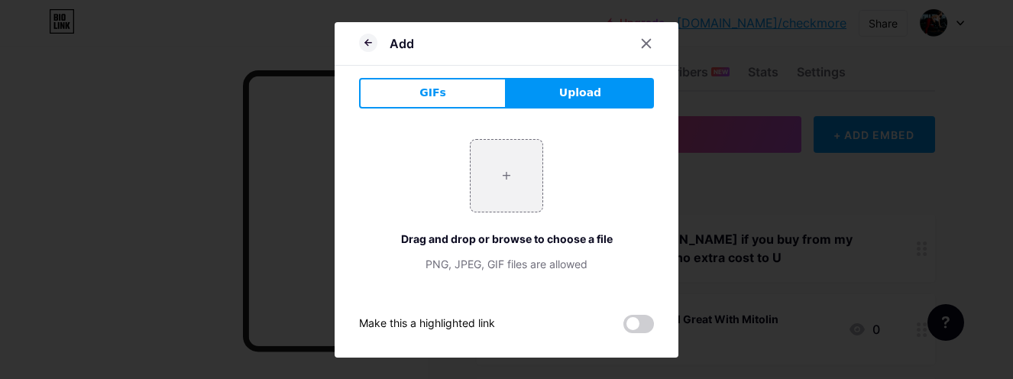
click at [574, 98] on span "Upload" at bounding box center [580, 93] width 42 height 16
click at [514, 186] on input "file" at bounding box center [506, 176] width 72 height 72
type input "C:\fakepath\Capture.PNG"
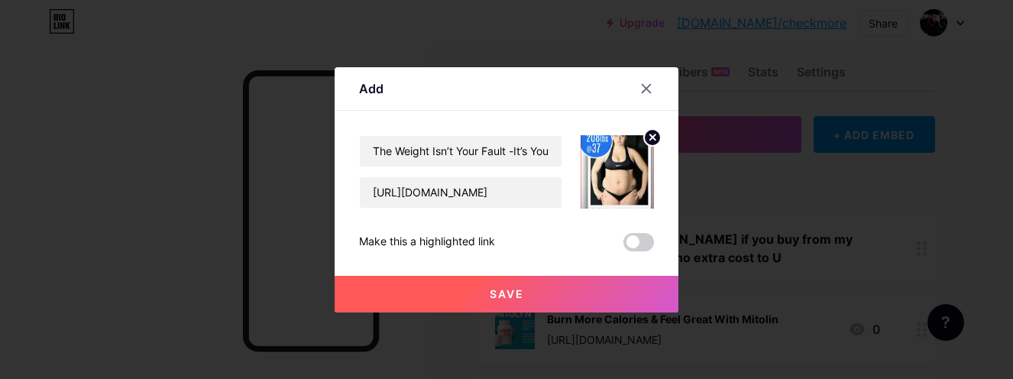
click at [580, 293] on button "Save" at bounding box center [507, 294] width 344 height 37
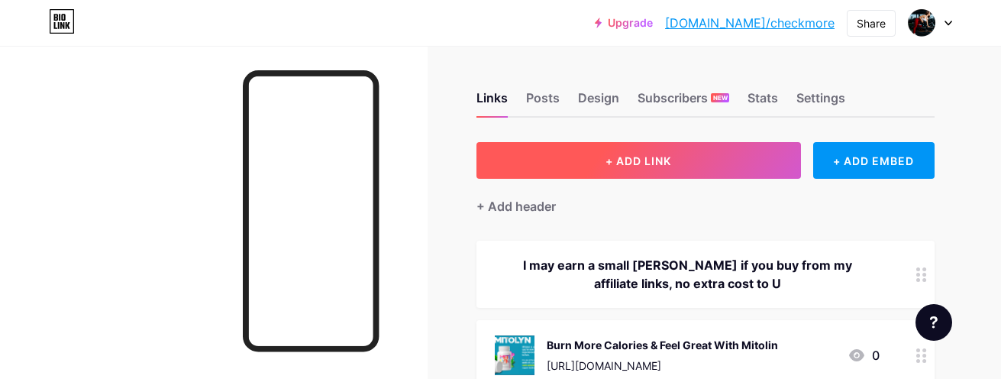
click at [609, 158] on span "+ ADD LINK" at bounding box center [639, 160] width 66 height 13
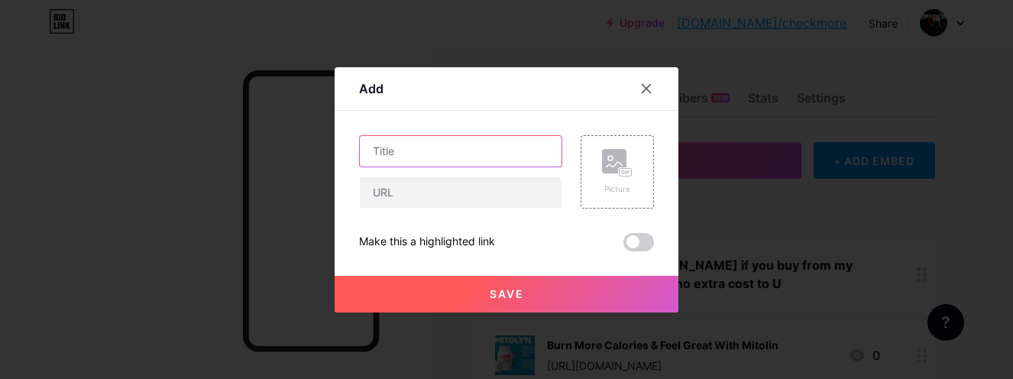
click at [399, 153] on input "text" at bounding box center [461, 151] width 202 height 31
paste input "500 Delicious Keto Recipes Cookbook"
drag, startPoint x: 550, startPoint y: 147, endPoint x: 287, endPoint y: 145, distance: 262.7
click at [287, 145] on div "Add Content YouTube Play YouTube video without leaving your page. ADD Vimeo Pla…" at bounding box center [506, 189] width 1013 height 379
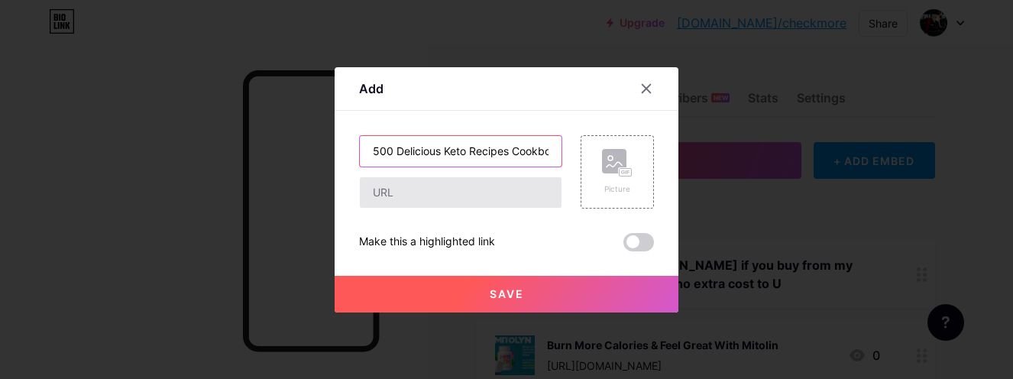
type input "500 Delicious Keto Recipes Cookbook"
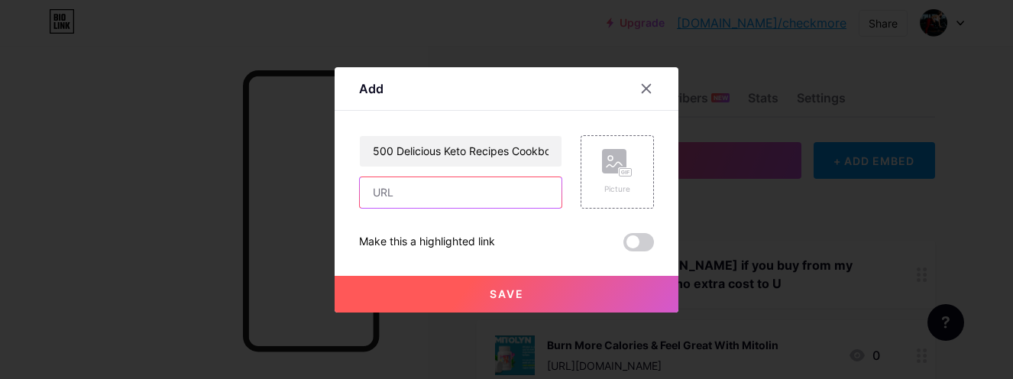
click at [419, 188] on input "text" at bounding box center [461, 192] width 202 height 31
paste input "https://e3aa5lznp-hplx608udyjm6w1d.hop.clickbank.net"
type input "https://e3aa5lznp-hplx608udyjm6w1d.hop.clickbank.net"
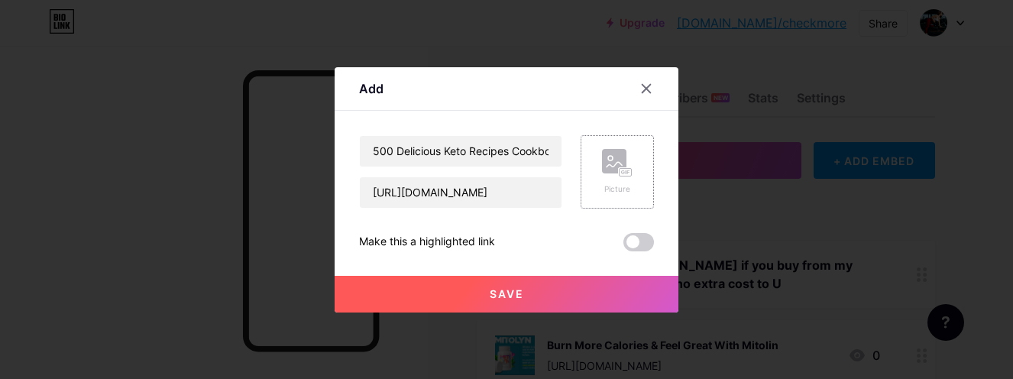
click at [609, 156] on rect at bounding box center [614, 161] width 24 height 24
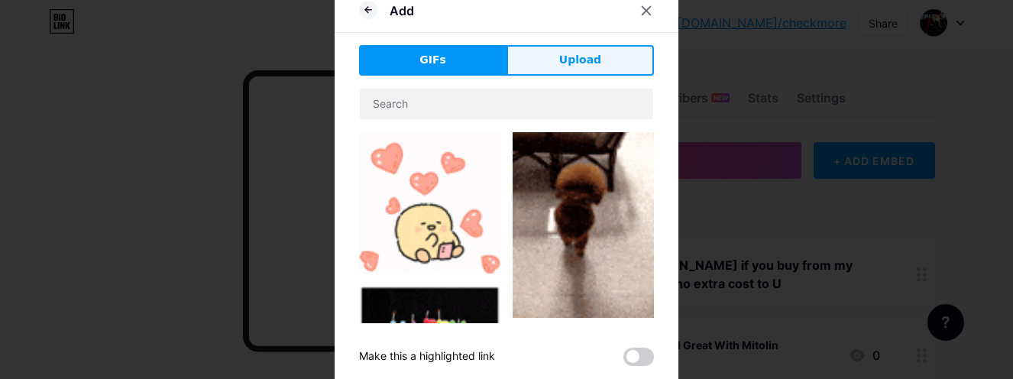
click at [571, 73] on button "Upload" at bounding box center [579, 60] width 147 height 31
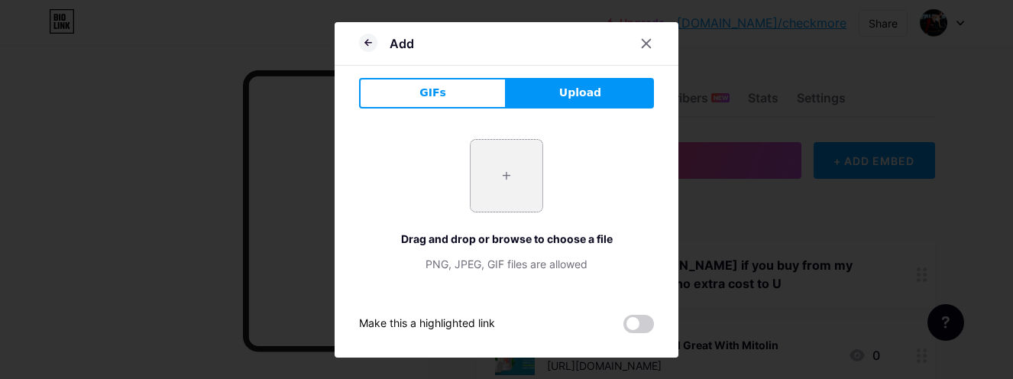
click at [511, 186] on input "file" at bounding box center [506, 176] width 72 height 72
type input "C:\fakepath\Capture.PNG"
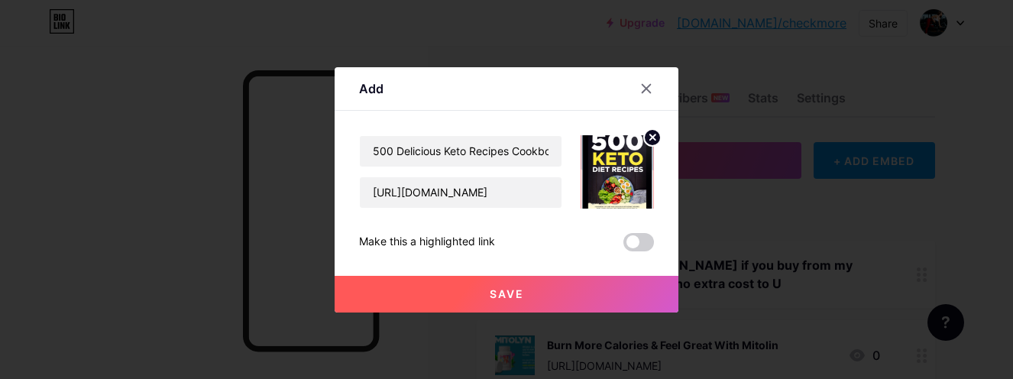
click at [501, 291] on span "Save" at bounding box center [507, 293] width 34 height 13
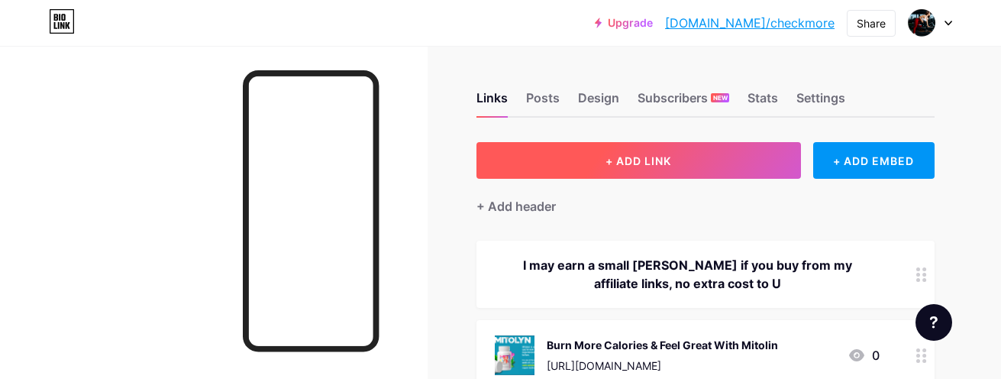
click at [604, 159] on button "+ ADD LINK" at bounding box center [639, 160] width 325 height 37
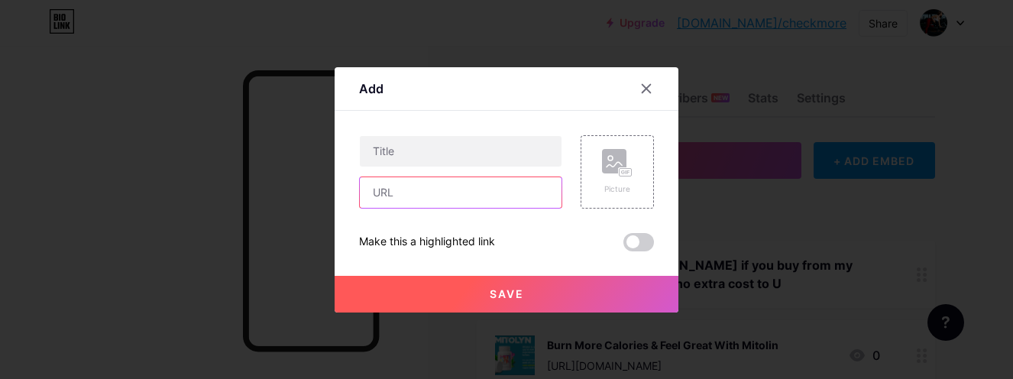
click at [435, 193] on input "text" at bounding box center [461, 192] width 202 height 31
paste input "https://47db7kwip2gndn8pdudtgw7zez.hop.clickbank.net"
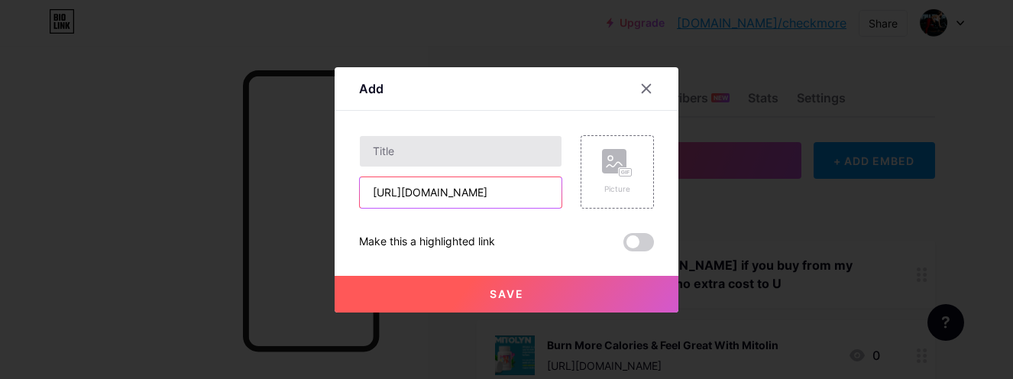
type input "https://47db7kwip2gndn8pdudtgw7zez.hop.clickbank.net"
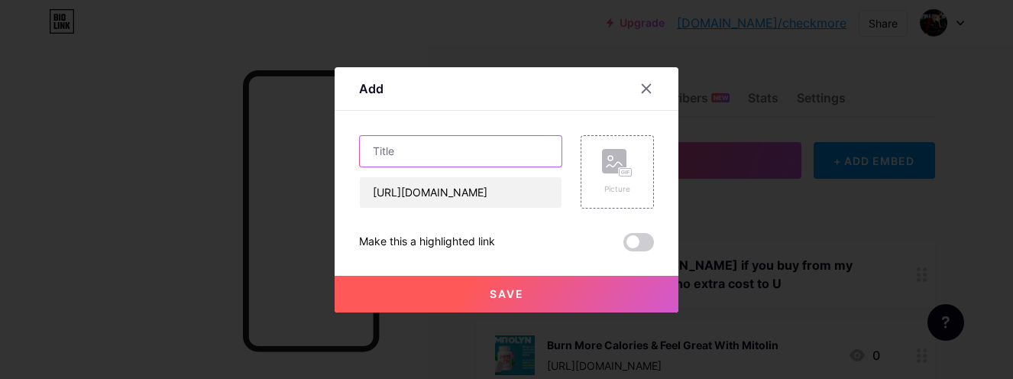
click at [482, 159] on input "text" at bounding box center [461, 151] width 202 height 31
paste input "200 Delicious Smoothie Recipes Ebook"
type input "200 Delicious Smoothie Recipes Ebook"
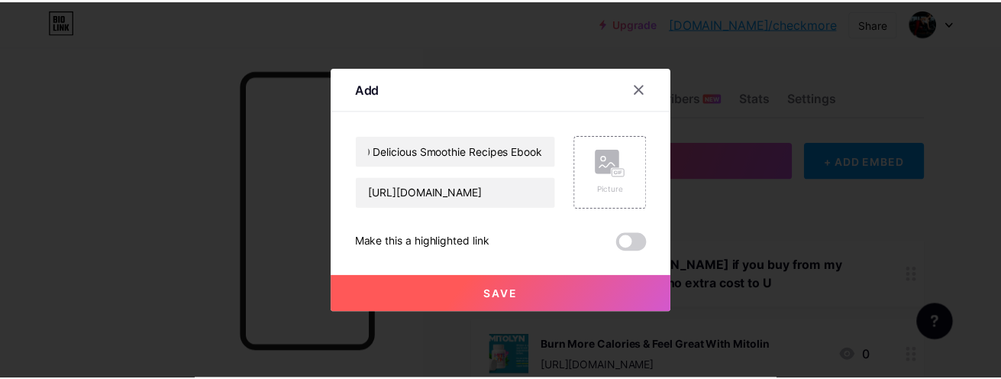
scroll to position [0, 0]
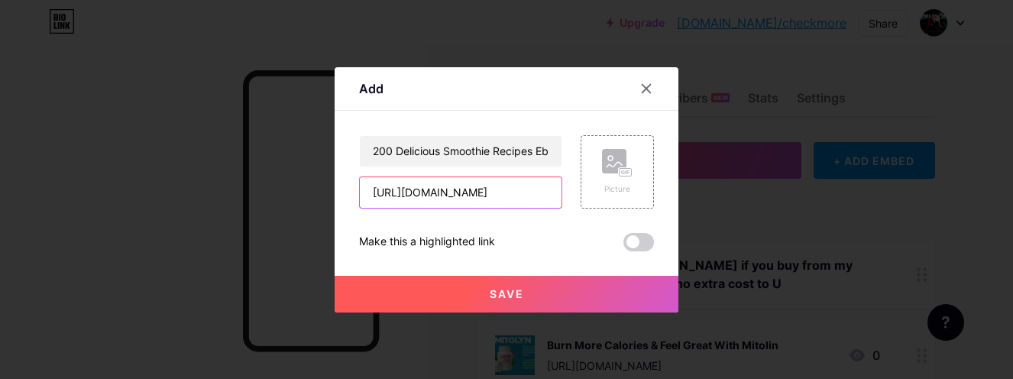
click at [403, 189] on input "https://47db7kwip2gndn8pdudtgw7zez.hop.clickbank.net" at bounding box center [461, 192] width 202 height 31
click at [610, 159] on rect at bounding box center [614, 161] width 24 height 24
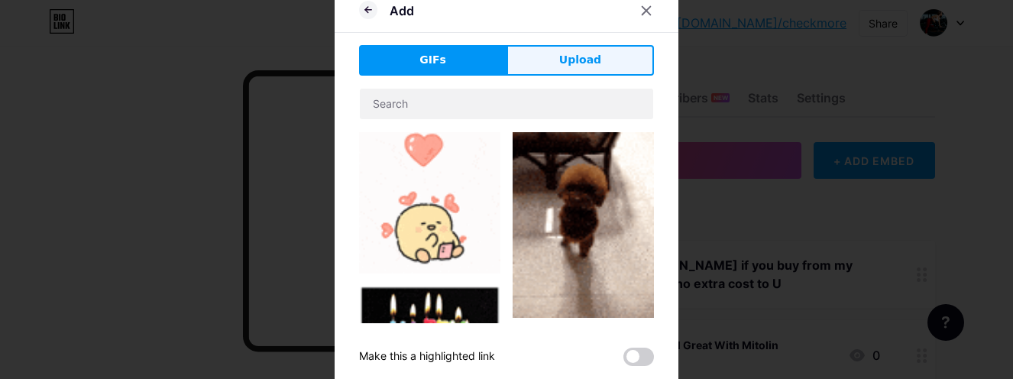
click at [585, 59] on span "Upload" at bounding box center [580, 60] width 42 height 16
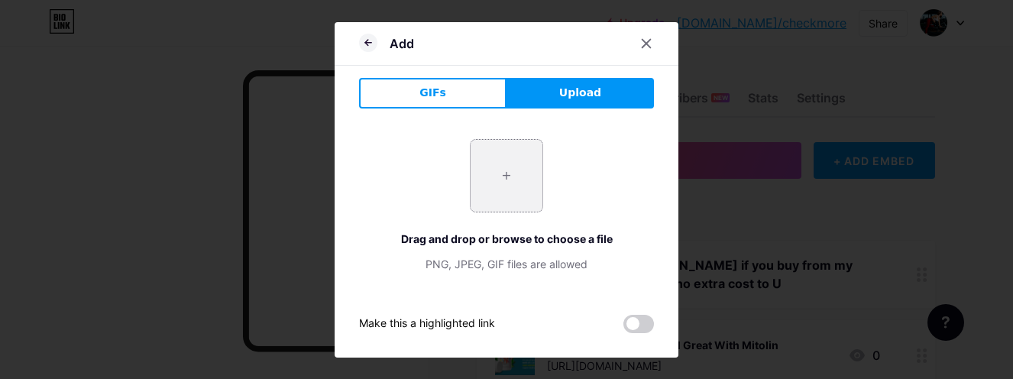
click at [512, 167] on input "file" at bounding box center [506, 176] width 72 height 72
type input "C:\fakepath\Capture.PNG"
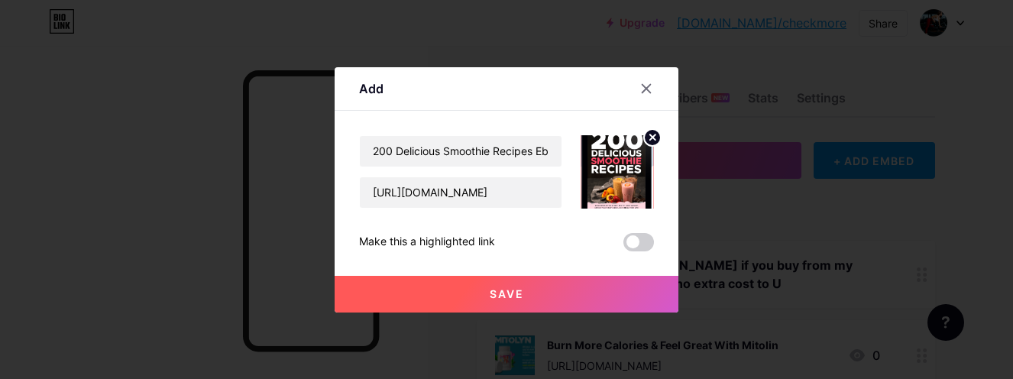
click at [551, 303] on button "Save" at bounding box center [507, 294] width 344 height 37
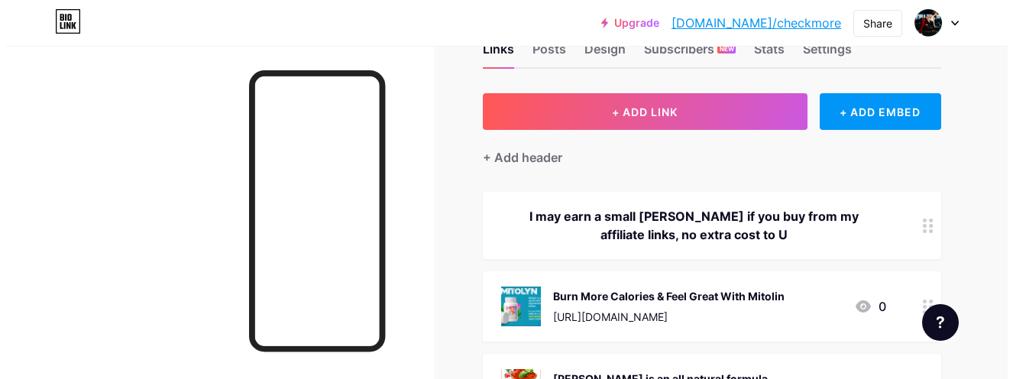
scroll to position [76, 0]
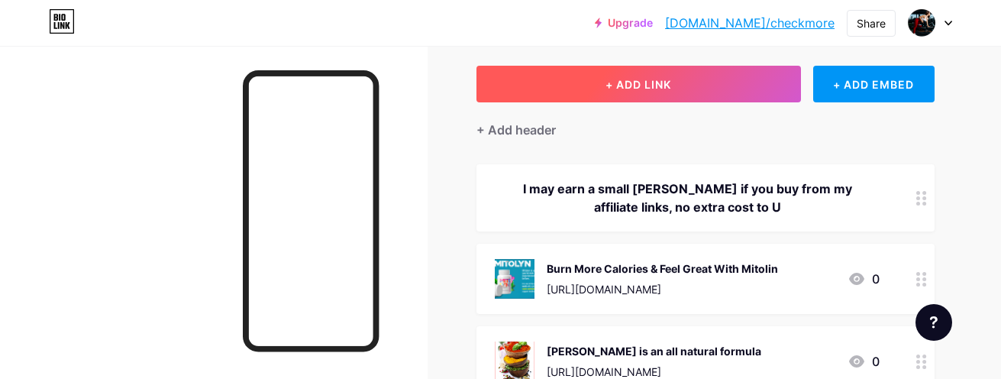
click at [629, 81] on span "+ ADD LINK" at bounding box center [639, 84] width 66 height 13
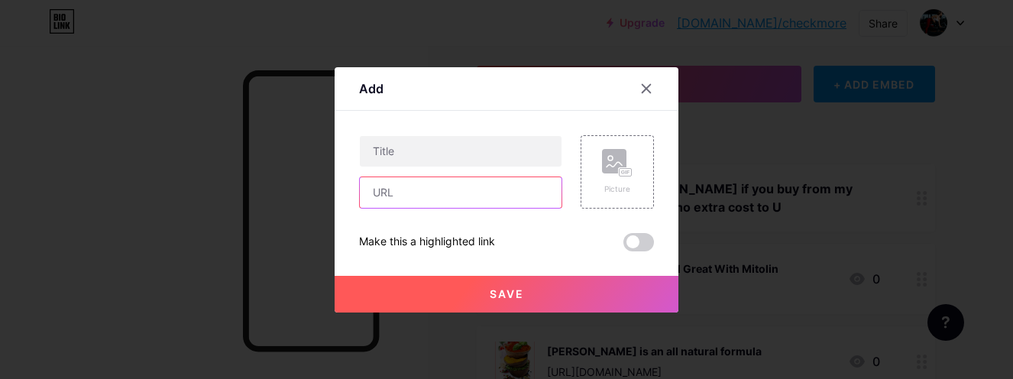
click at [414, 196] on input "text" at bounding box center [461, 192] width 202 height 31
paste input "https://491b6dwbp4jnpvchyon--53zao.hop.clickbank.net"
drag, startPoint x: 474, startPoint y: 191, endPoint x: 317, endPoint y: 195, distance: 157.4
click at [317, 195] on div "Add Content YouTube Play YouTube video without leaving your page. ADD Vimeo Pla…" at bounding box center [506, 189] width 1013 height 379
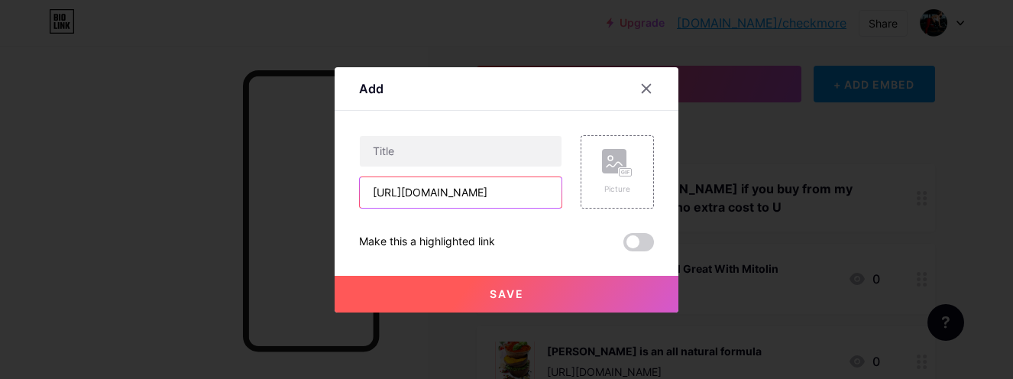
type input "https://491b6dwbp4jnpvchyon--53zao.hop.clickbank.net"
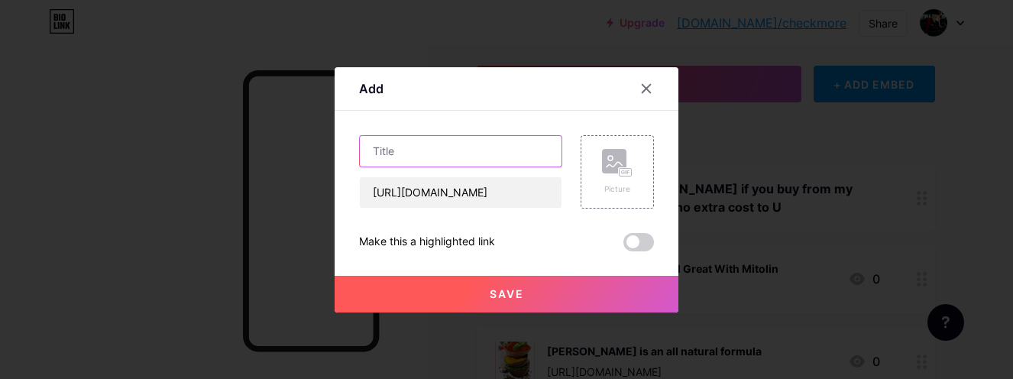
click at [417, 149] on input "text" at bounding box center [461, 151] width 202 height 31
paste input "LivCare - Powerhouse Liver Detox & Weight Loss Offer"
type input "LivCare - Powerhouse Liver Detox & Weight Loss Offer"
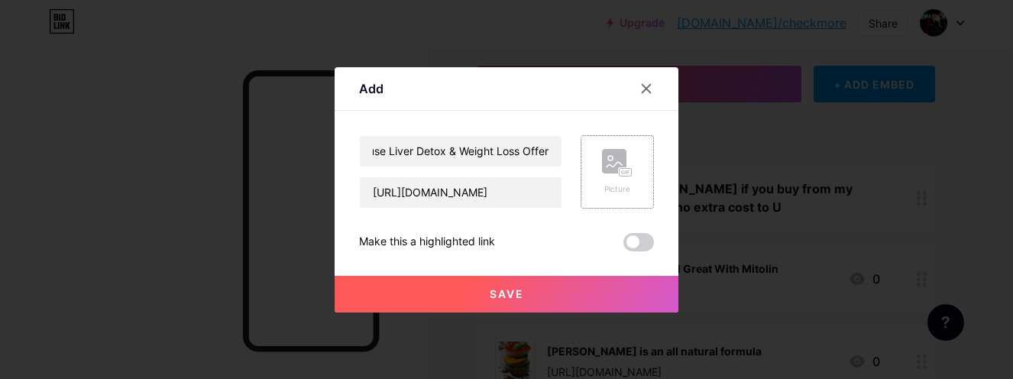
click at [605, 163] on rect at bounding box center [614, 161] width 24 height 24
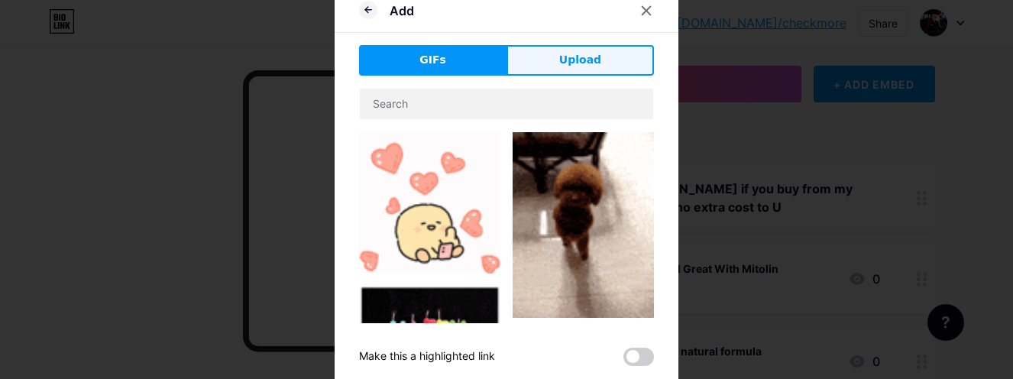
click at [567, 54] on span "Upload" at bounding box center [580, 60] width 42 height 16
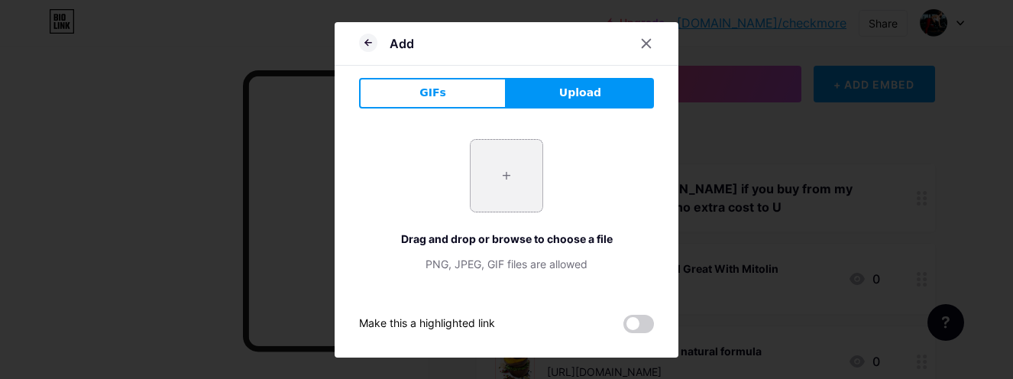
click at [500, 176] on input "file" at bounding box center [506, 176] width 72 height 72
type input "C:\fakepath\Capture.PNG"
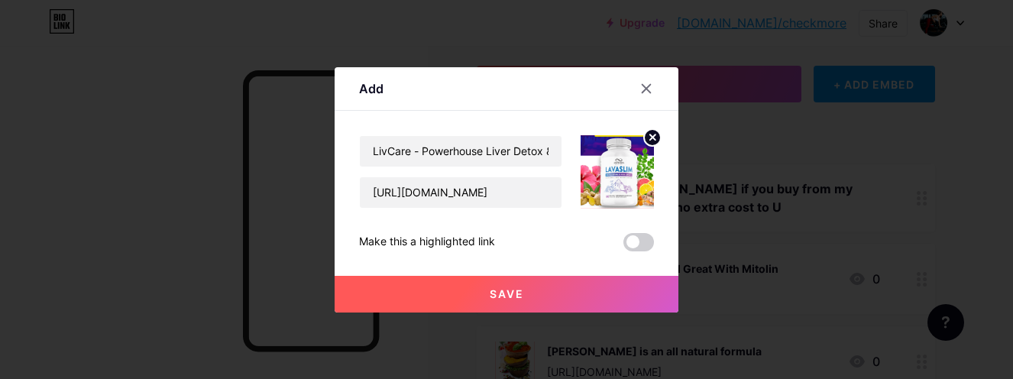
click at [561, 284] on button "Save" at bounding box center [507, 294] width 344 height 37
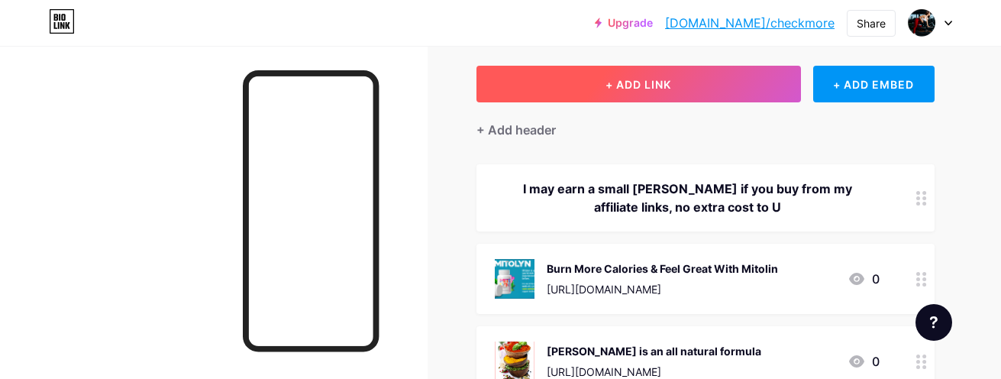
click at [662, 82] on span "+ ADD LINK" at bounding box center [639, 84] width 66 height 13
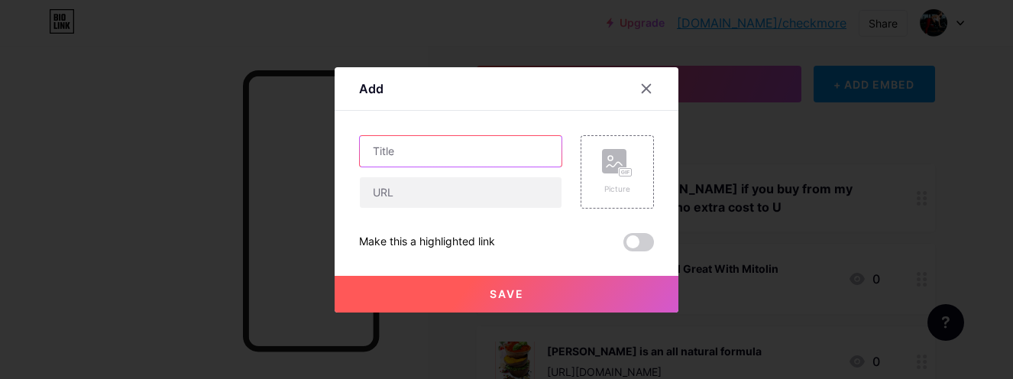
click at [425, 153] on input "text" at bounding box center [461, 151] width 202 height 31
paste input "250 Mouthwatering Vegan Recipes Cookbook"
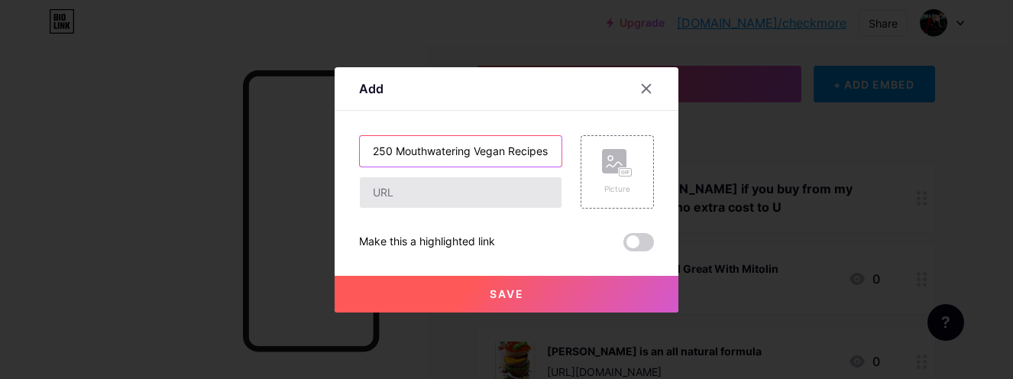
scroll to position [0, 56]
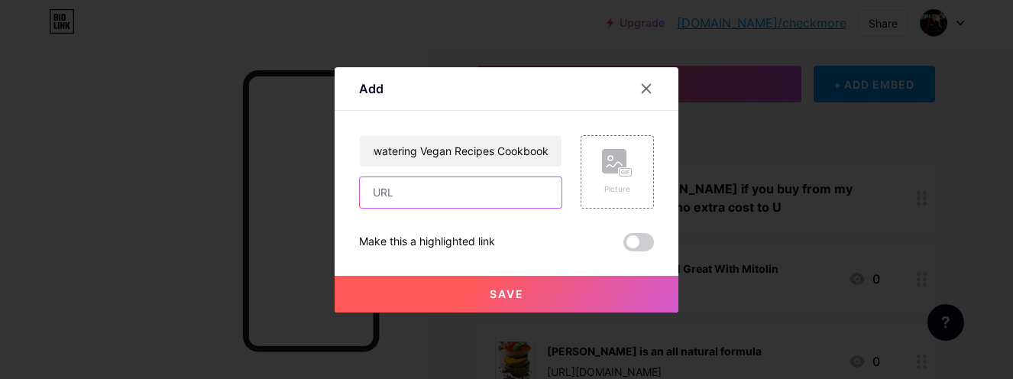
click at [466, 194] on input "text" at bounding box center [461, 192] width 202 height 31
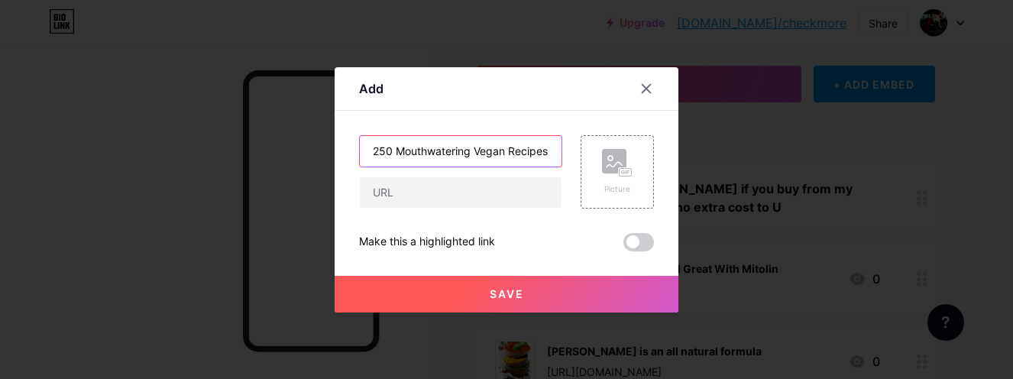
click at [419, 157] on input "250 Mouthwatering Vegan Recipes Cookbook" at bounding box center [461, 151] width 202 height 31
paste input "Keto Creator - Custom Ketogenic Diet Quiz"
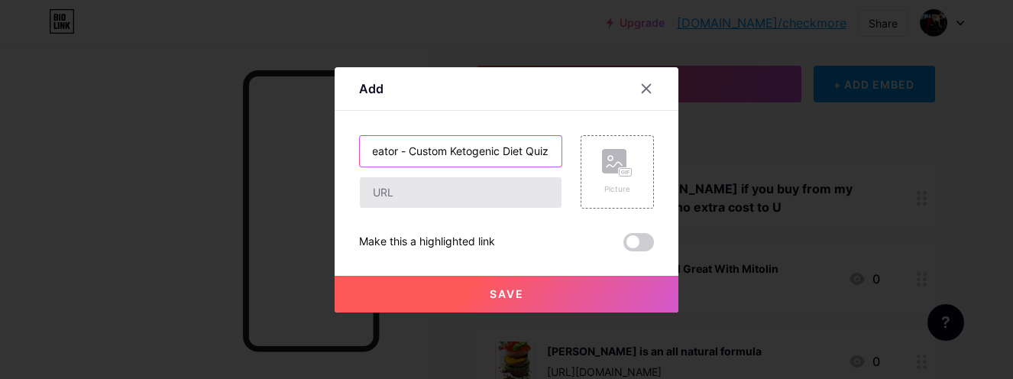
type input "Keto Creator - Custom Ketogenic Diet Quiz"
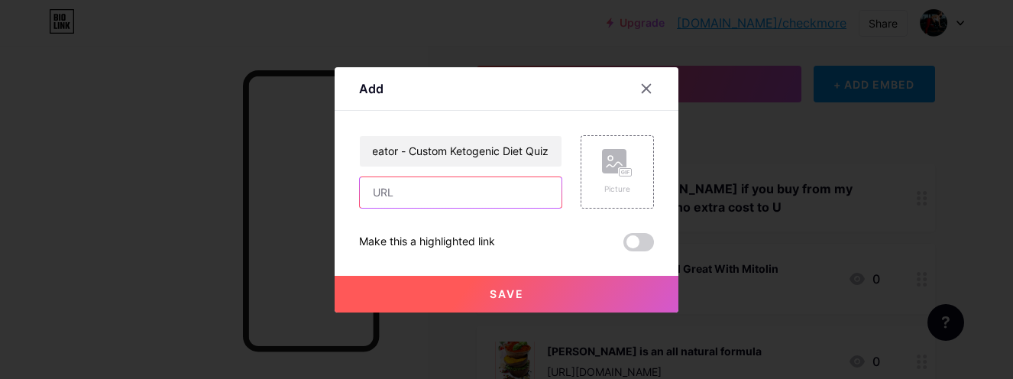
scroll to position [0, 0]
click at [430, 192] on input "text" at bounding box center [461, 192] width 202 height 31
paste input "https://3f4b0hpck8ksqzbhjpx852cm3h.hop.clickbank.net"
type input "https://3f4b0hpck8ksqzbhjpx852cm3h.hop.clickbank.net"
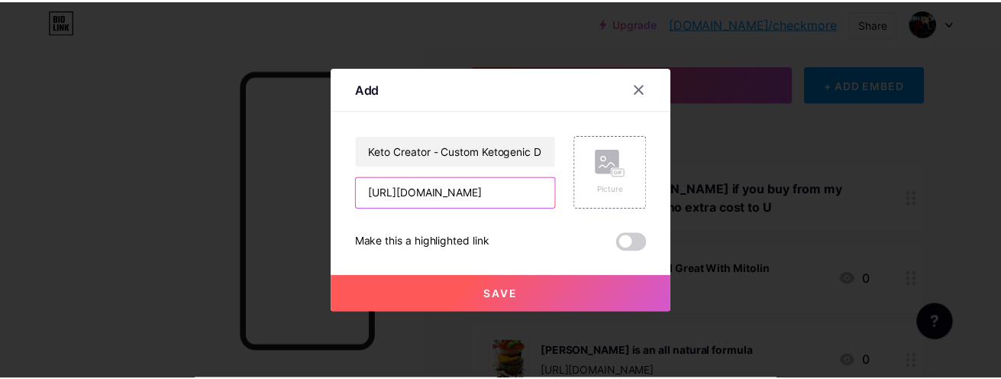
scroll to position [0, 0]
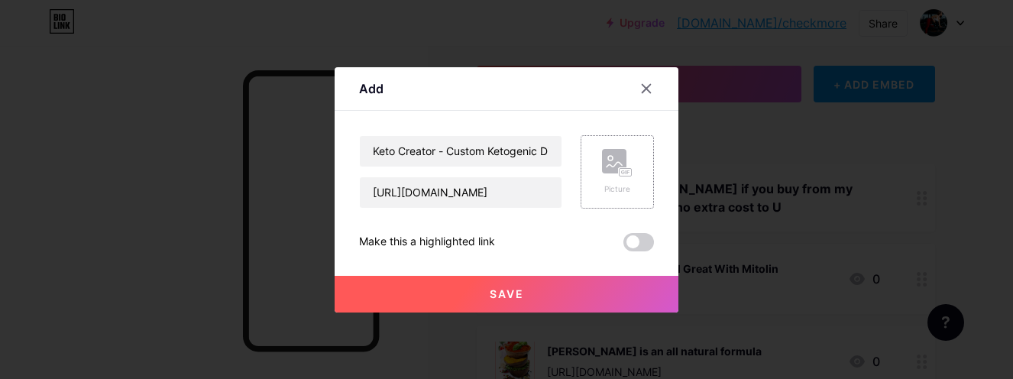
click at [602, 170] on rect at bounding box center [614, 161] width 24 height 24
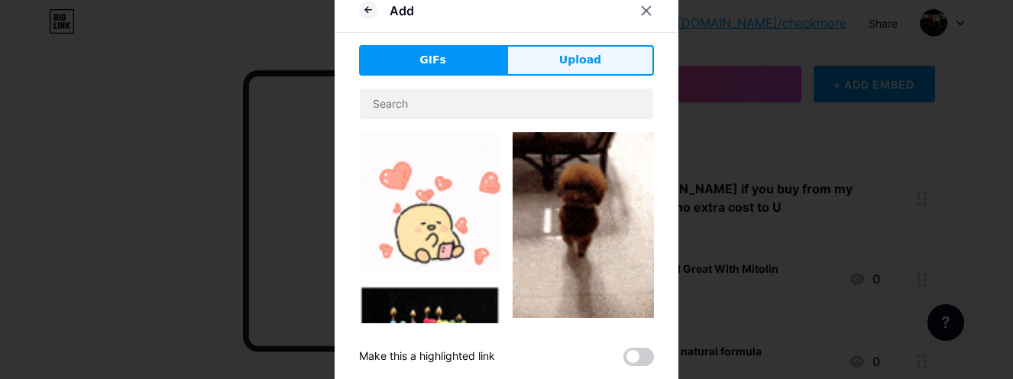
click at [574, 66] on span "Upload" at bounding box center [580, 60] width 42 height 16
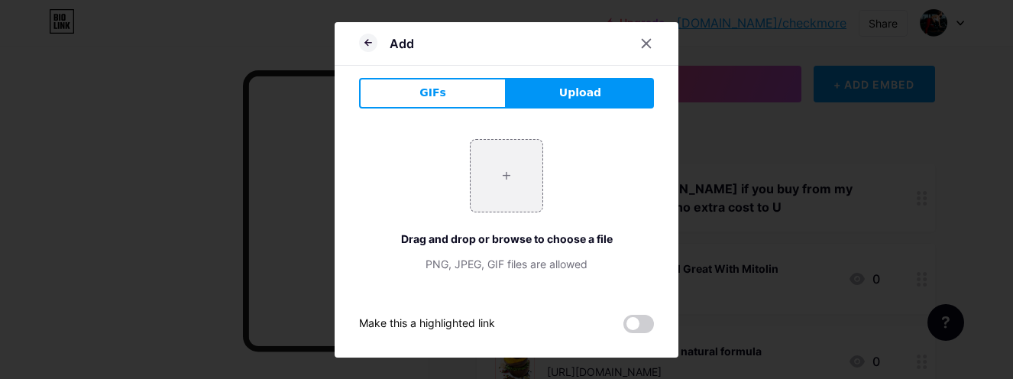
click at [562, 94] on span "Upload" at bounding box center [580, 93] width 42 height 16
click at [494, 177] on input "file" at bounding box center [506, 176] width 72 height 72
type input "C:\fakepath\Capture.PNG"
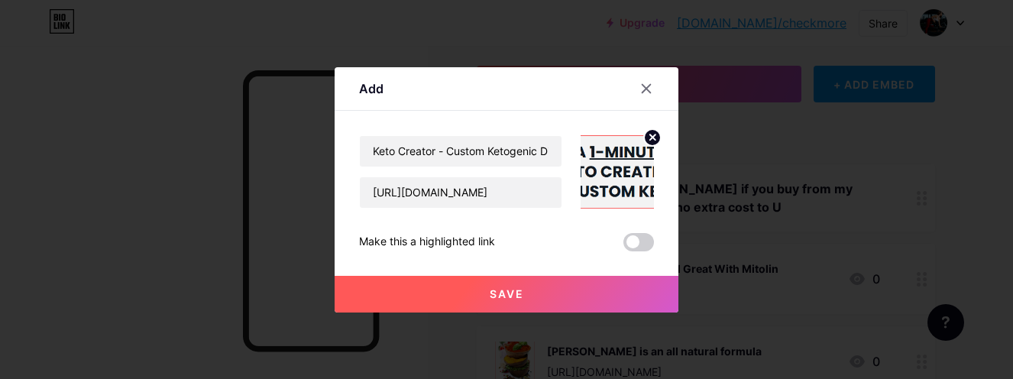
click at [569, 293] on button "Save" at bounding box center [507, 294] width 344 height 37
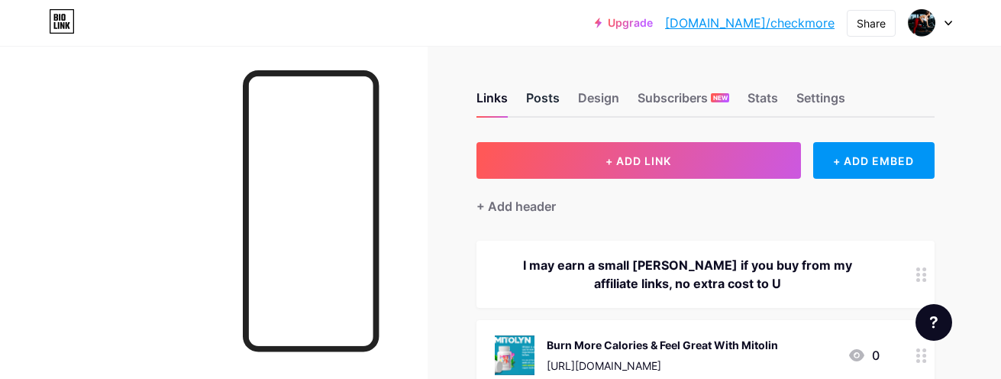
click at [539, 102] on div "Posts" at bounding box center [543, 102] width 34 height 27
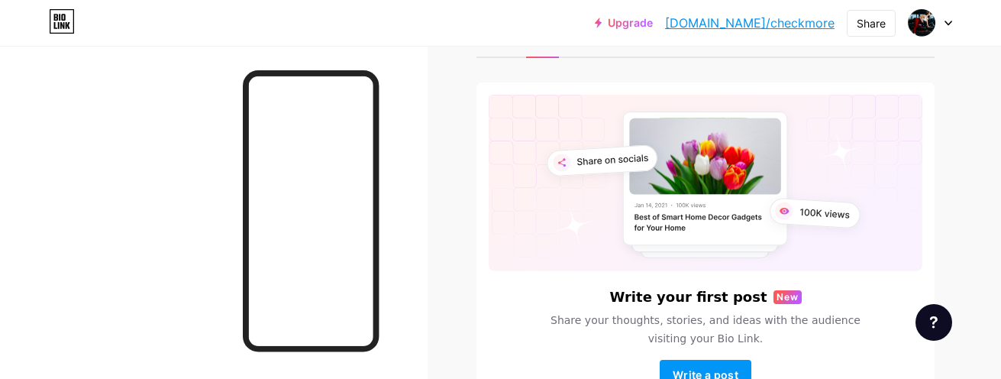
scroll to position [153, 0]
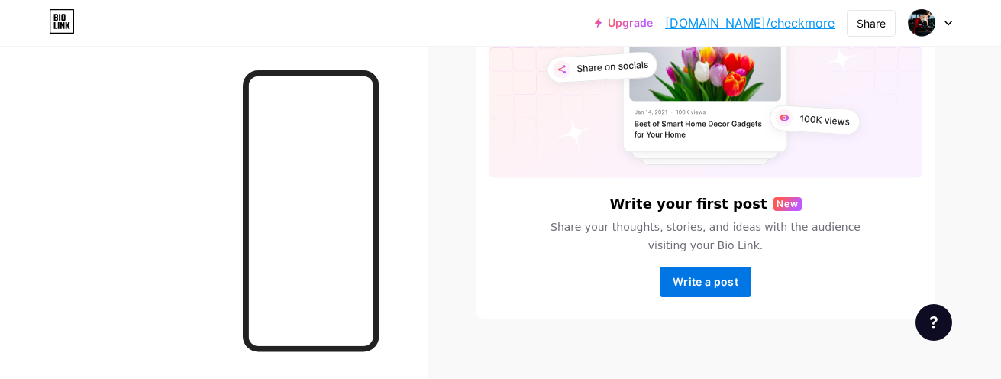
click at [715, 286] on span "Write a post" at bounding box center [706, 281] width 66 height 13
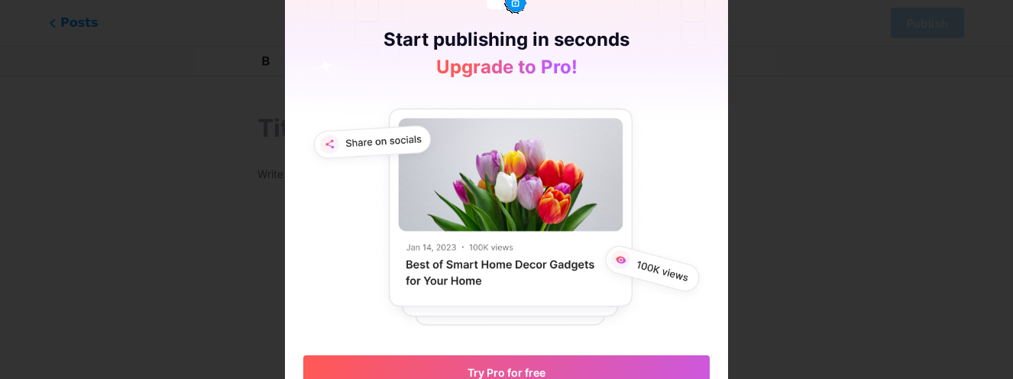
click at [739, 218] on div at bounding box center [506, 189] width 1013 height 379
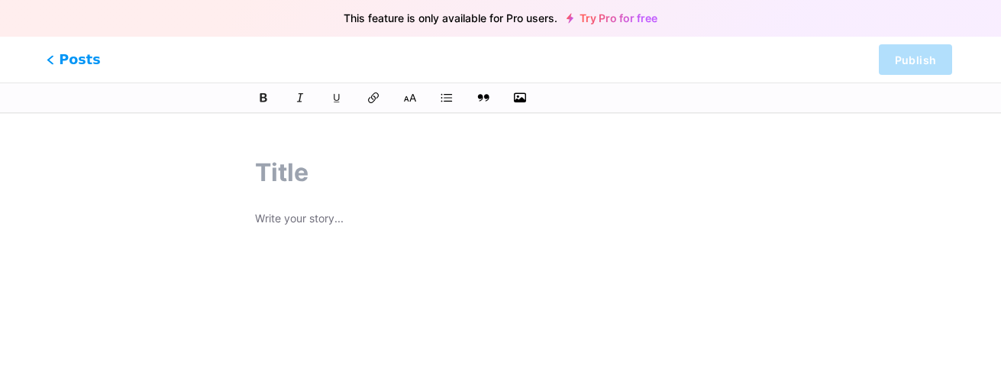
click at [51, 57] on icon at bounding box center [50, 60] width 5 height 8
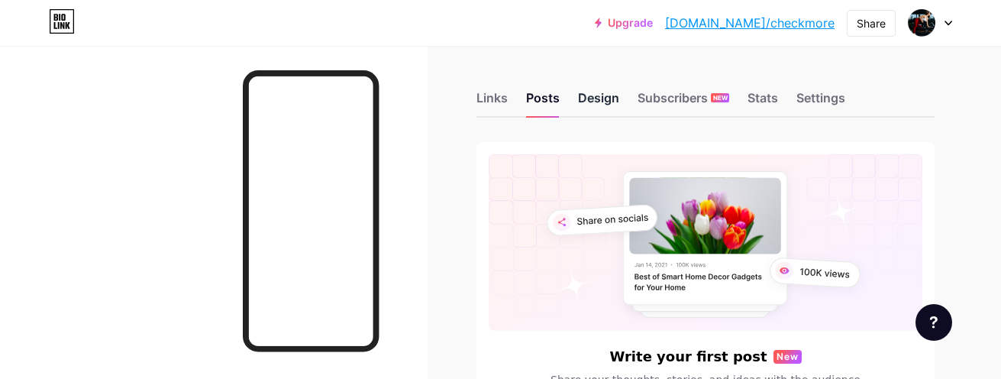
click at [602, 103] on div "Design" at bounding box center [598, 102] width 41 height 27
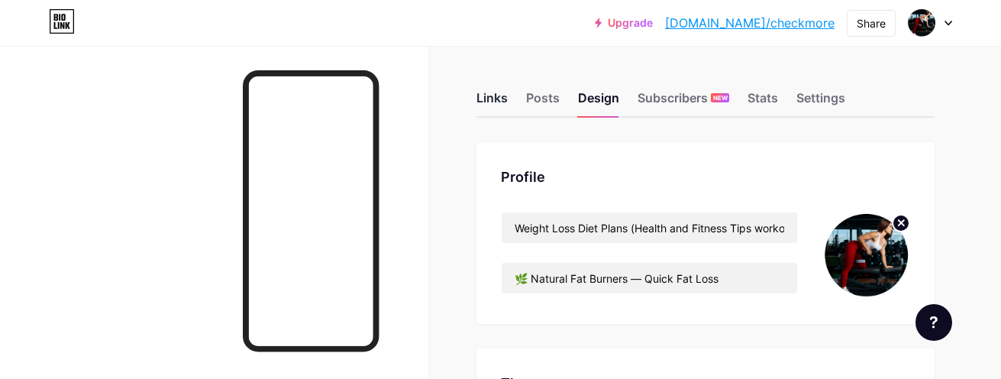
click at [491, 98] on div "Links" at bounding box center [492, 102] width 31 height 27
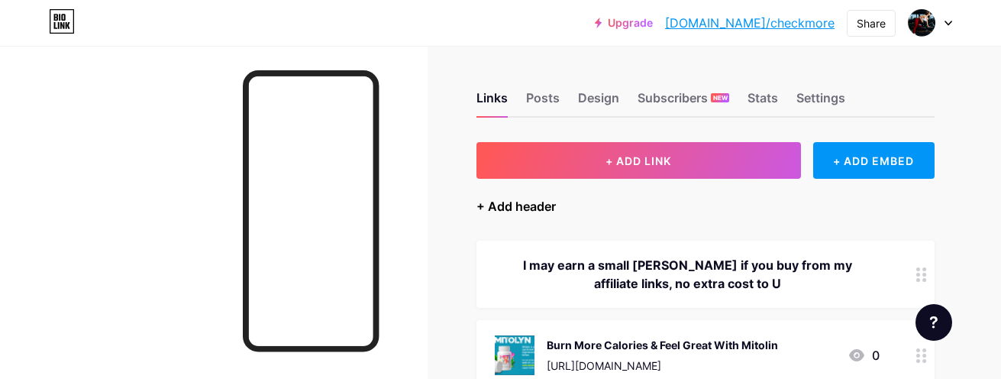
click at [483, 203] on div "+ Add header" at bounding box center [516, 206] width 79 height 18
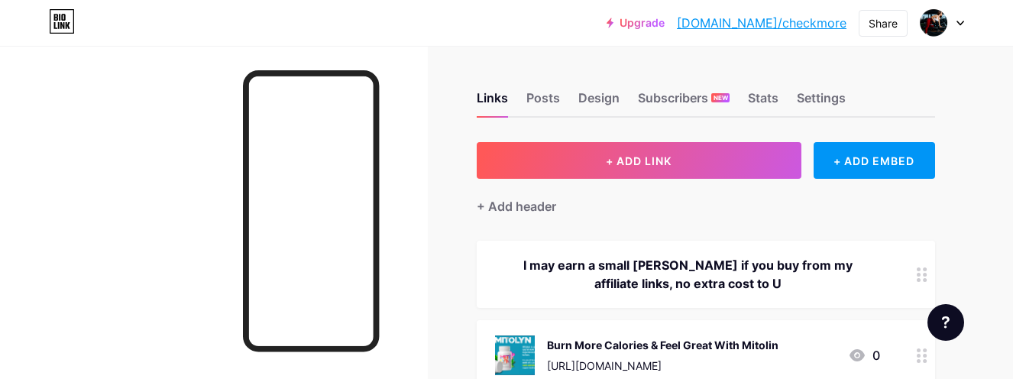
click at [412, 191] on input "text" at bounding box center [506, 190] width 293 height 31
click at [399, 196] on input "text" at bounding box center [506, 190] width 293 height 31
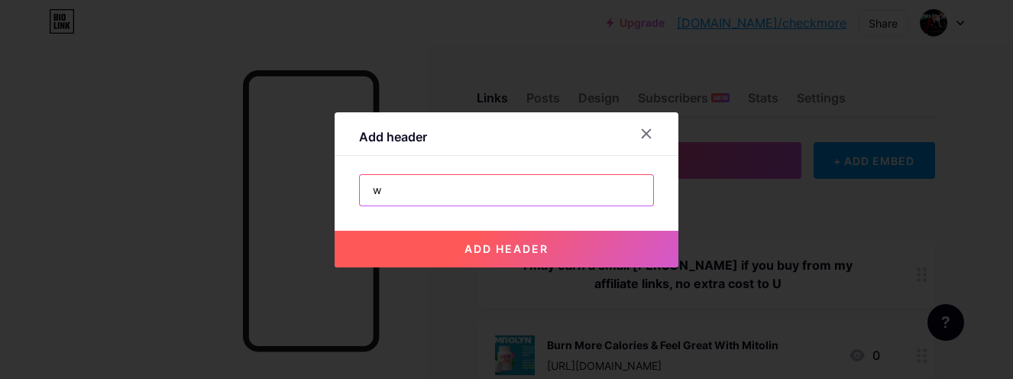
drag, startPoint x: 399, startPoint y: 190, endPoint x: 353, endPoint y: 189, distance: 46.6
click at [359, 189] on div "w" at bounding box center [506, 190] width 295 height 32
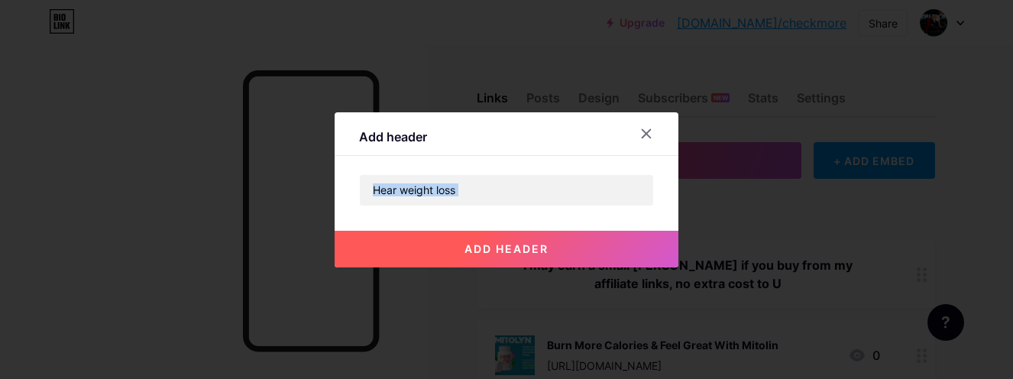
drag, startPoint x: 540, startPoint y: 124, endPoint x: 427, endPoint y: 219, distance: 147.5
click at [427, 219] on div "Add header Hear weight loss add header" at bounding box center [507, 189] width 344 height 155
click at [462, 193] on input "Hear weight loss" at bounding box center [506, 190] width 293 height 31
drag, startPoint x: 454, startPoint y: 192, endPoint x: 347, endPoint y: 189, distance: 107.7
click at [347, 189] on div "Add header Hear weight loss supplments add header" at bounding box center [507, 189] width 344 height 155
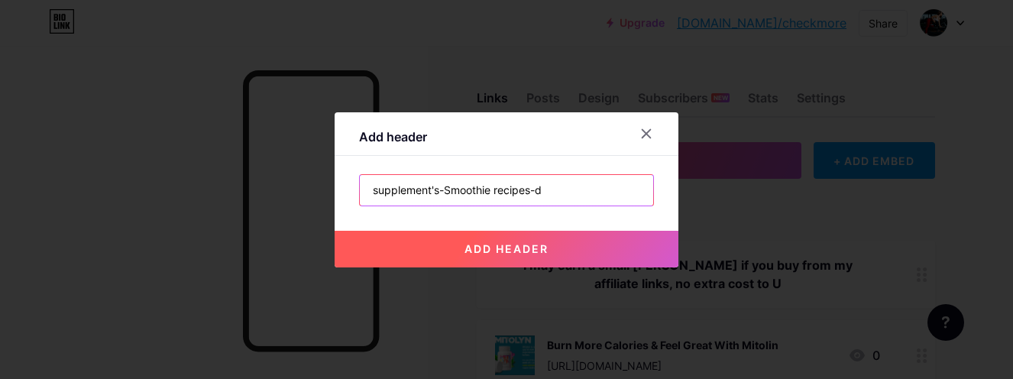
click at [535, 191] on input "supplement's-Smoothie recipes-d" at bounding box center [506, 190] width 293 height 31
click at [537, 191] on input "supplement's-Smoothie recipes-d" at bounding box center [506, 190] width 293 height 31
drag, startPoint x: 542, startPoint y: 192, endPoint x: 574, endPoint y: 195, distance: 33.0
click at [574, 195] on input "supplement's-Smoothie recipes-E BOOS" at bounding box center [506, 190] width 293 height 31
drag, startPoint x: 532, startPoint y: 189, endPoint x: 583, endPoint y: 196, distance: 51.6
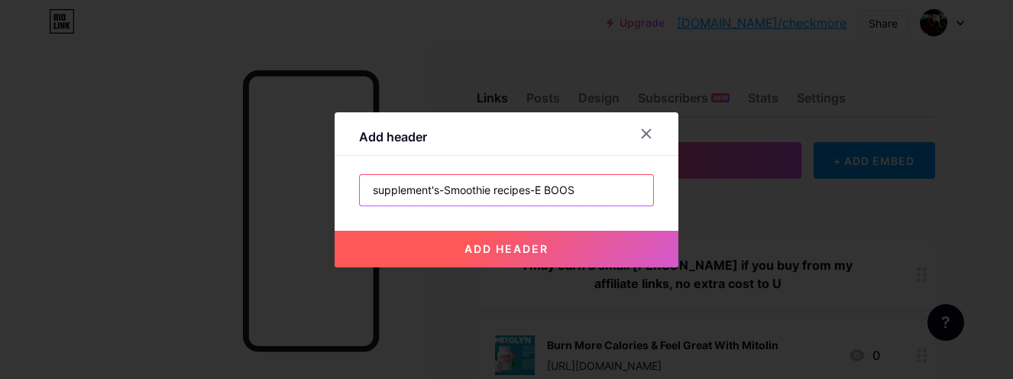
click at [583, 196] on input "supplement's-Smoothie recipes-E BOOS" at bounding box center [506, 190] width 293 height 31
drag, startPoint x: 530, startPoint y: 191, endPoint x: 538, endPoint y: 193, distance: 8.0
click at [538, 193] on input "supplement's-Smoothie recipes-w" at bounding box center [506, 190] width 293 height 31
drag, startPoint x: 626, startPoint y: 193, endPoint x: 635, endPoint y: 193, distance: 9.2
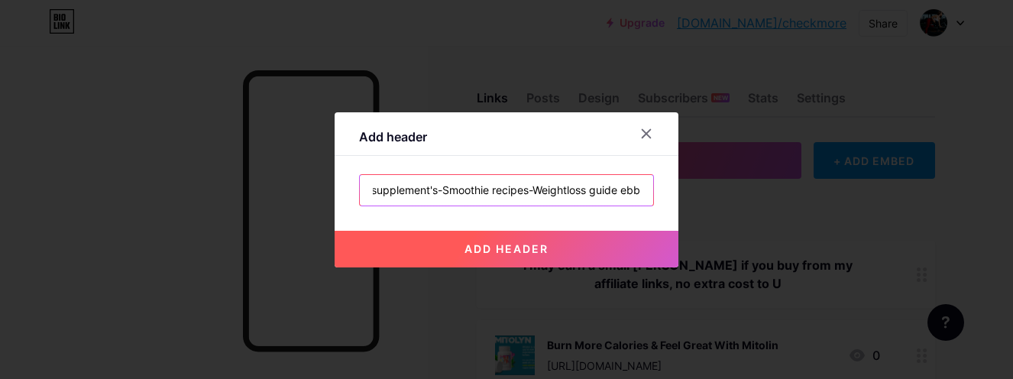
click at [635, 193] on input "supplement's-Smoothie recipes-Weightloss guide ebb" at bounding box center [506, 190] width 293 height 31
click at [603, 189] on input "supplement's-Smoothie recipes-Weightloss guide ebooks" at bounding box center [506, 190] width 293 height 31
click at [598, 192] on input "supplement's-Smoothie recipes-Weightloss guide e books" at bounding box center [506, 190] width 293 height 31
click at [543, 189] on input "supplement's-Smoothie recipes-Weightloss guide E books" at bounding box center [506, 190] width 293 height 31
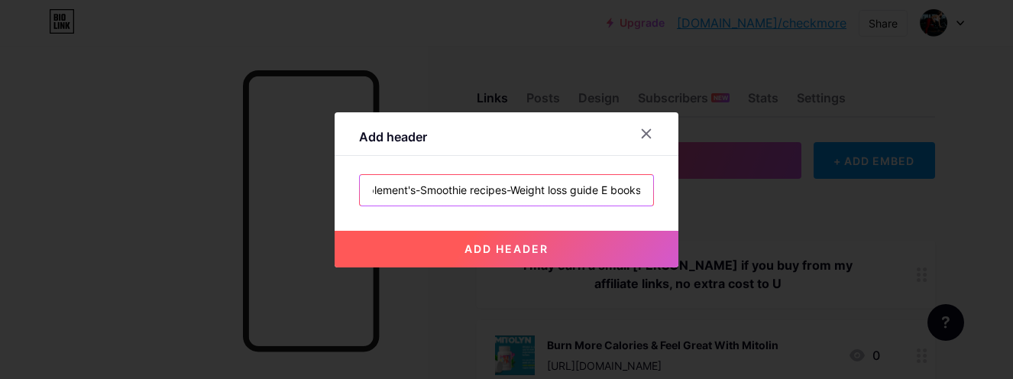
click at [635, 189] on input "supplement's-Smoothie recipes-Weight loss guide E books" at bounding box center [506, 190] width 293 height 31
drag, startPoint x: 640, startPoint y: 193, endPoint x: 353, endPoint y: 189, distance: 287.2
click at [359, 189] on div "supplement's-Smoothie recipes-Weight loss guide E books" at bounding box center [506, 190] width 295 height 32
click at [494, 189] on input "supplement's-Smoothie recipes-Weight loss guide E books" at bounding box center [506, 190] width 293 height 31
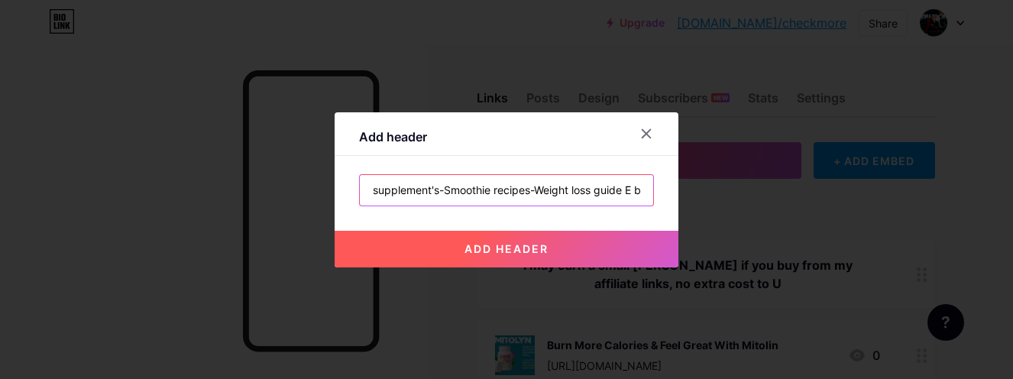
click at [489, 187] on input "supplement's-Smoothie recipes-Weight loss guide E books" at bounding box center [506, 190] width 293 height 31
click at [366, 189] on input "supplement's-Smoothie Recipes-Weight loss guide E books" at bounding box center [506, 190] width 293 height 31
drag, startPoint x: 451, startPoint y: 188, endPoint x: 639, endPoint y: 192, distance: 187.2
click at [639, 192] on input "Supplement's-Smoothie Recipes-Weight loss guide E books" at bounding box center [506, 190] width 293 height 31
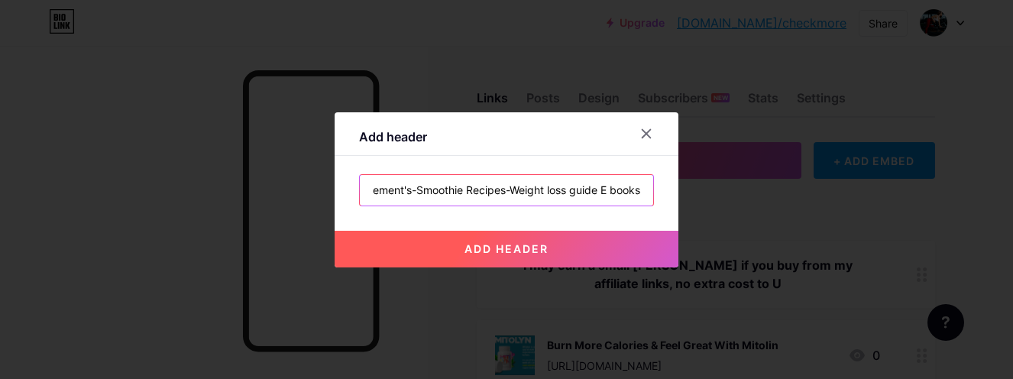
click at [636, 192] on input "Supplement's-Smoothie Recipes-Weight loss guide E books" at bounding box center [506, 190] width 293 height 31
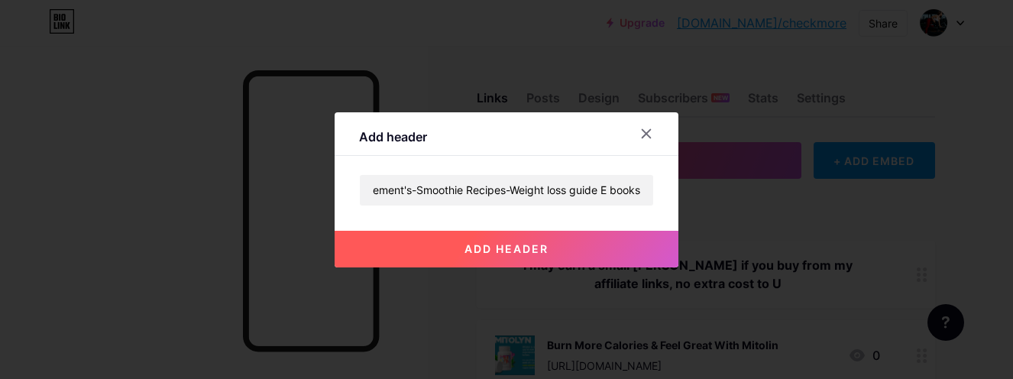
scroll to position [0, 0]
drag, startPoint x: 588, startPoint y: 119, endPoint x: 582, endPoint y: 270, distance: 150.6
click at [582, 270] on div "Add header Supplement's-Smoothie Recipes-Weight loss guide E books add header" at bounding box center [506, 189] width 1013 height 379
click at [637, 189] on input "Supplement's-Smoothie Recipes-Weight loss guide E books" at bounding box center [506, 190] width 293 height 31
click at [634, 193] on input "Supplement's-Smoothie Recipes-Weight loss guide E books" at bounding box center [506, 190] width 293 height 31
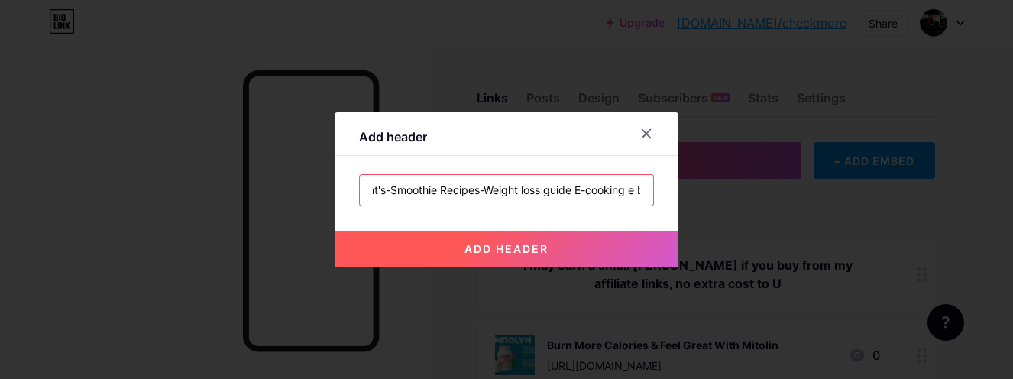
scroll to position [0, 88]
click at [632, 192] on input "Supplement's-Smoothie Recipes-Weight loss guide E-cooking e books" at bounding box center [506, 190] width 293 height 31
click at [635, 192] on input "Supplement's-Smoothie Recipes-Weight loss guide E-cooking e books" at bounding box center [506, 190] width 293 height 31
click at [597, 190] on input "Supplement's-Smoothie Recipes-Weight loss guide E-cooking e books" at bounding box center [506, 190] width 293 height 31
click at [546, 192] on input "Supplement's-Smoothie Recipes-Weight loss guide E-cooking E books" at bounding box center [506, 190] width 293 height 31
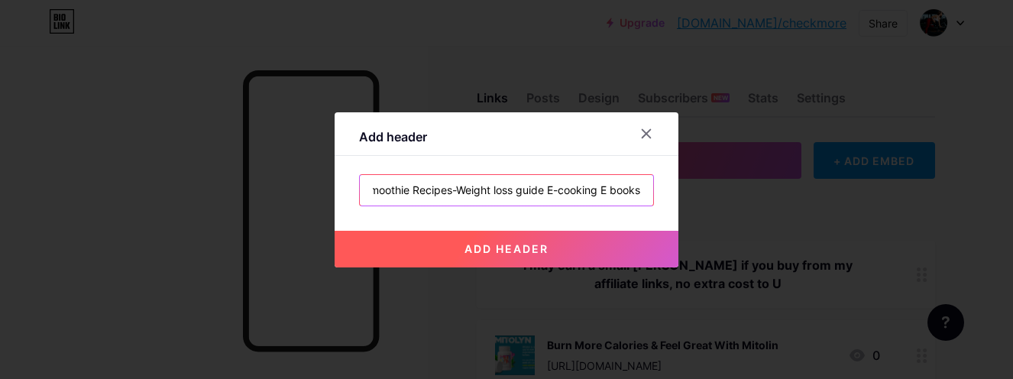
drag, startPoint x: 546, startPoint y: 189, endPoint x: 536, endPoint y: 188, distance: 10.0
click at [536, 188] on input "Supplement's-Smoothie Recipes-Weight loss guide E-cooking E books" at bounding box center [506, 190] width 293 height 31
drag, startPoint x: 638, startPoint y: 189, endPoint x: 654, endPoint y: 193, distance: 16.5
click at [654, 193] on div "Add header Supplement's-Smoothie Recipes-Weight loss guide-cooking E books add …" at bounding box center [507, 189] width 344 height 155
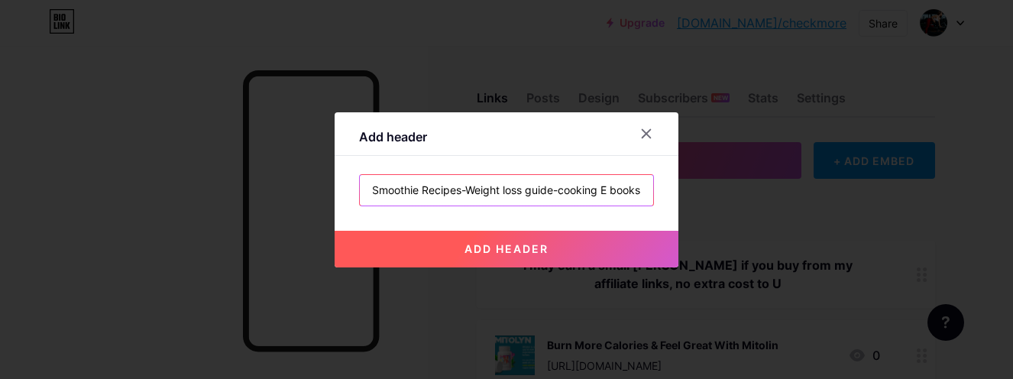
click at [555, 191] on input "Supplement's-Smoothie Recipes-Weight loss guide-cooking E books" at bounding box center [506, 190] width 293 height 31
drag, startPoint x: 639, startPoint y: 189, endPoint x: 335, endPoint y: 189, distance: 304.0
click at [335, 189] on div "Add header Supplement's-Smoothie Recipes-Weight loss guide-Cooking E books add …" at bounding box center [507, 189] width 344 height 155
click at [537, 193] on input "Supplement's-Smoothie Recipes-Weight loss guide-Cooking E books" at bounding box center [506, 190] width 293 height 31
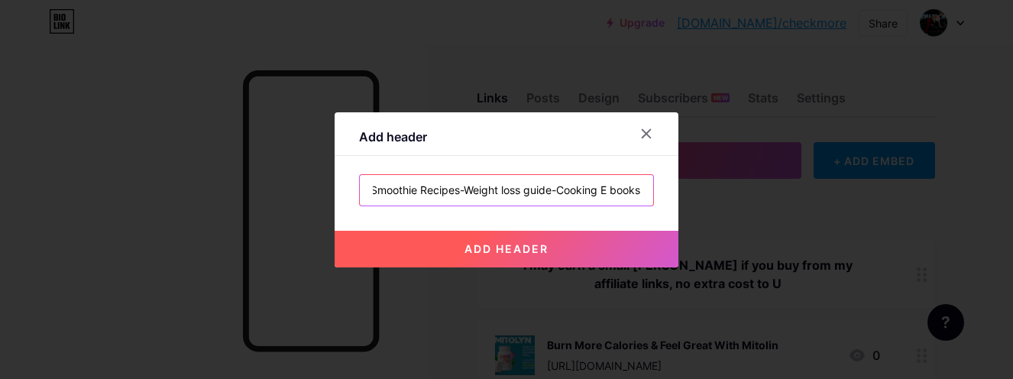
scroll to position [0, 80]
drag, startPoint x: 535, startPoint y: 192, endPoint x: 639, endPoint y: 189, distance: 104.7
click at [639, 189] on input "Supplement's-Smoothie Recipes-Weight loss guide-Cooking E books" at bounding box center [506, 190] width 293 height 31
type input "Supplement's-Smoothie Recipes-Weight loss guide-Cooking E books"
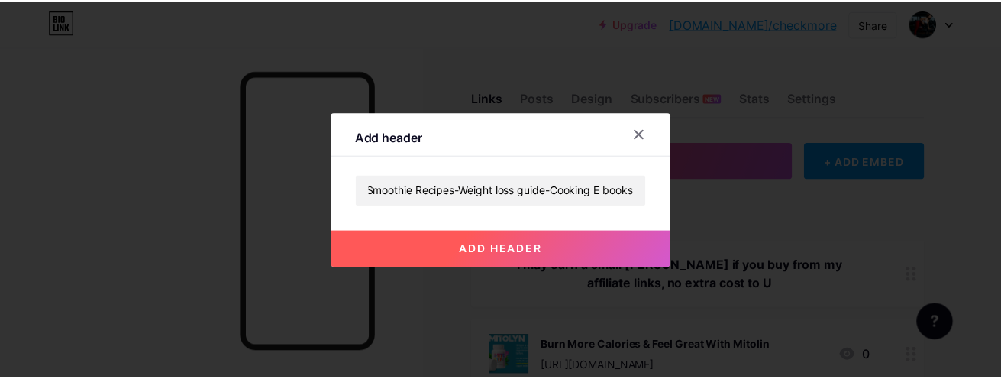
scroll to position [0, 0]
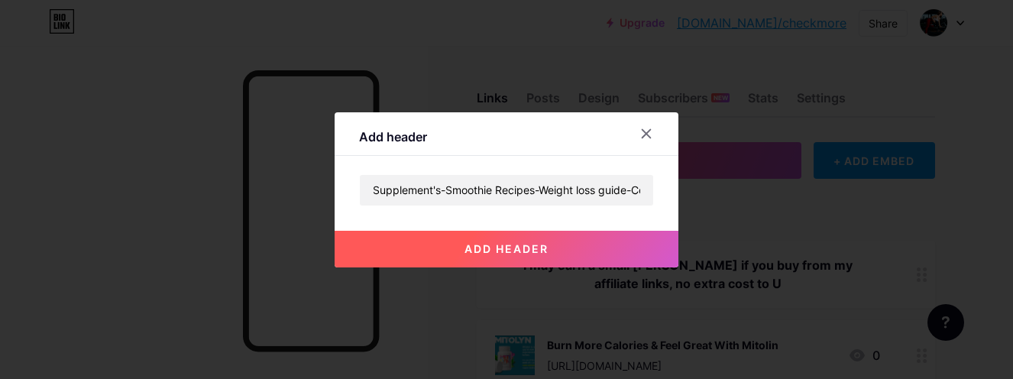
click at [537, 241] on button "add header" at bounding box center [507, 249] width 344 height 37
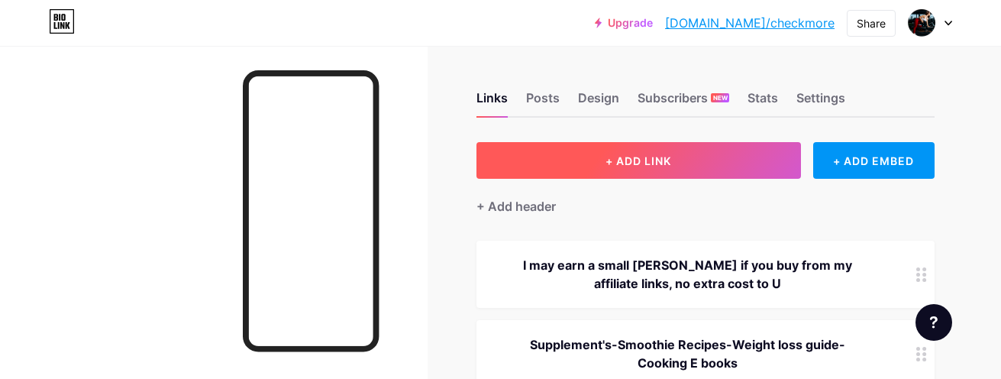
click at [616, 157] on span "+ ADD LINK" at bounding box center [639, 160] width 66 height 13
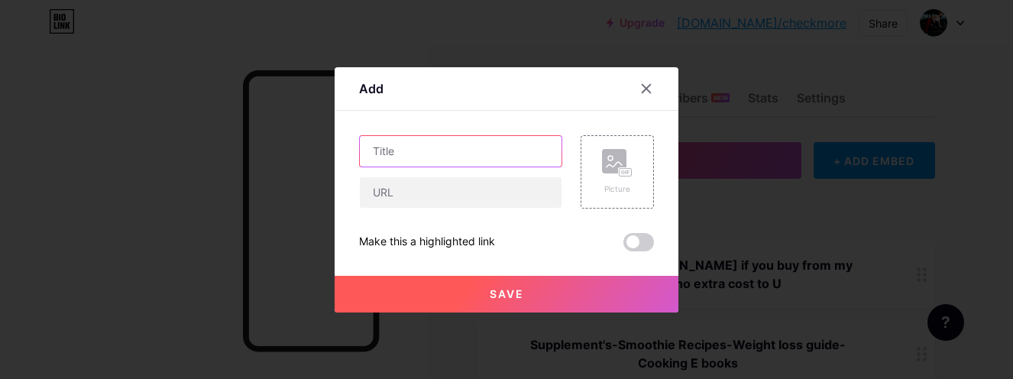
click at [406, 157] on input "text" at bounding box center [461, 151] width 202 height 31
paste input "The Complete Plant Based Recipe Cookbook - 200+ Vegan Recipes"
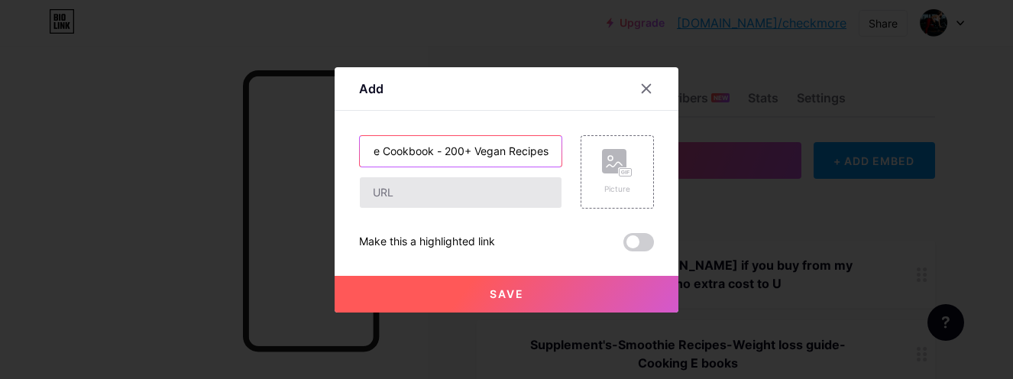
type input "The Complete Plant Based Recipe Cookbook - 200+ Vegan Recipes"
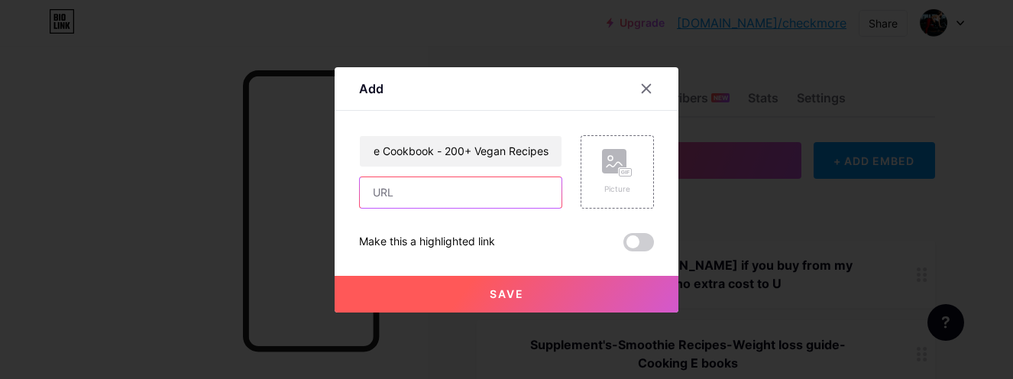
scroll to position [0, 0]
click at [435, 192] on input "text" at bounding box center [461, 192] width 202 height 31
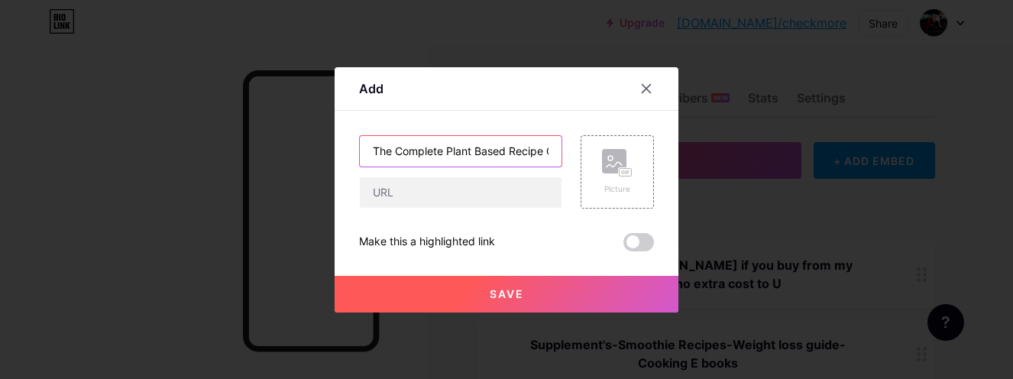
drag, startPoint x: 449, startPoint y: 154, endPoint x: 347, endPoint y: 154, distance: 102.3
click at [347, 154] on div "Add Content YouTube Play YouTube video without leaving your page. ADD Vimeo Pla…" at bounding box center [507, 189] width 344 height 245
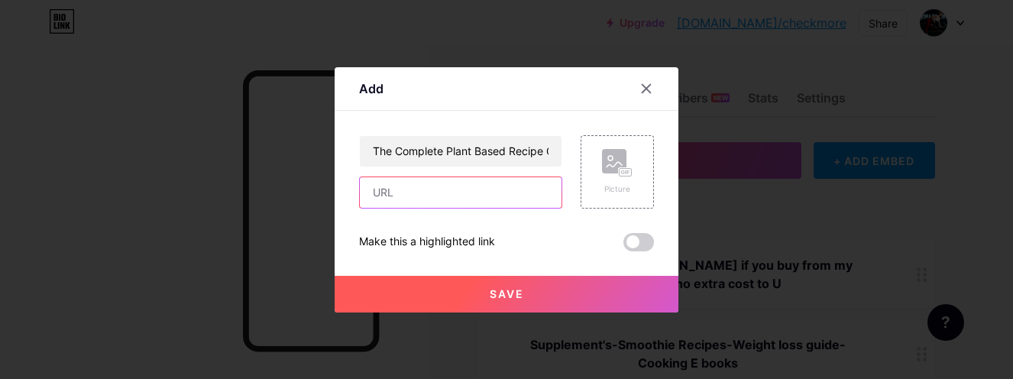
click at [469, 194] on input "text" at bounding box center [461, 192] width 202 height 31
paste input "https://b5c65dpgnzlqmw2k00yqg26qfd.hop.clickbank.net"
type input "https://b5c65dpgnzlqmw2k00yqg26qfd.hop.clickbank.net"
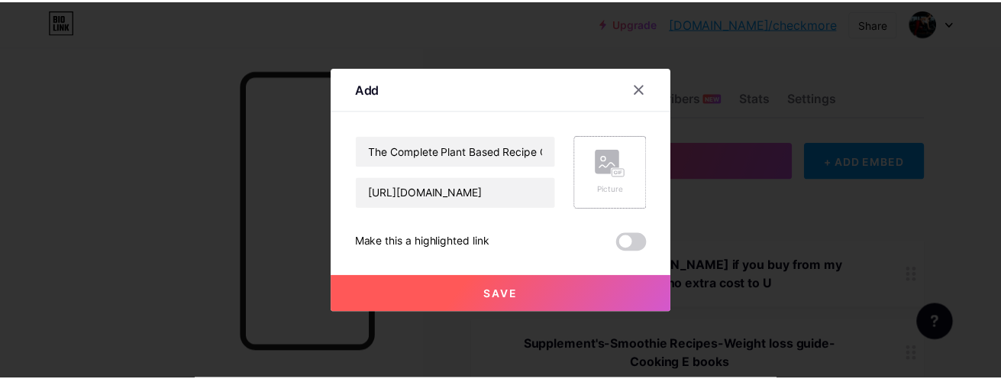
scroll to position [0, 0]
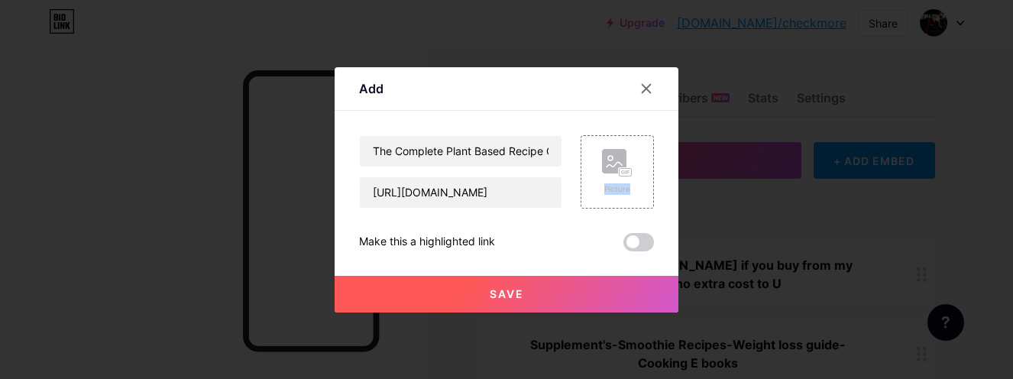
drag, startPoint x: 614, startPoint y: 166, endPoint x: 658, endPoint y: 208, distance: 60.5
click at [658, 208] on div "Add Content YouTube Play YouTube video without leaving your page. ADD Vimeo Pla…" at bounding box center [507, 189] width 344 height 245
click at [603, 158] on rect at bounding box center [614, 161] width 24 height 24
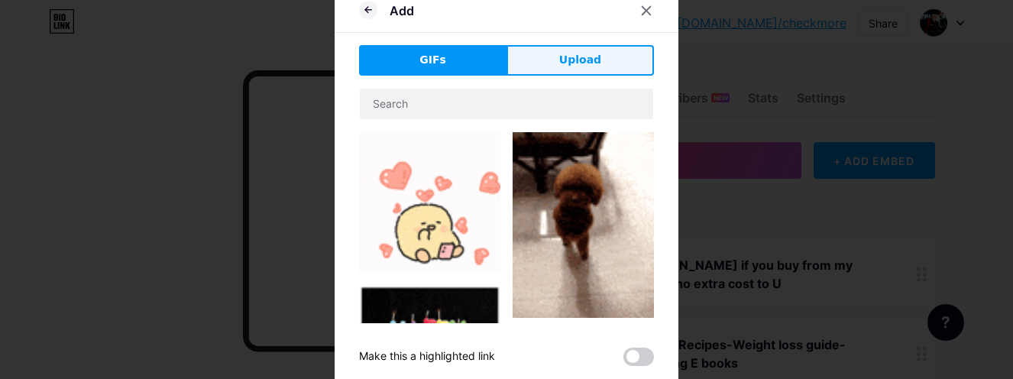
click at [608, 56] on button "Upload" at bounding box center [579, 60] width 147 height 31
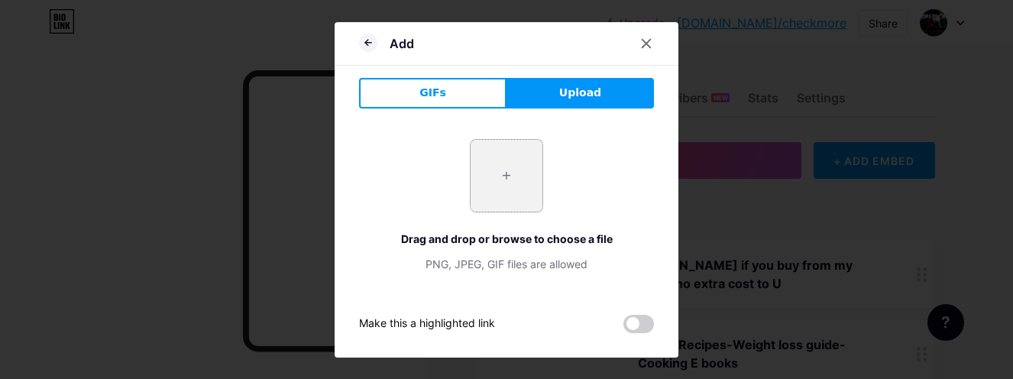
click at [500, 181] on input "file" at bounding box center [506, 176] width 72 height 72
type input "C:\fakepath\Capture.PNG"
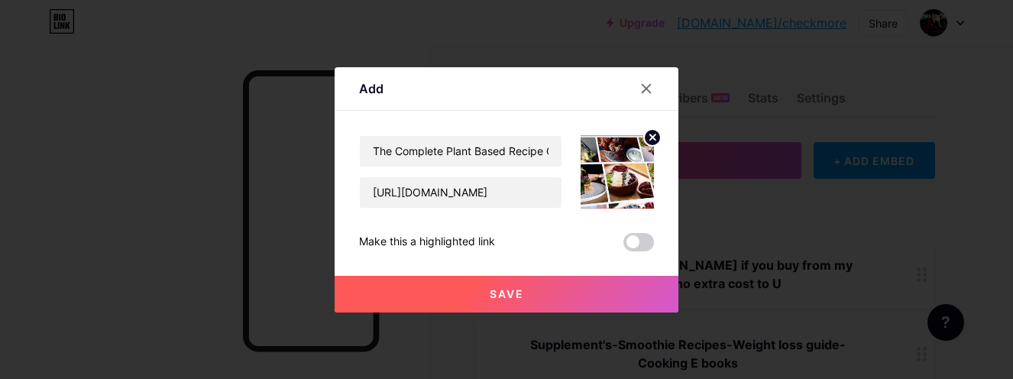
click at [514, 282] on button "Save" at bounding box center [507, 294] width 344 height 37
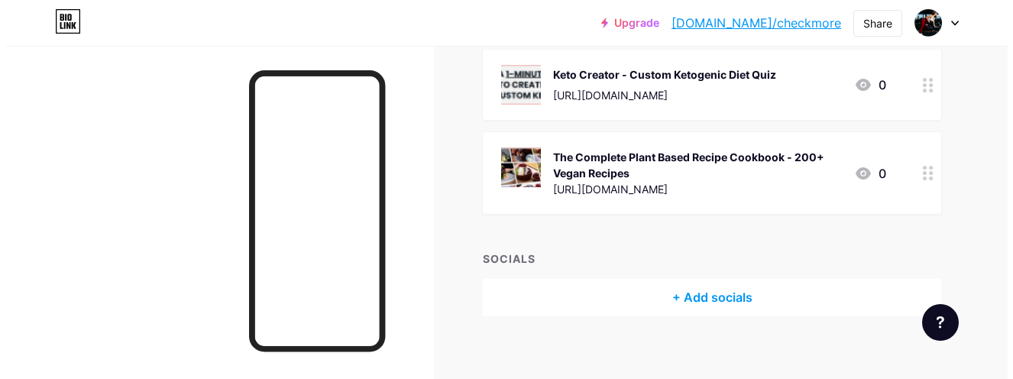
scroll to position [1540, 0]
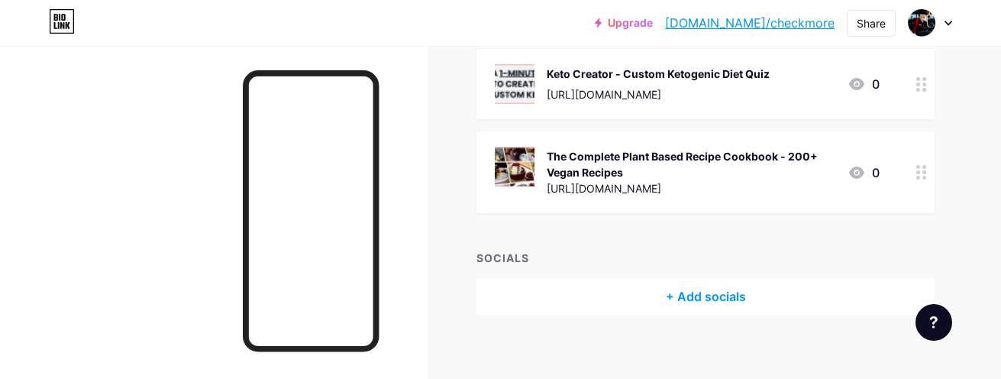
click at [711, 286] on div "+ Add socials" at bounding box center [706, 296] width 458 height 37
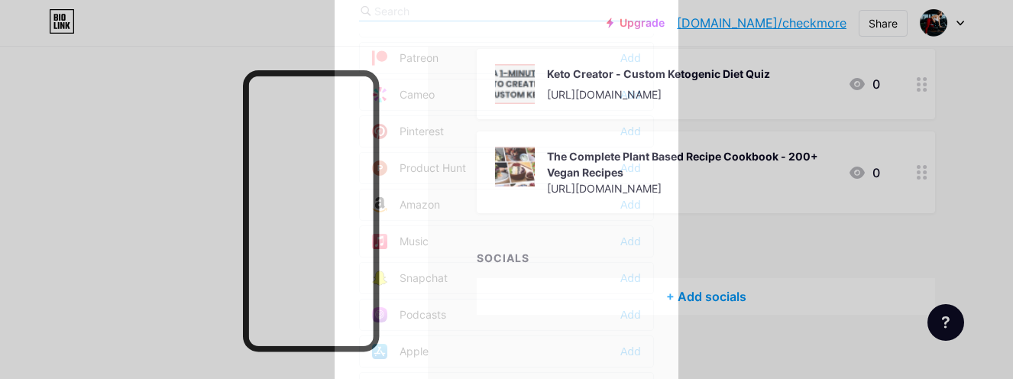
scroll to position [917, 0]
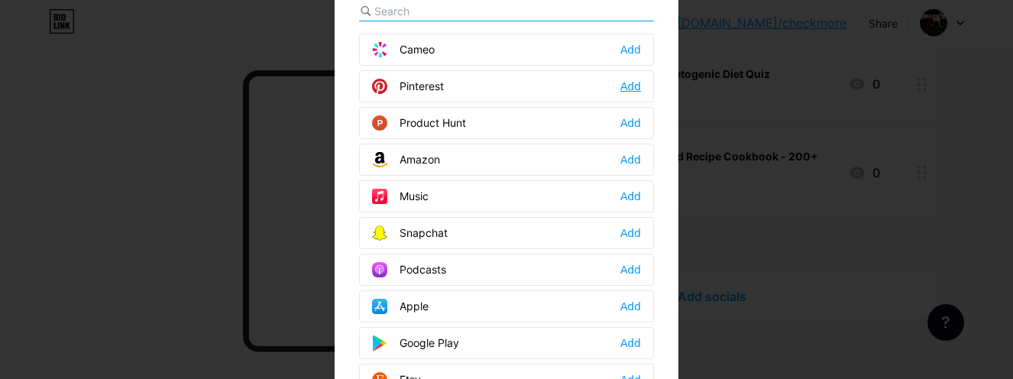
click at [624, 86] on div "Add" at bounding box center [630, 86] width 21 height 15
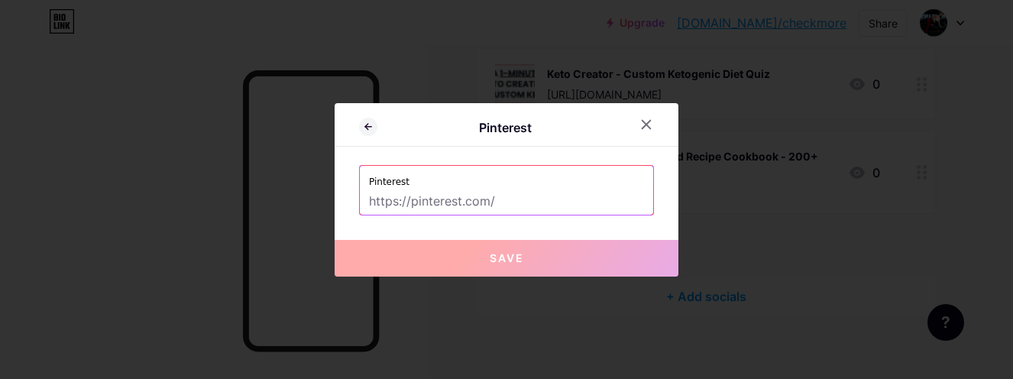
click at [460, 206] on input "text" at bounding box center [506, 202] width 275 height 26
click at [432, 196] on input "text" at bounding box center [506, 202] width 275 height 26
paste input "https://www.pinterest.com/WeightLossTips_Hub/"
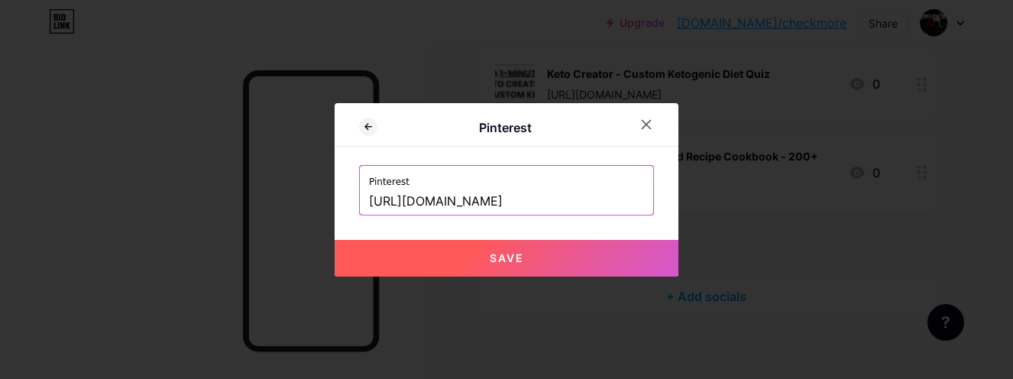
scroll to position [0, 8]
type input "https://www.pinterest.com/WeightLossTips_Hub/"
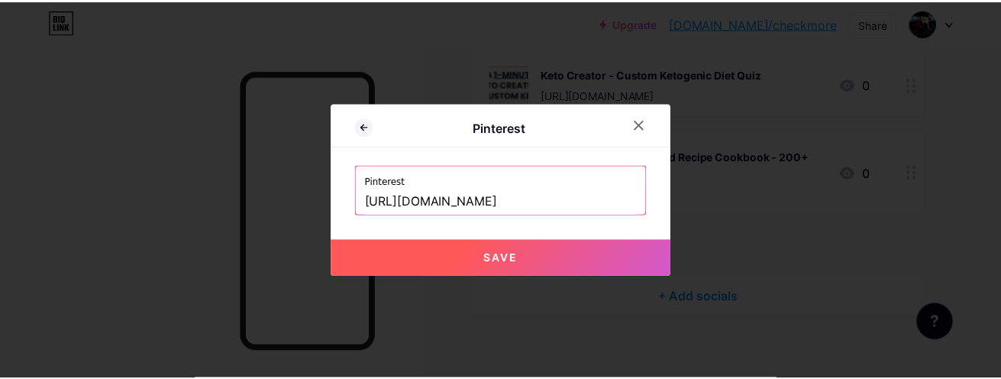
scroll to position [0, 0]
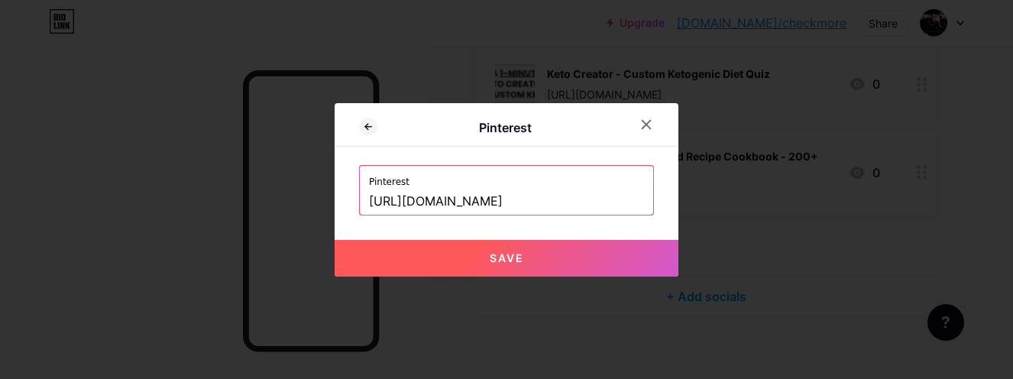
click at [492, 251] on span "Save" at bounding box center [507, 257] width 34 height 13
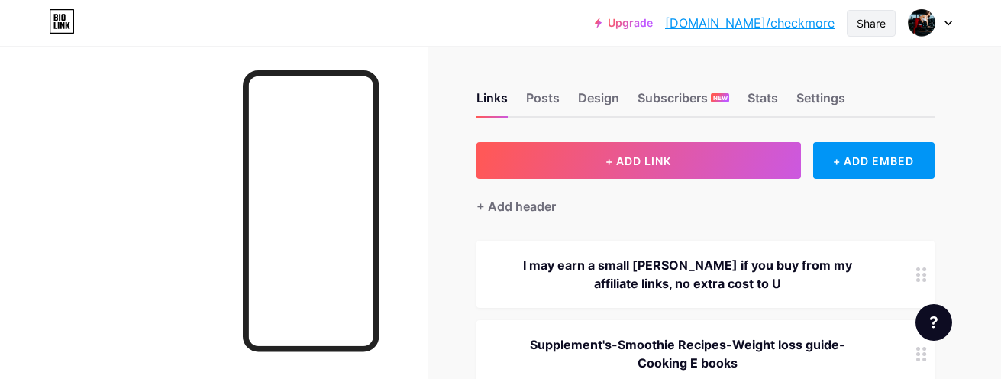
click at [878, 27] on div "Share" at bounding box center [871, 23] width 29 height 16
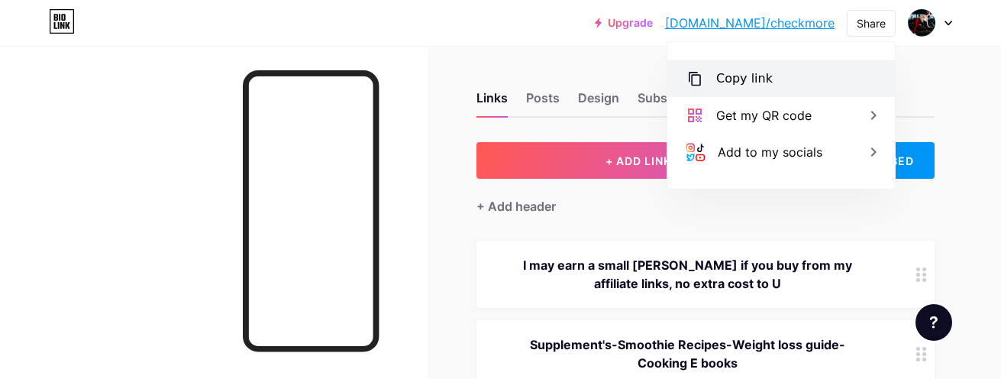
click at [755, 77] on div "Copy link" at bounding box center [744, 79] width 57 height 18
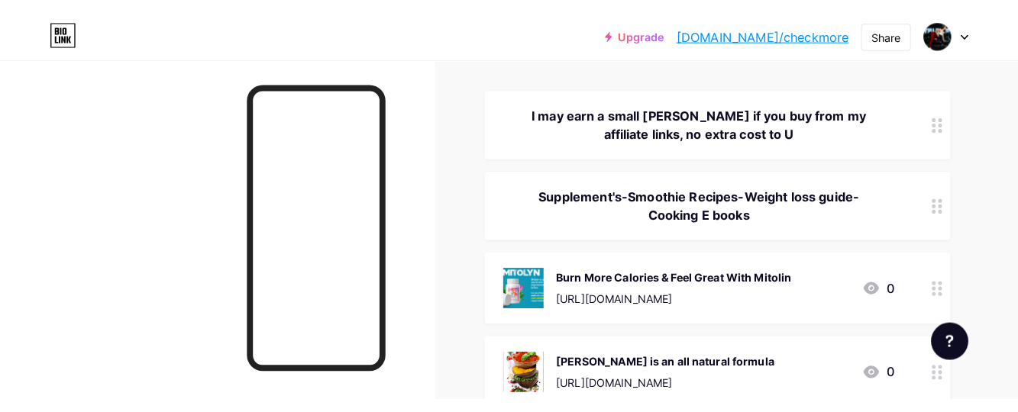
scroll to position [229, 0]
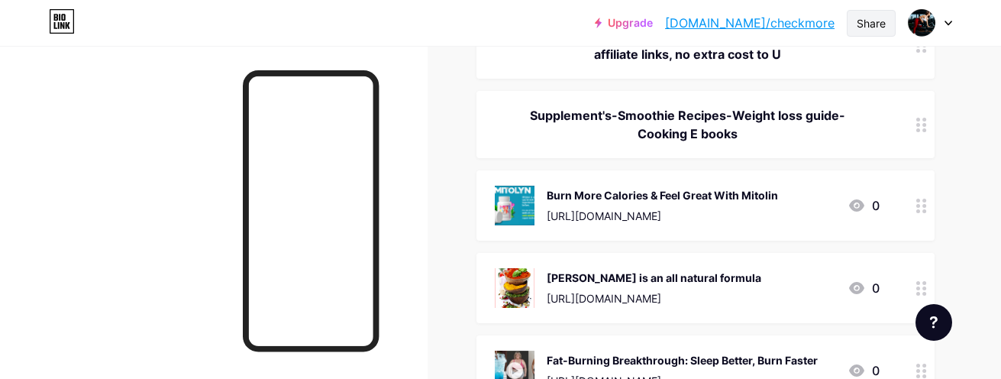
click at [868, 27] on div "Share" at bounding box center [871, 23] width 29 height 16
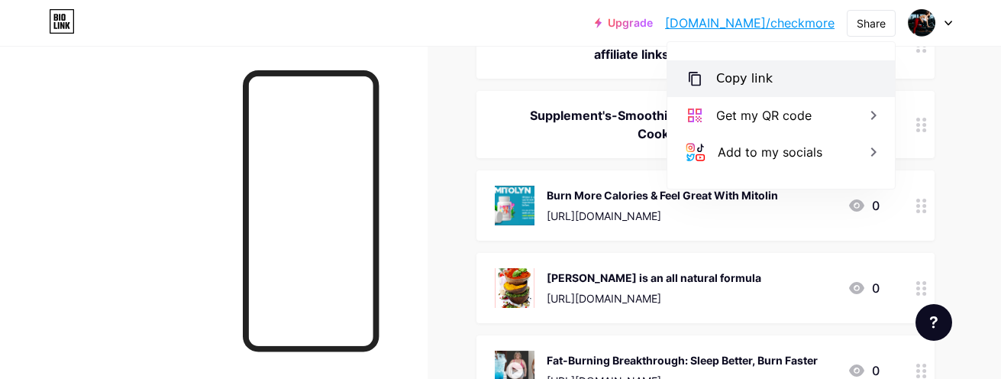
click at [730, 81] on div "Copy link" at bounding box center [744, 79] width 57 height 18
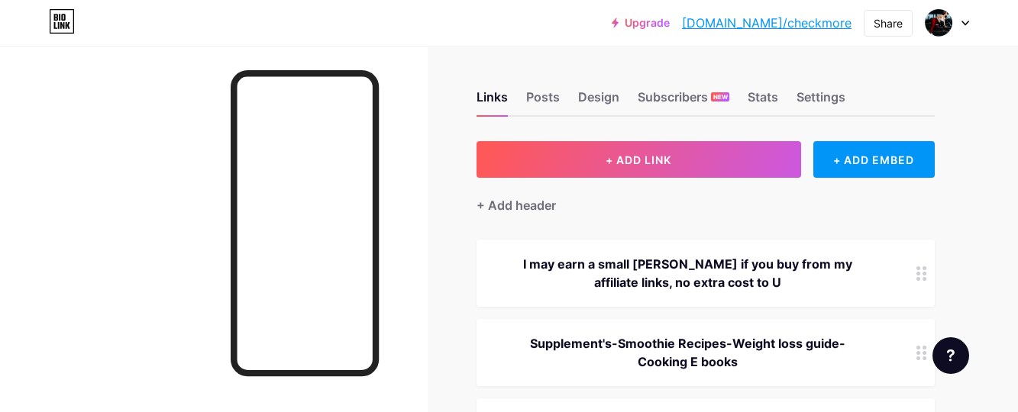
scroll to position [0, 0]
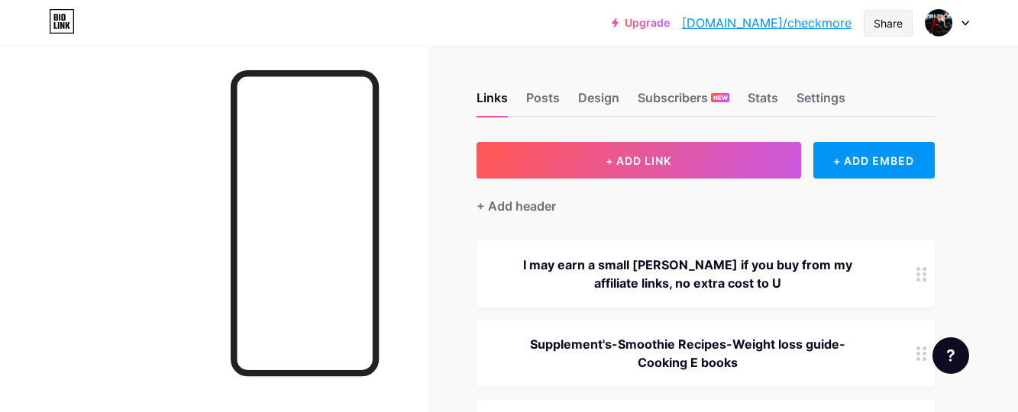
click at [881, 18] on div "Share" at bounding box center [888, 23] width 29 height 16
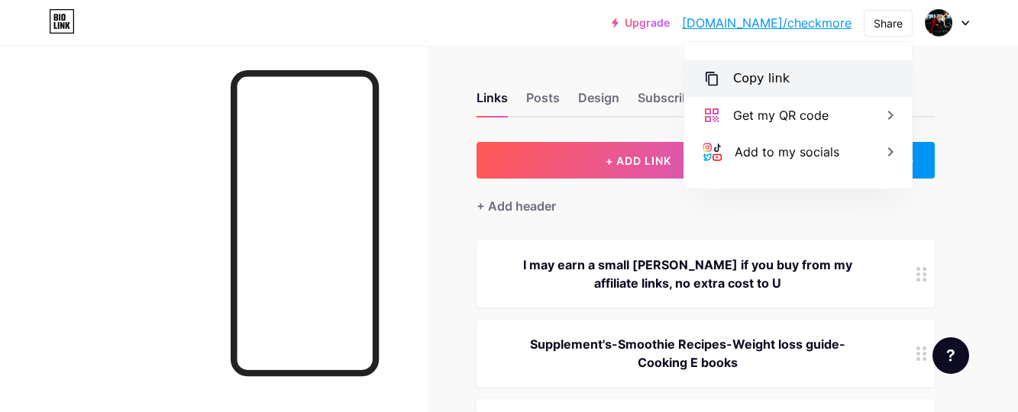
click at [806, 77] on div "Copy link" at bounding box center [798, 78] width 228 height 37
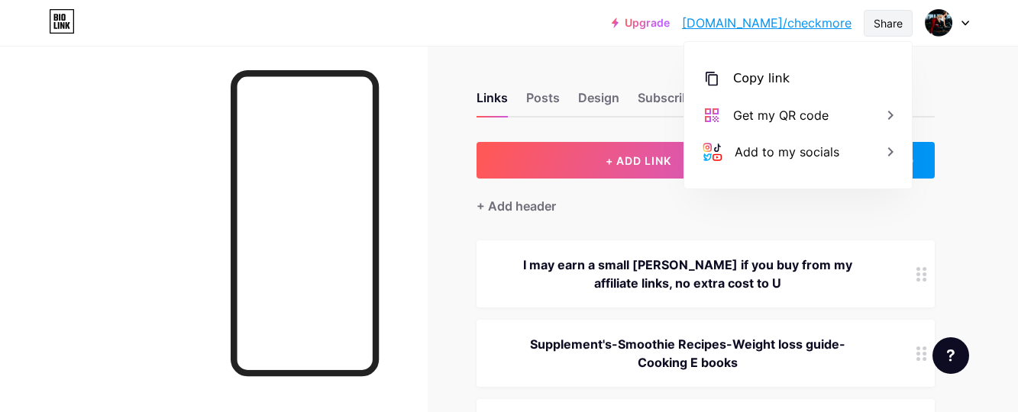
click at [878, 26] on div "Share" at bounding box center [888, 23] width 29 height 16
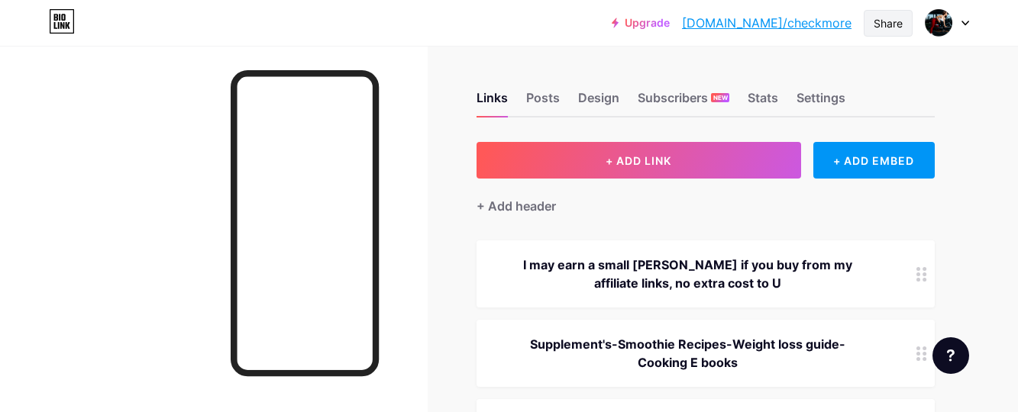
click at [889, 24] on div "Share" at bounding box center [888, 23] width 29 height 16
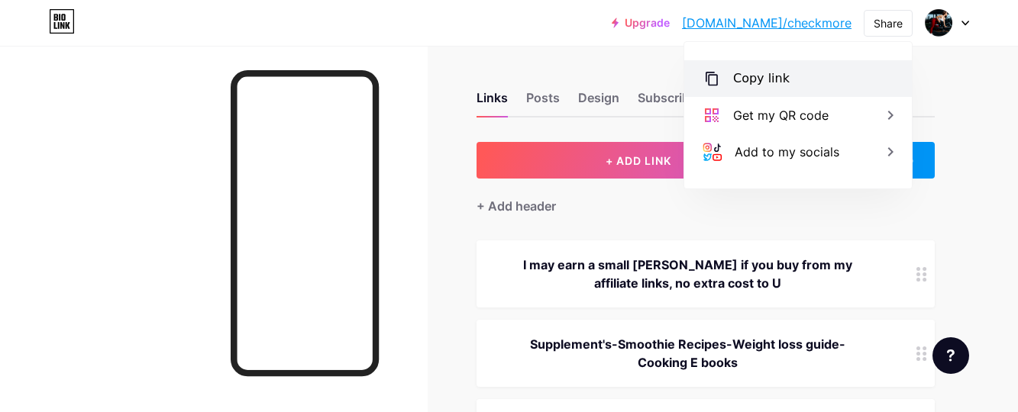
click at [803, 87] on div "Copy link" at bounding box center [798, 78] width 228 height 37
